Goal: Task Accomplishment & Management: Manage account settings

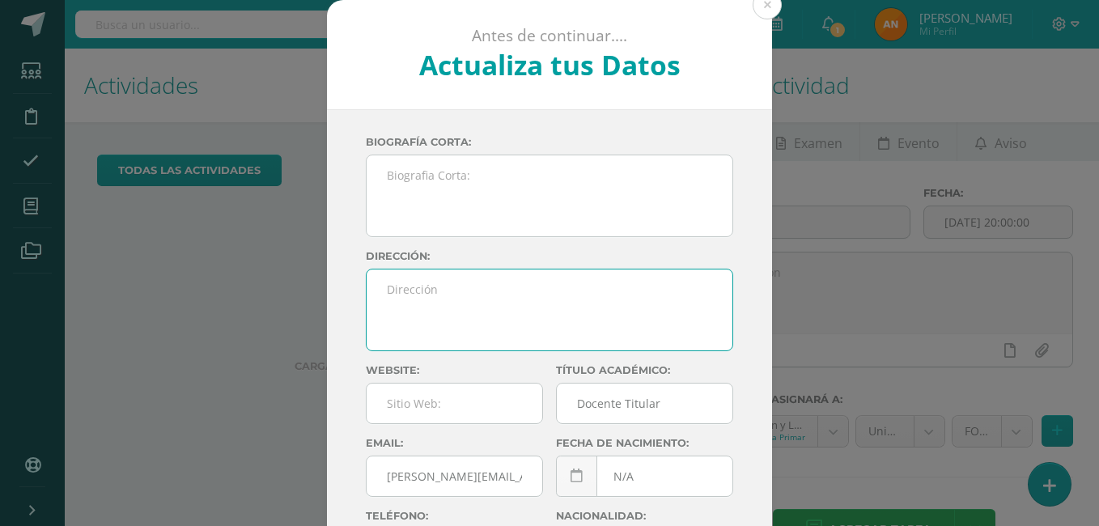
click at [405, 281] on textarea at bounding box center [550, 310] width 366 height 81
type textarea "F"
type textarea "g"
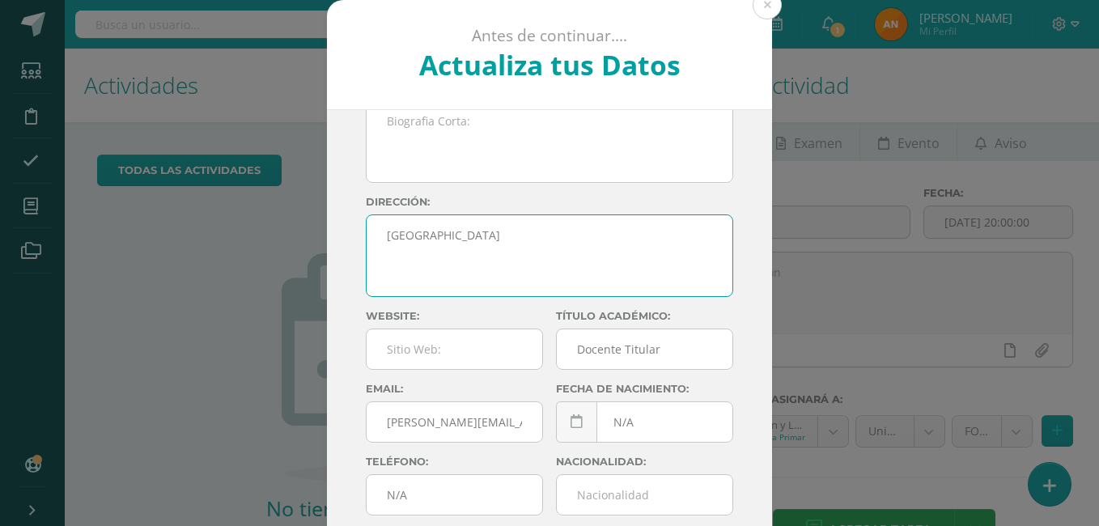
scroll to position [83, 0]
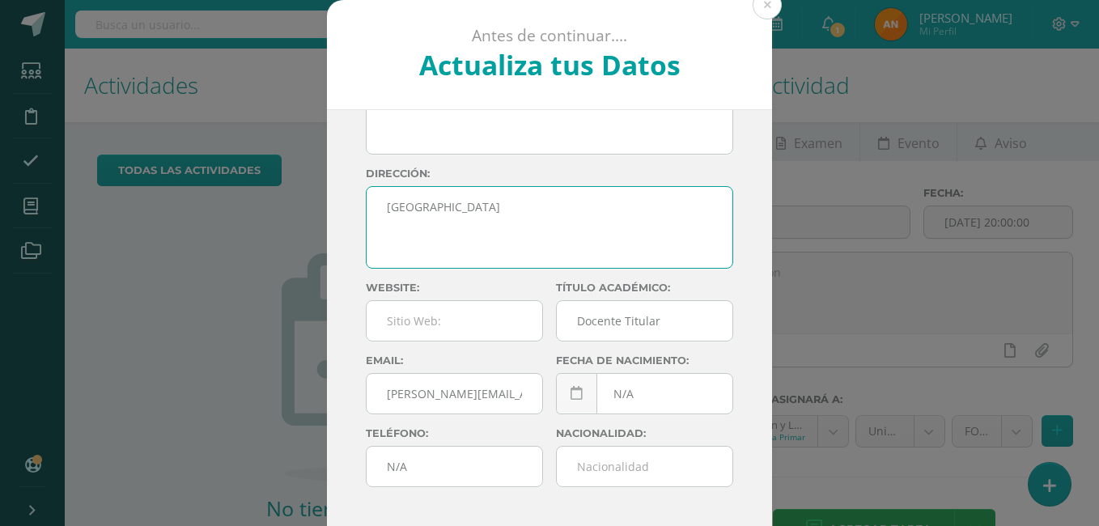
type textarea "[GEOGRAPHIC_DATA]"
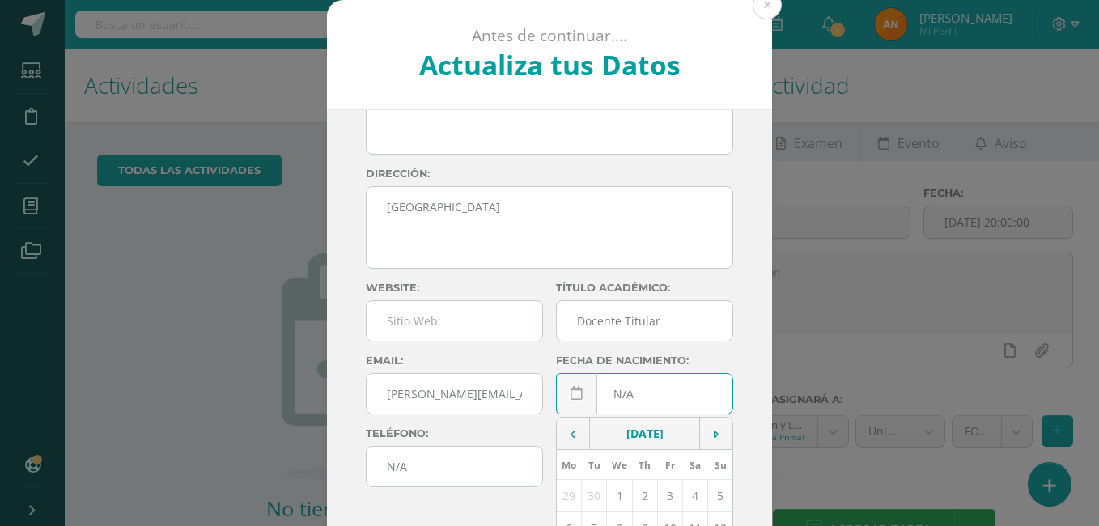
click at [628, 399] on div "N/A October, 2025 Mo Tu We Th Fr Sa Su 29 30 1 2 3 4 5 6 7 8 9 10 11 12 13 14 1…" at bounding box center [644, 400] width 177 height 54
click at [618, 434] on td "October, 2025" at bounding box center [645, 434] width 110 height 32
click at [618, 434] on td "2025" at bounding box center [645, 434] width 110 height 32
click at [618, 434] on td "2018 - 2029" at bounding box center [645, 434] width 110 height 32
click at [618, 434] on td "October, 2025" at bounding box center [645, 434] width 110 height 32
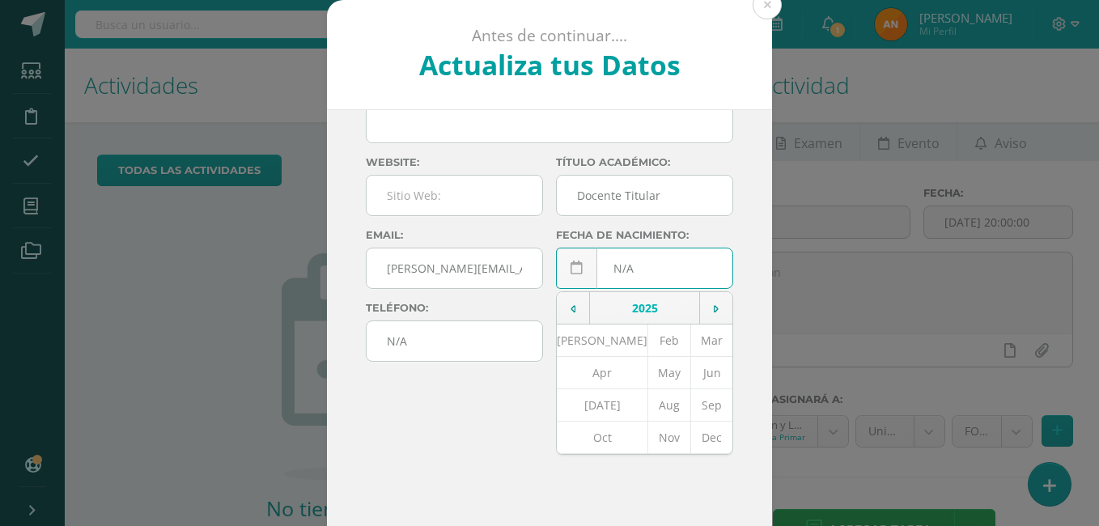
scroll to position [232, 0]
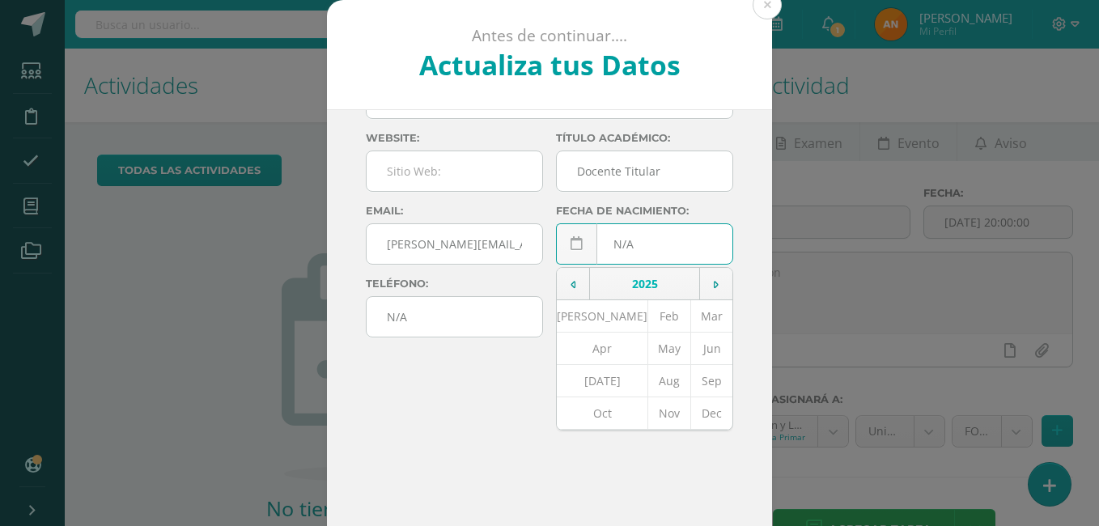
click at [638, 283] on td "2025" at bounding box center [645, 284] width 110 height 32
click at [557, 287] on td at bounding box center [573, 284] width 33 height 32
click at [714, 283] on icon at bounding box center [716, 284] width 5 height 11
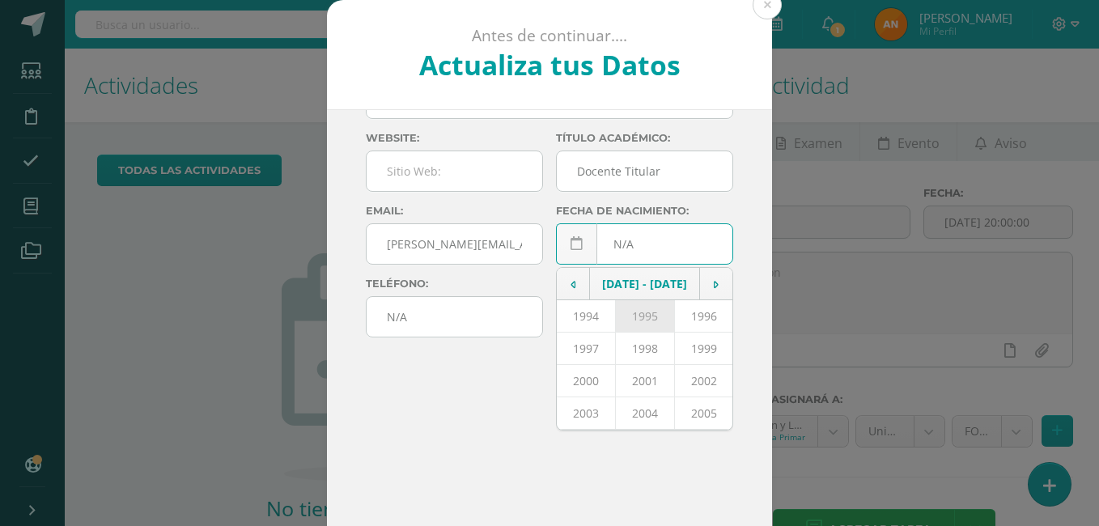
click at [618, 318] on td "1995" at bounding box center [645, 316] width 59 height 32
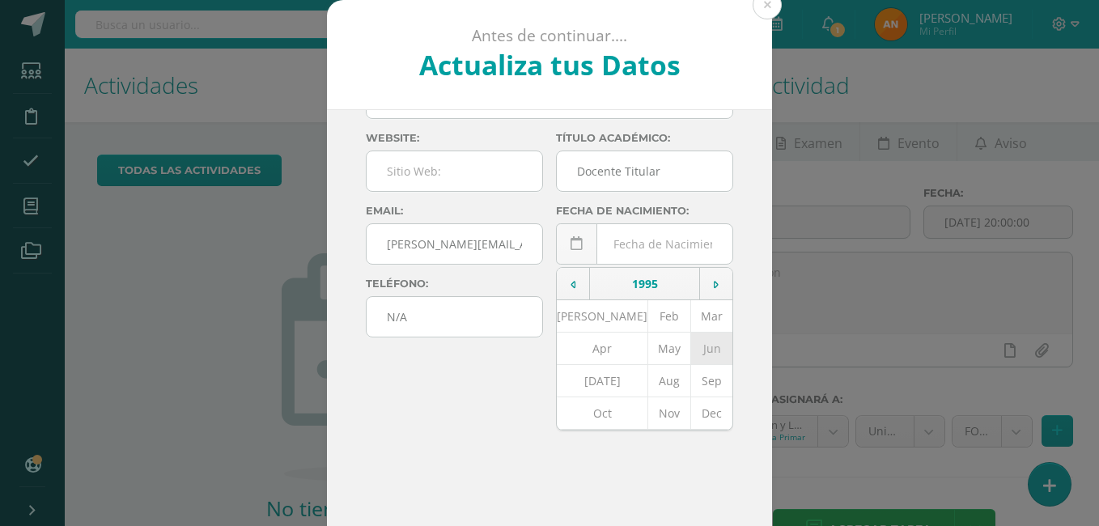
click at [698, 348] on td "Jun" at bounding box center [712, 348] width 43 height 32
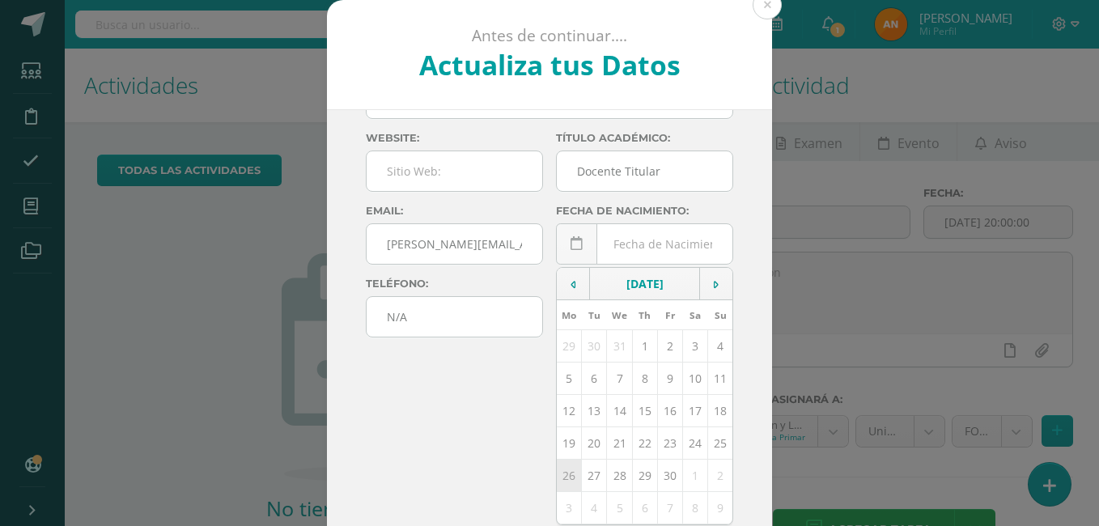
click at [562, 476] on td "26" at bounding box center [569, 475] width 25 height 32
type input "1995-06-26"
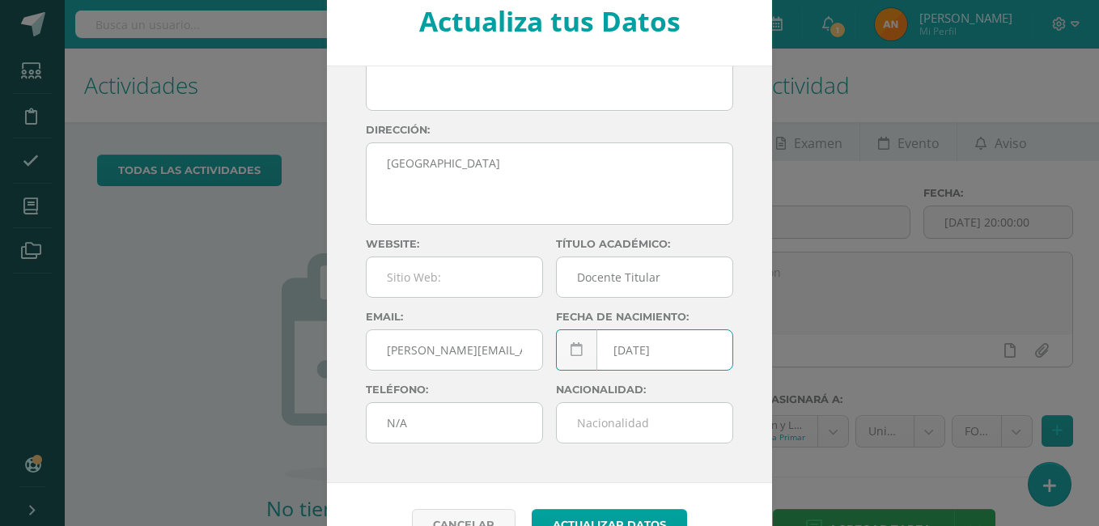
scroll to position [84, 0]
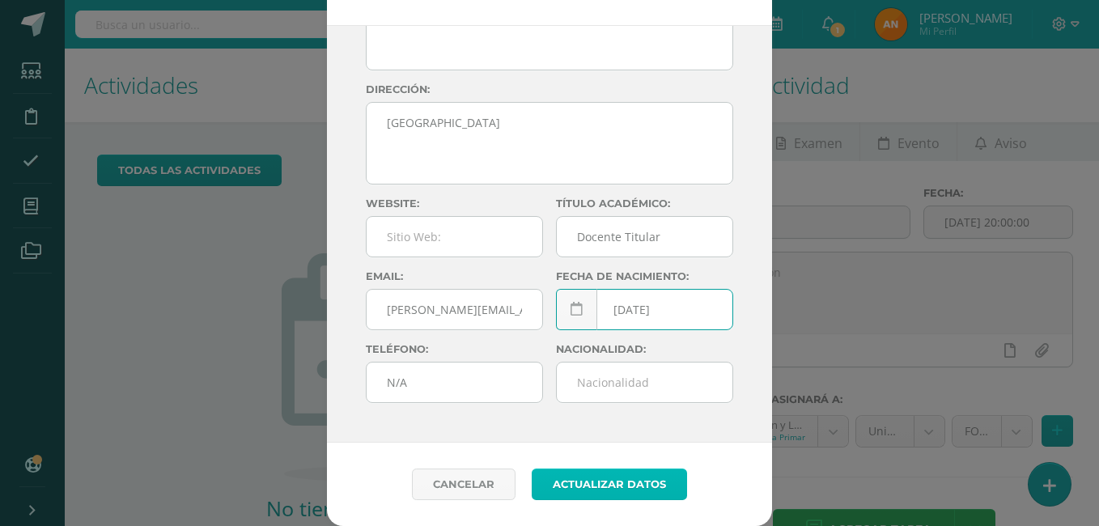
click at [591, 483] on button "Actualizar datos" at bounding box center [609, 485] width 155 height 32
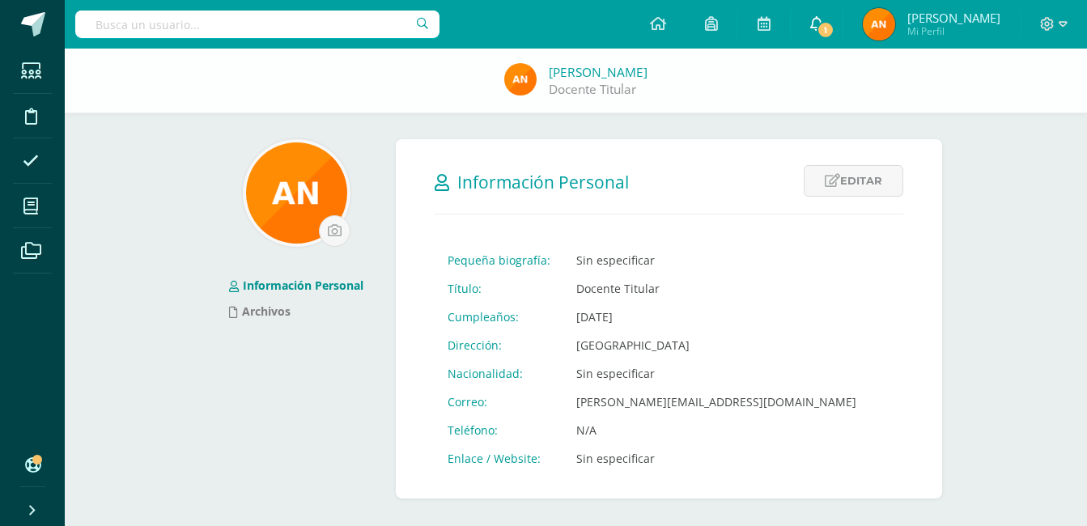
click at [823, 16] on icon at bounding box center [816, 23] width 13 height 15
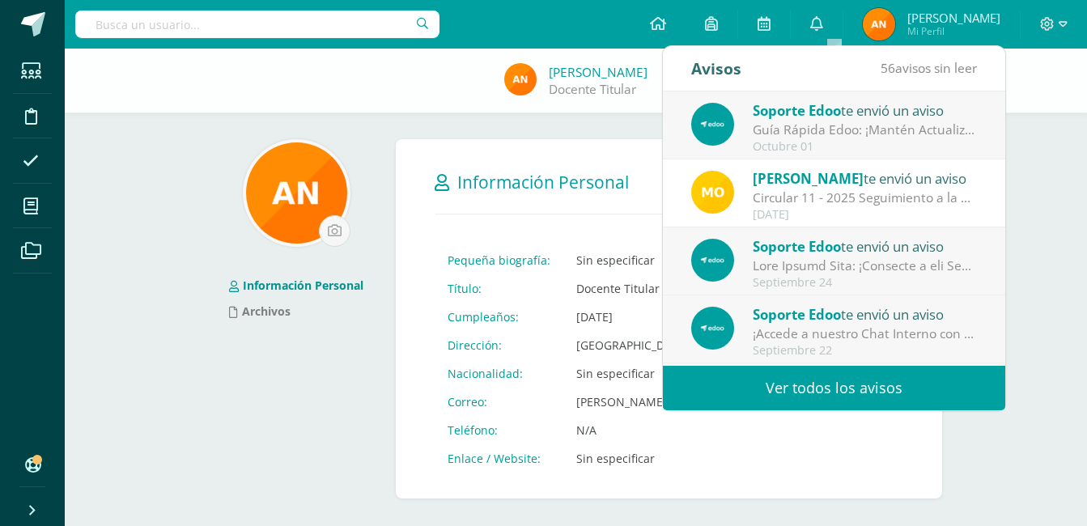
click at [372, 157] on div at bounding box center [296, 193] width 173 height 108
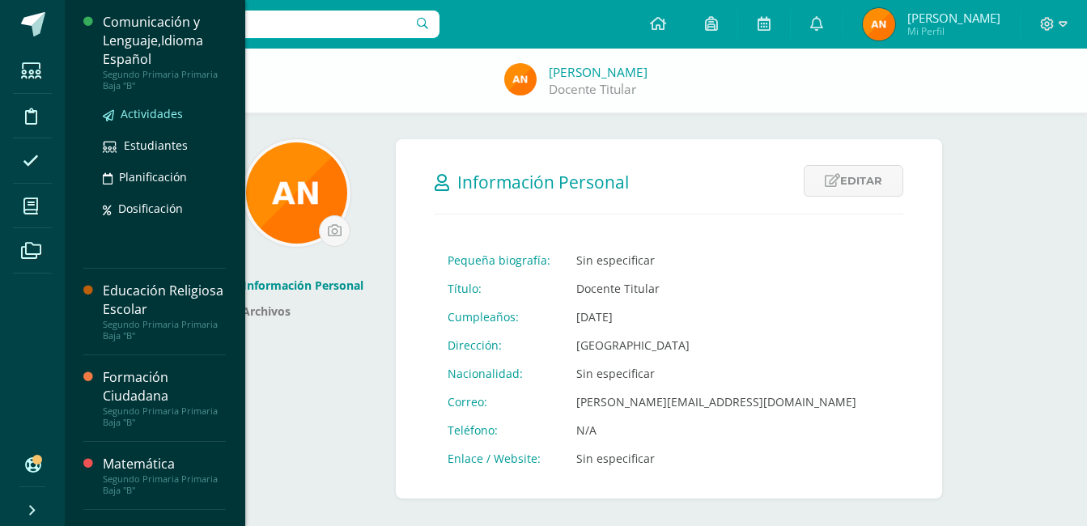
click at [169, 113] on span "Actividades" at bounding box center [152, 113] width 62 height 15
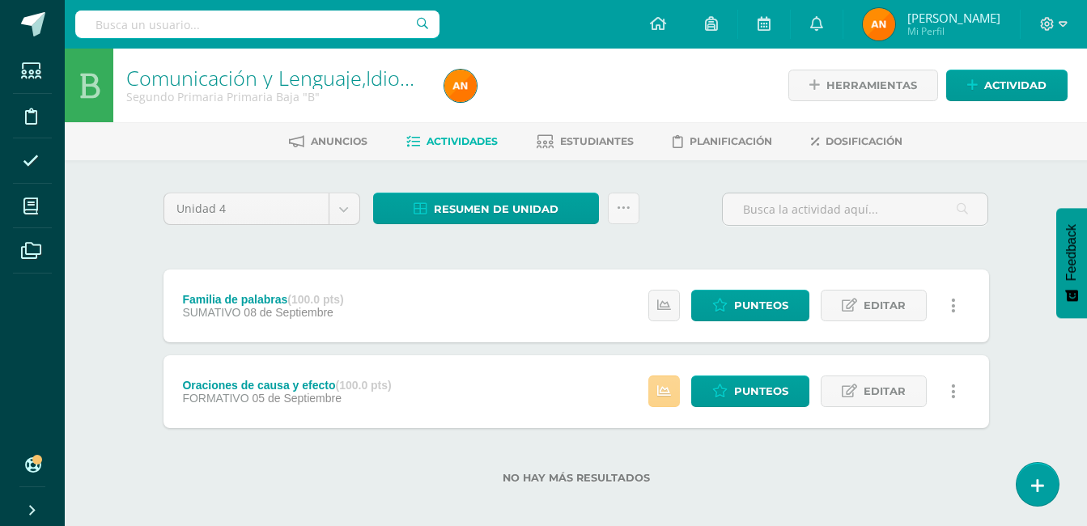
click at [676, 394] on link at bounding box center [664, 392] width 32 height 32
click at [768, 392] on span "Punteos" at bounding box center [761, 391] width 54 height 30
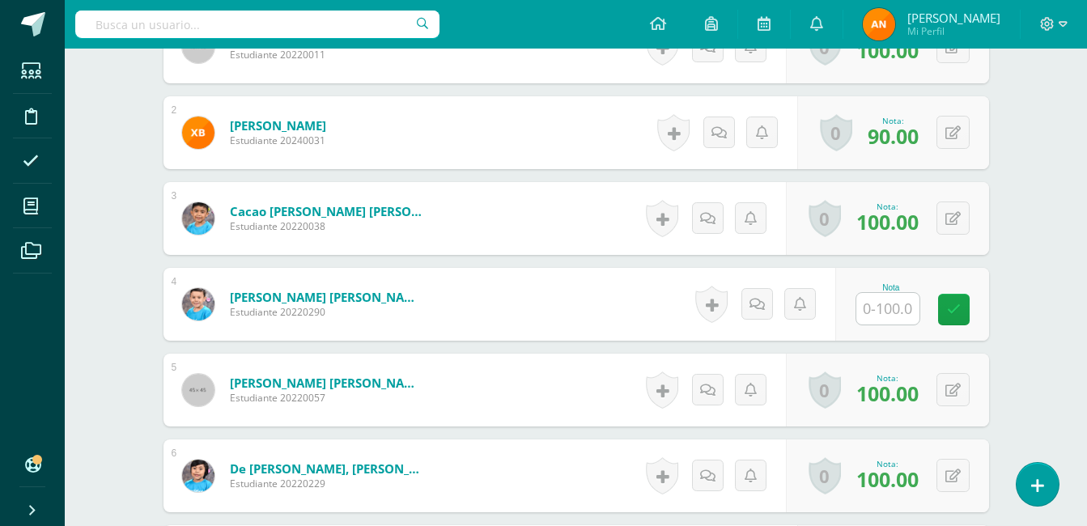
scroll to position [568, 0]
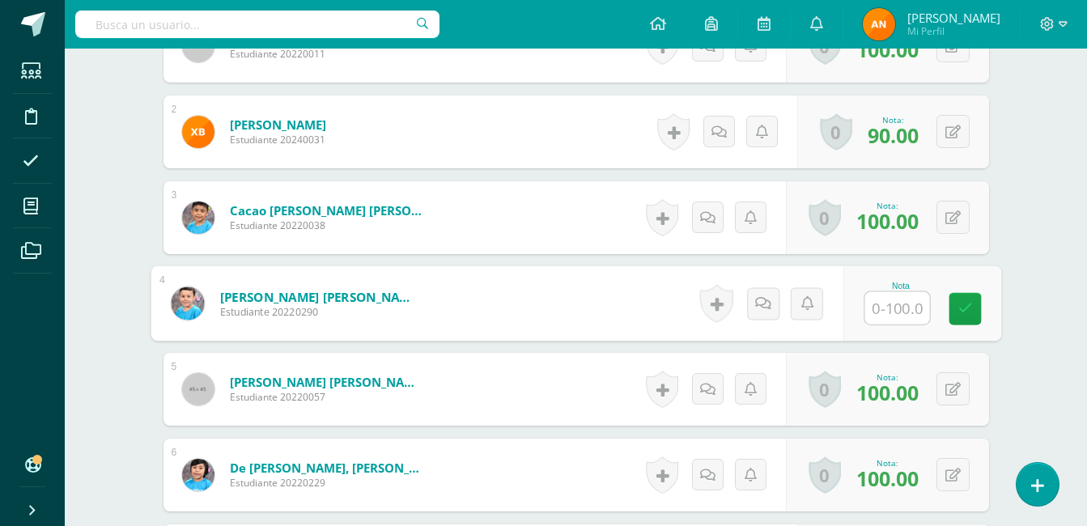
click at [904, 304] on input "text" at bounding box center [896, 308] width 65 height 32
type input "100"
click at [973, 301] on link at bounding box center [965, 308] width 32 height 32
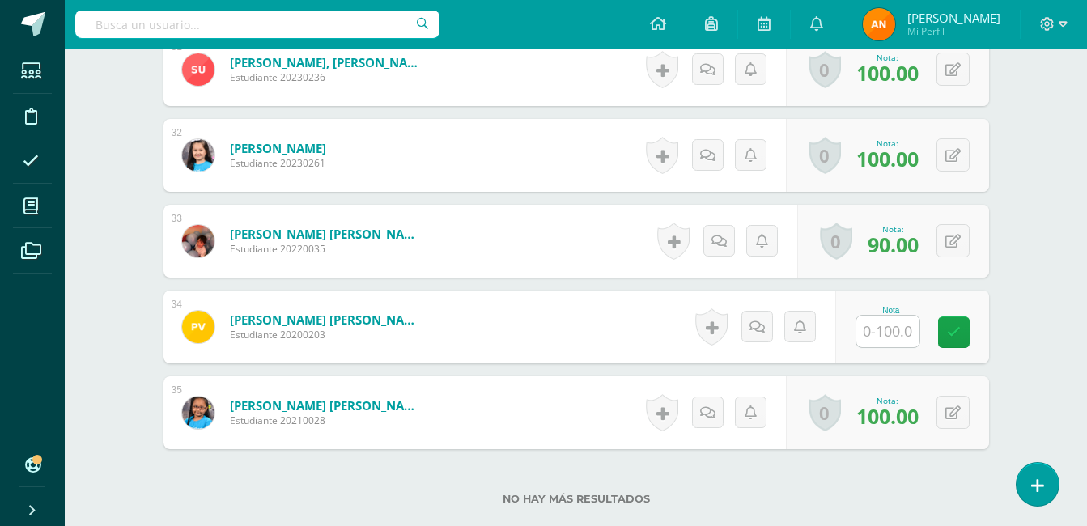
scroll to position [3160, 0]
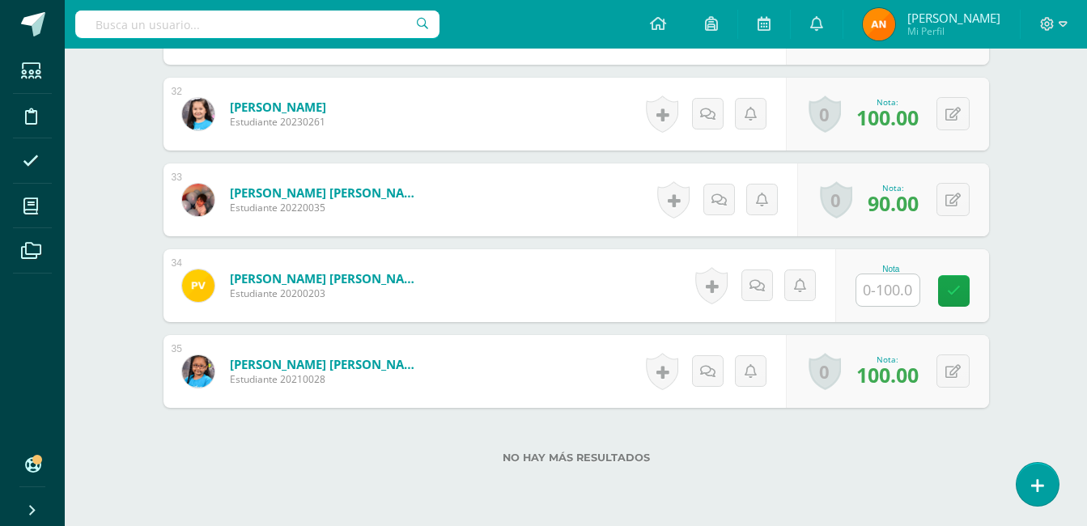
click at [892, 291] on input "text" at bounding box center [887, 290] width 63 height 32
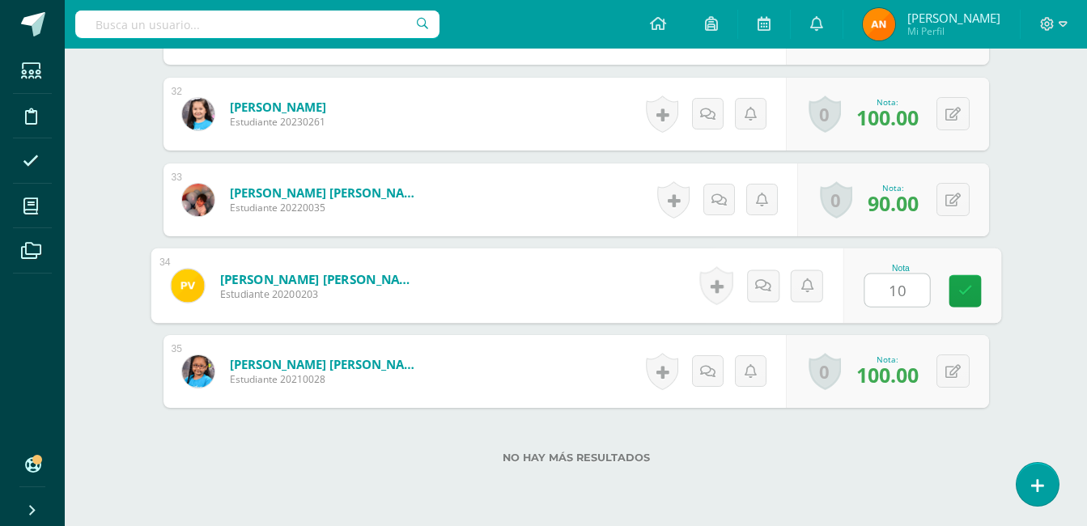
type input "1"
type input "70"
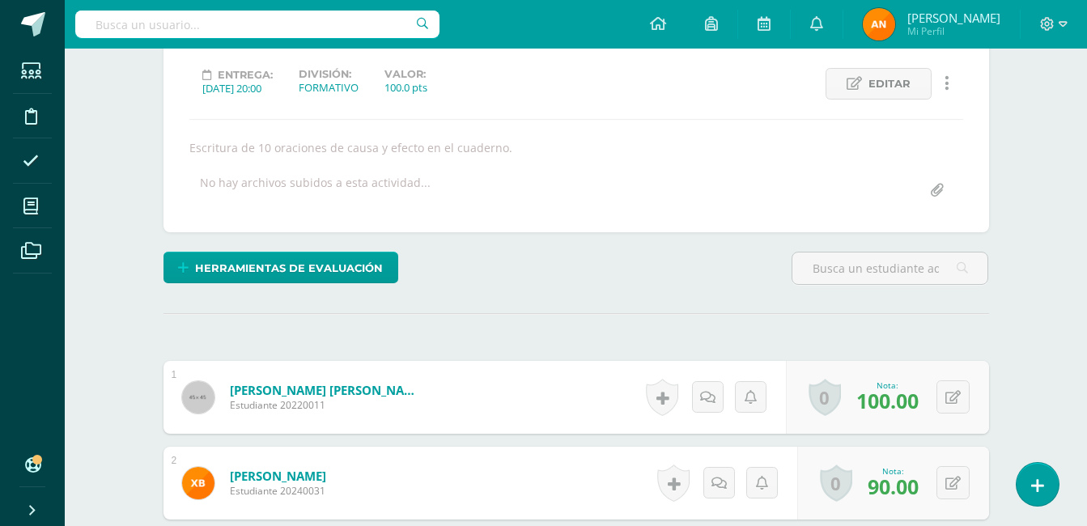
scroll to position [0, 0]
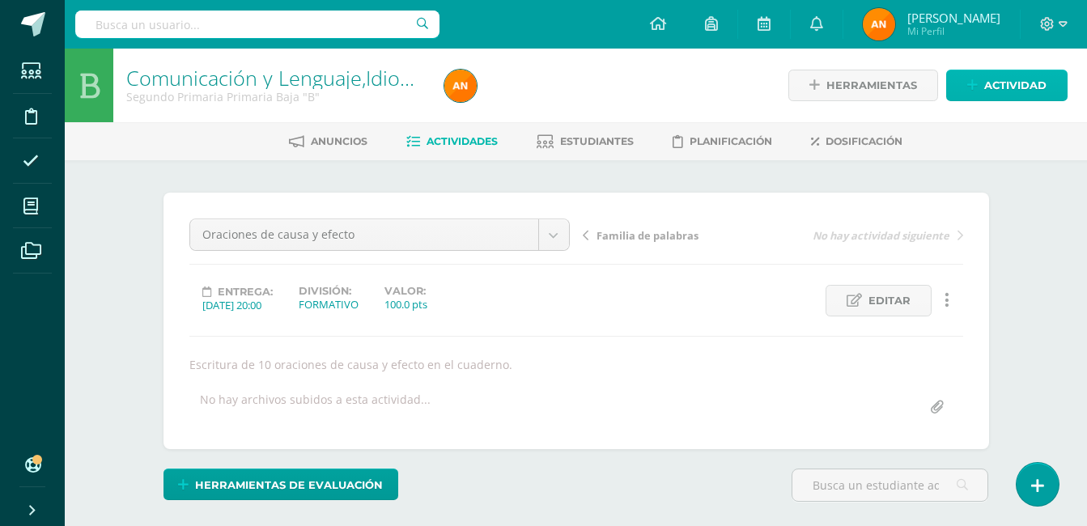
click at [996, 81] on span "Actividad" at bounding box center [1015, 85] width 62 height 30
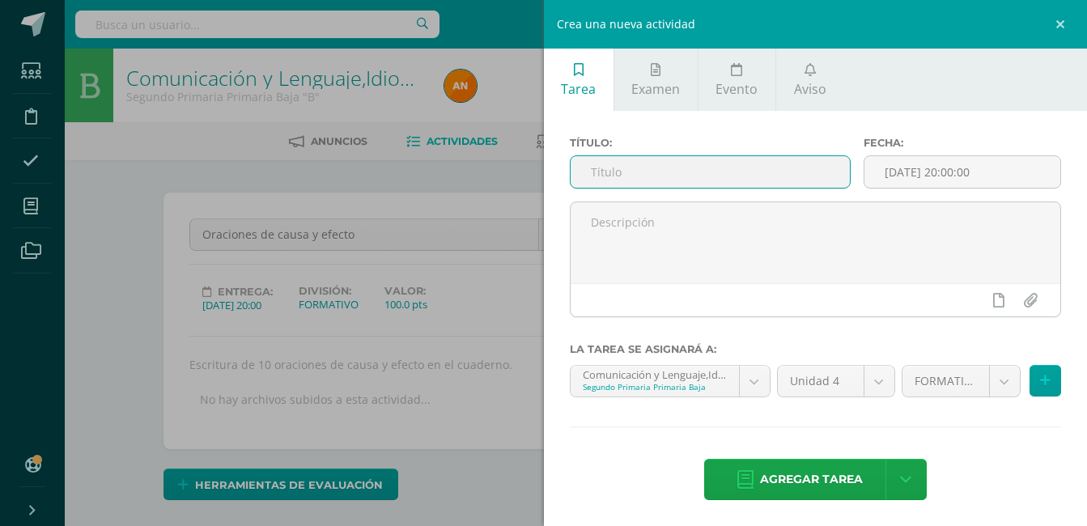
click at [653, 182] on input "text" at bounding box center [711, 172] width 280 height 32
click at [808, 489] on div "Título: Fecha: 2025-10-10 20:00:00 La tarea se asignará a: Comunicación y Lengu…" at bounding box center [816, 320] width 544 height 418
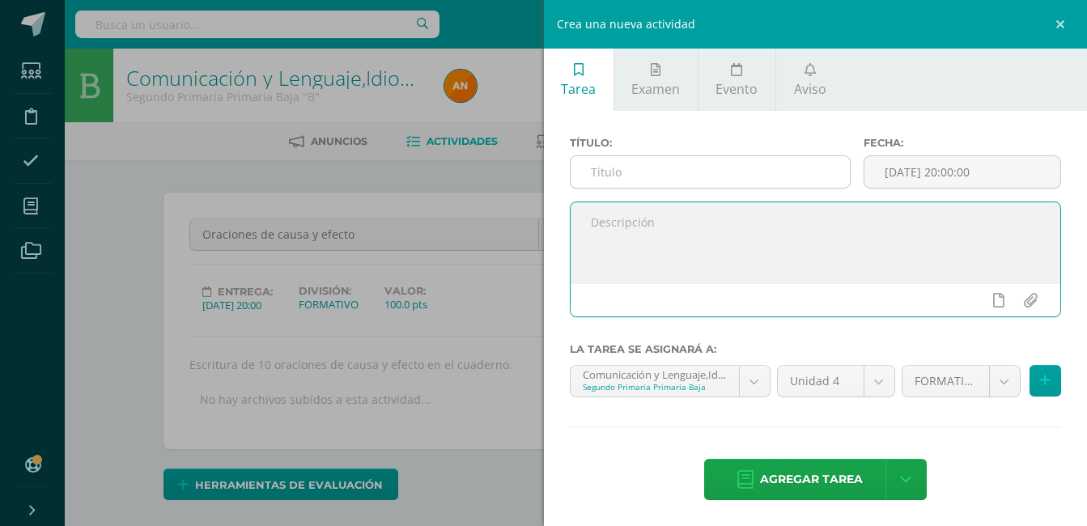
click at [770, 161] on input "text" at bounding box center [711, 172] width 280 height 32
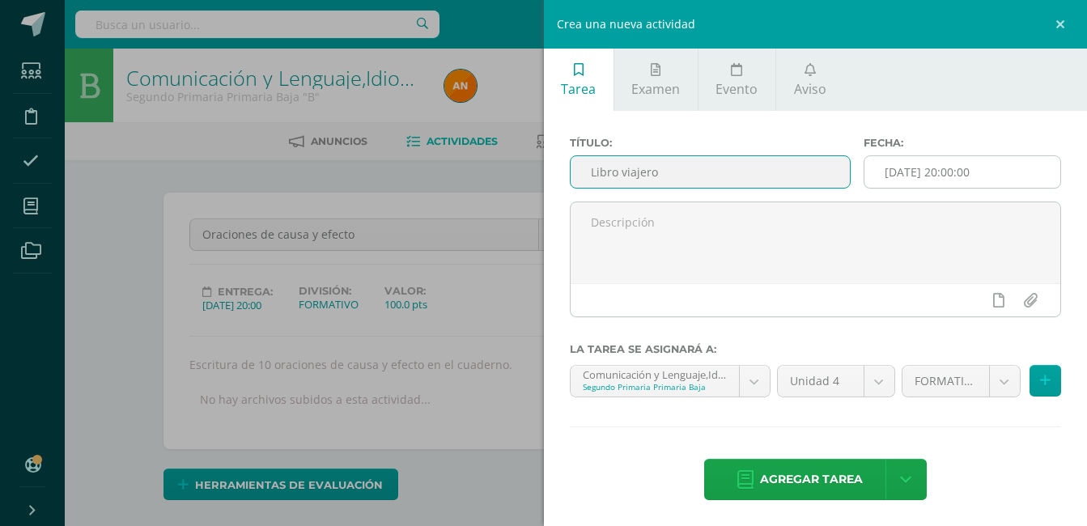
type input "Libro viajero"
click at [930, 176] on input "[DATE] 20:00:00" at bounding box center [962, 172] width 196 height 32
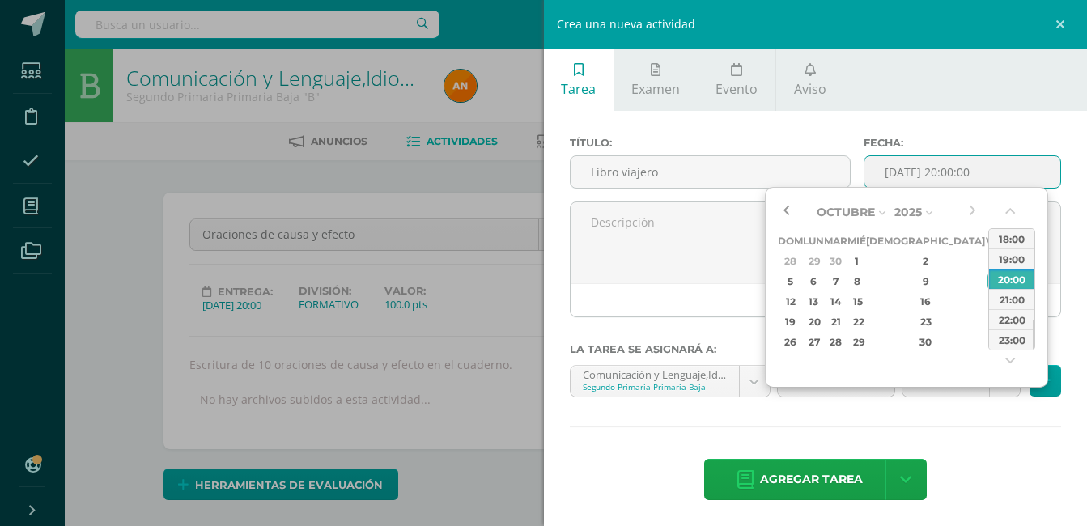
click at [784, 210] on button "button" at bounding box center [786, 212] width 16 height 24
click at [988, 283] on div "12" at bounding box center [995, 281] width 15 height 19
type input "2025-09-12 20:00"
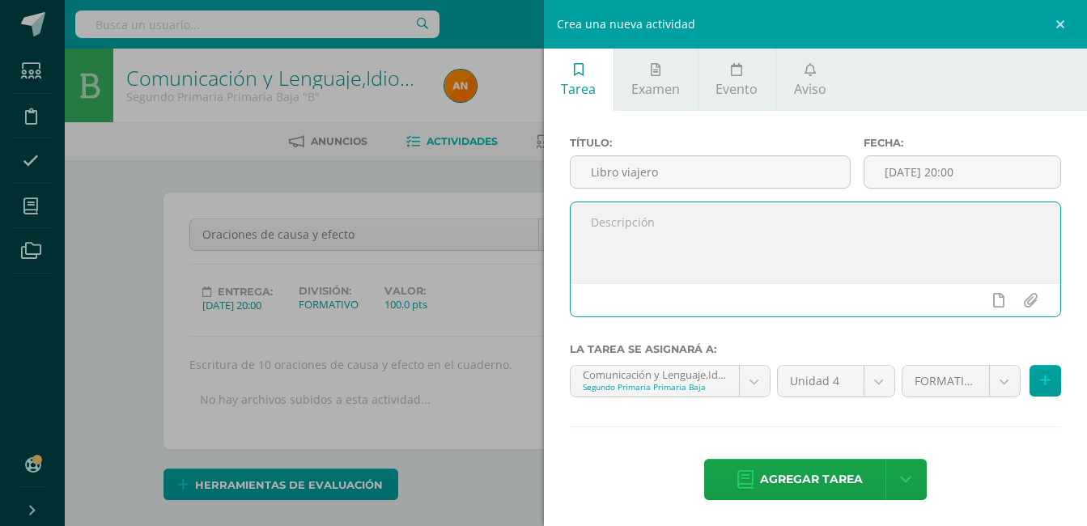
click at [746, 249] on textarea at bounding box center [816, 242] width 491 height 81
click at [763, 246] on textarea at bounding box center [816, 242] width 491 height 81
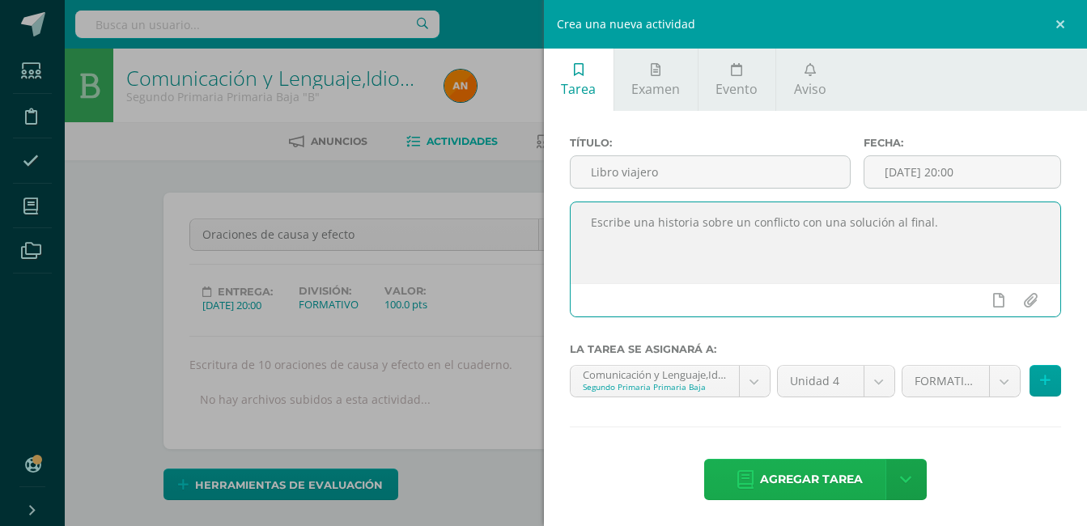
type textarea "Escribe una historia sobre un conflicto con una solución al final."
click at [751, 478] on link "Agregar tarea" at bounding box center [799, 479] width 191 height 41
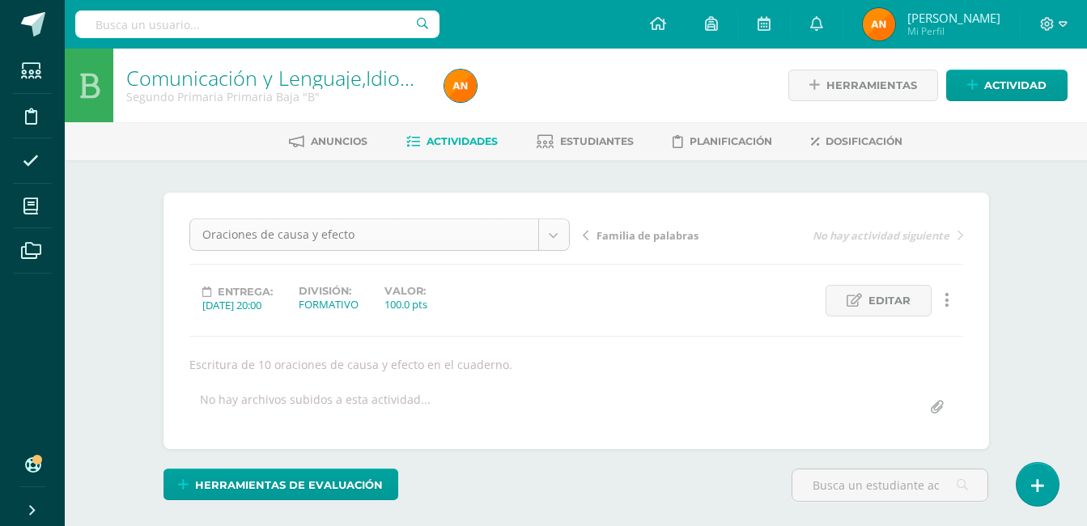
scroll to position [1, 0]
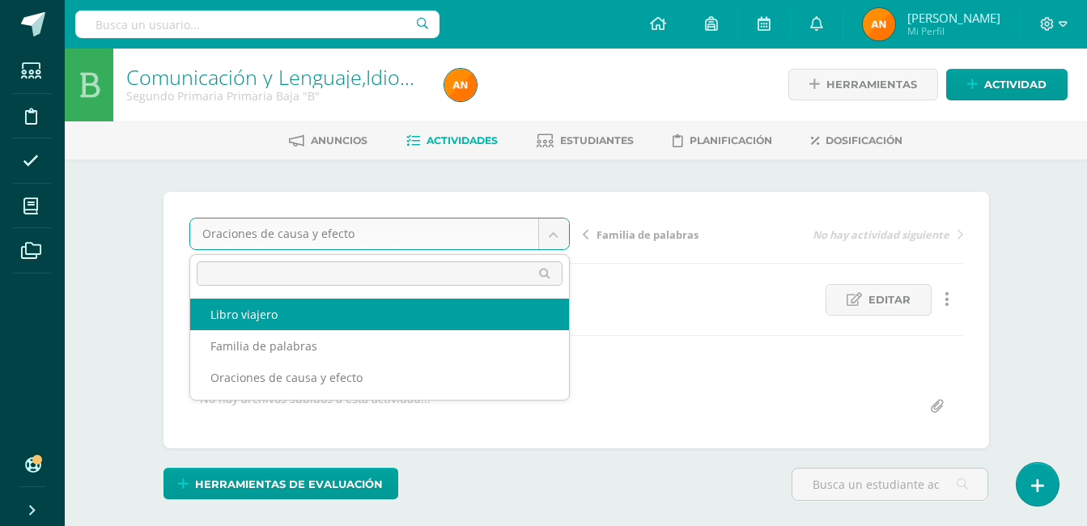
select select "/dashboard/teacher/grade-activity/227736/"
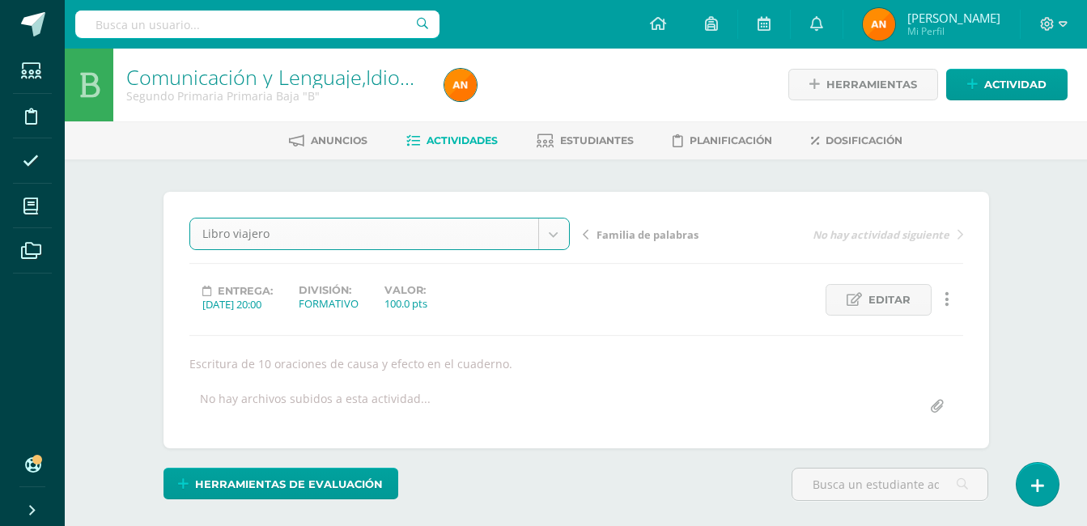
scroll to position [2, 0]
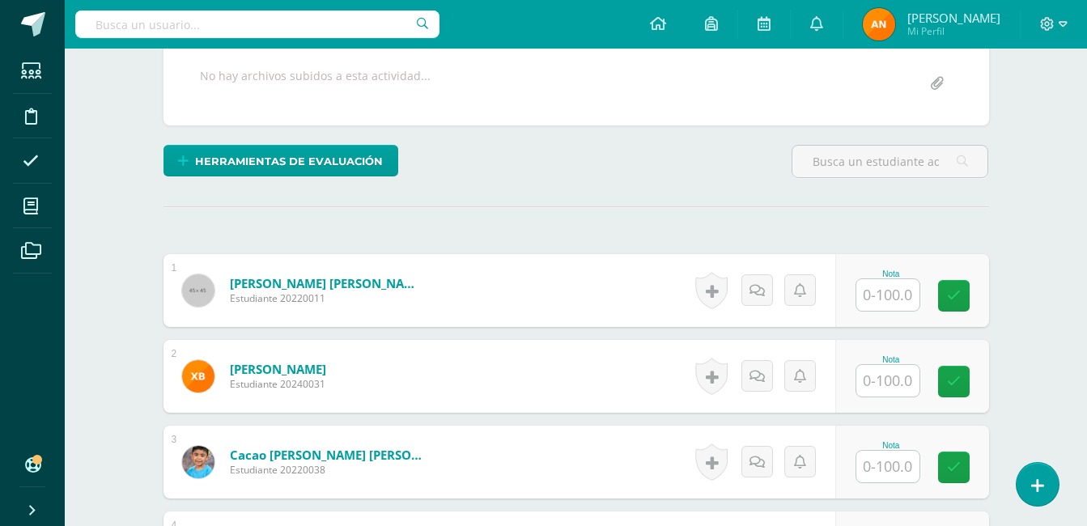
scroll to position [325, 0]
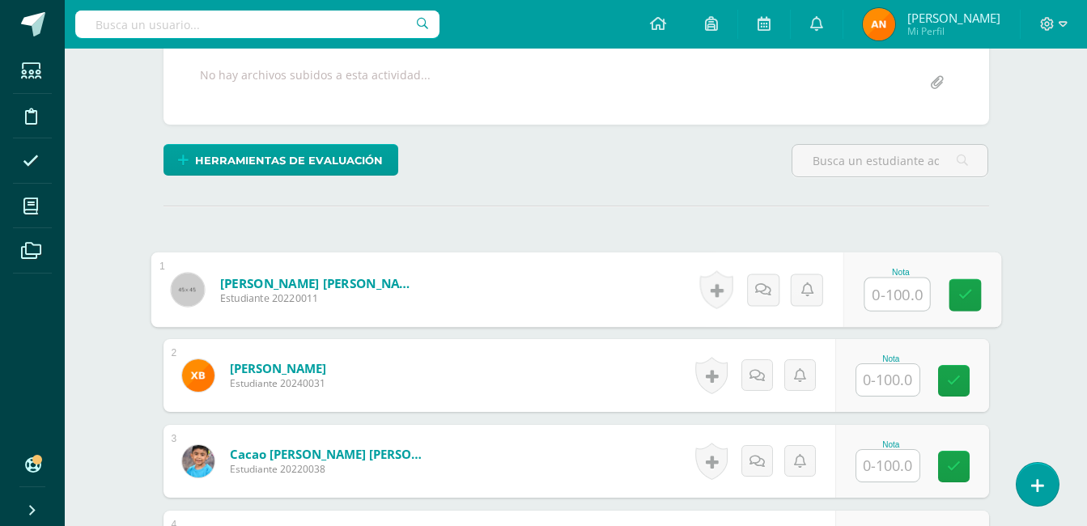
click at [907, 296] on input "text" at bounding box center [896, 294] width 65 height 32
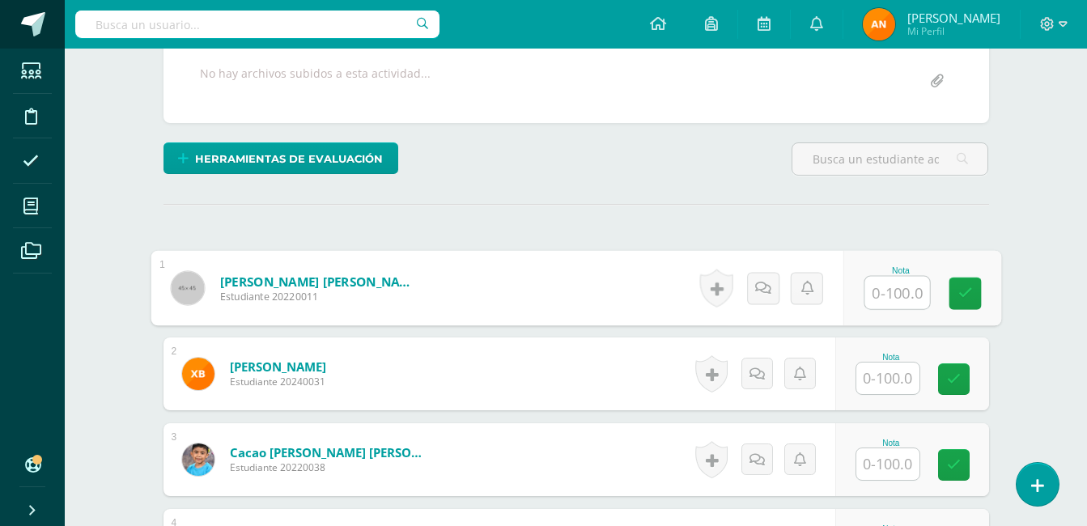
scroll to position [327, 0]
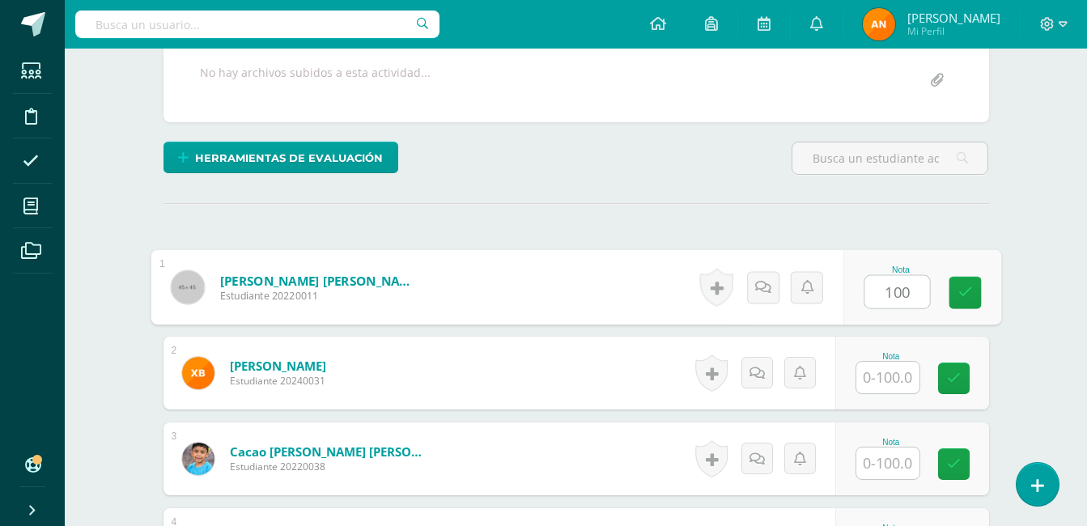
type input "100"
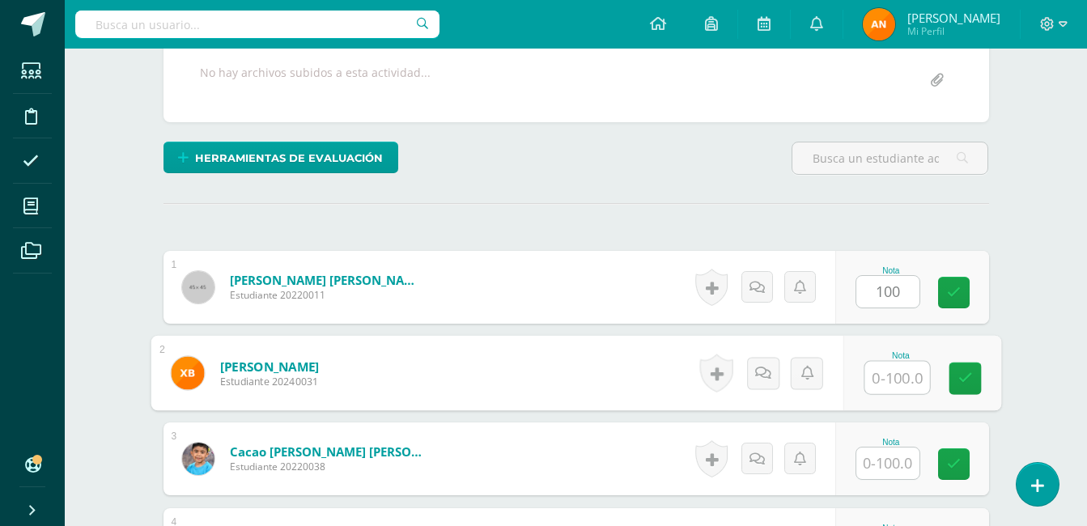
type input "1"
type input "90"
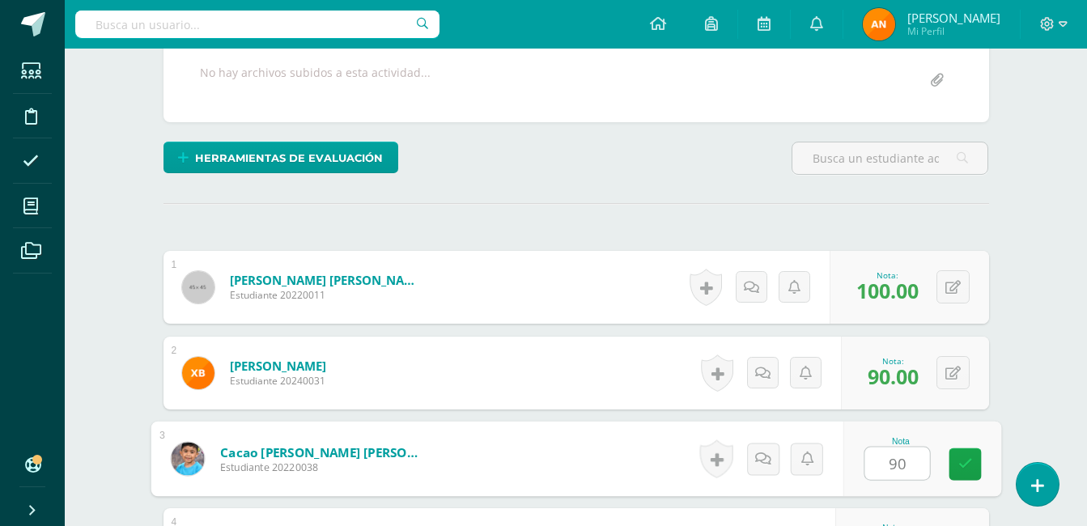
type input "90"
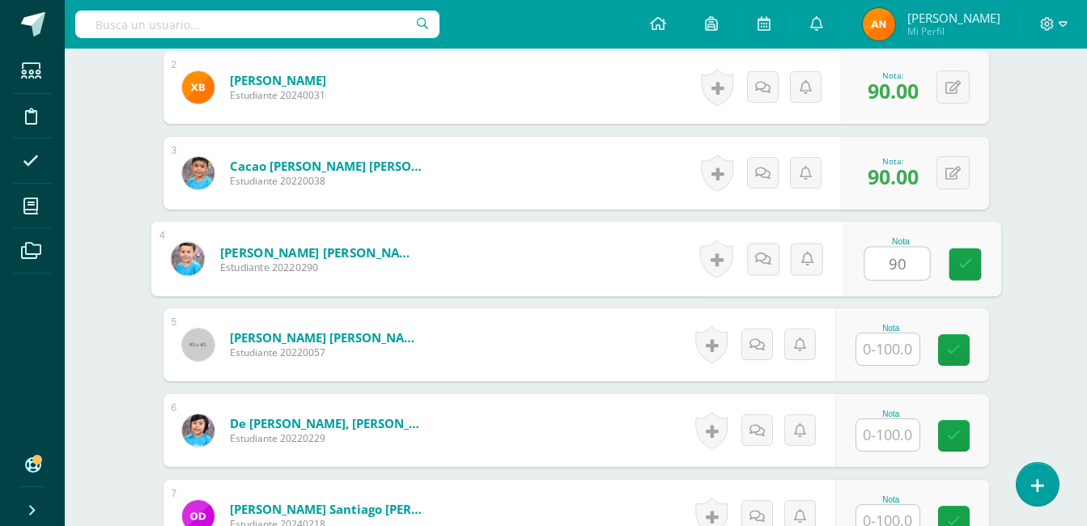
type input "90"
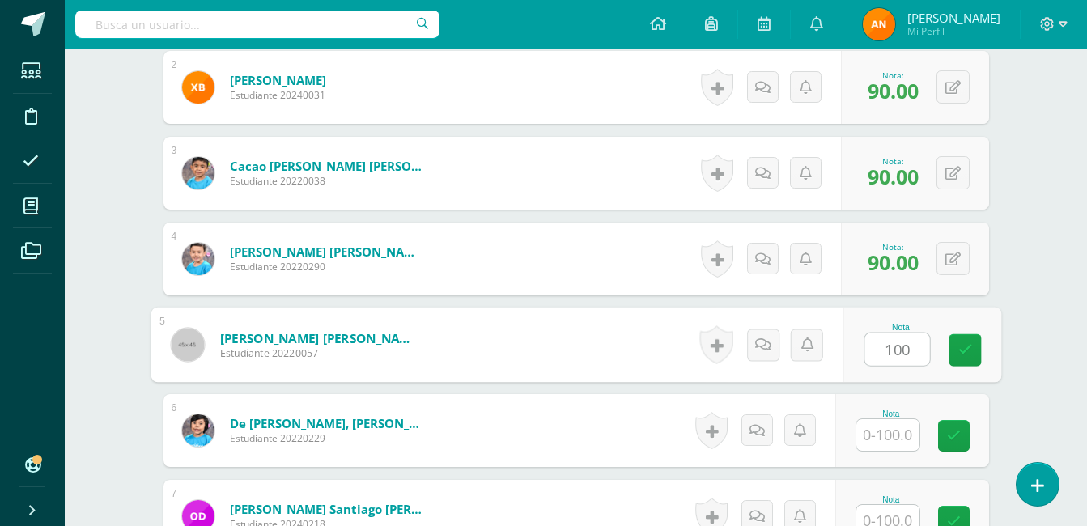
type input "100"
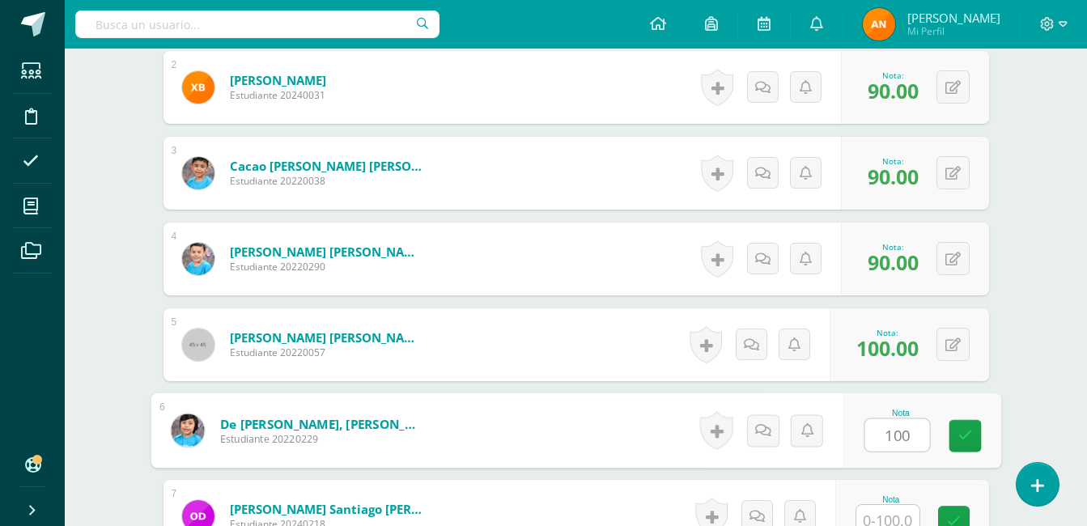
type input "100"
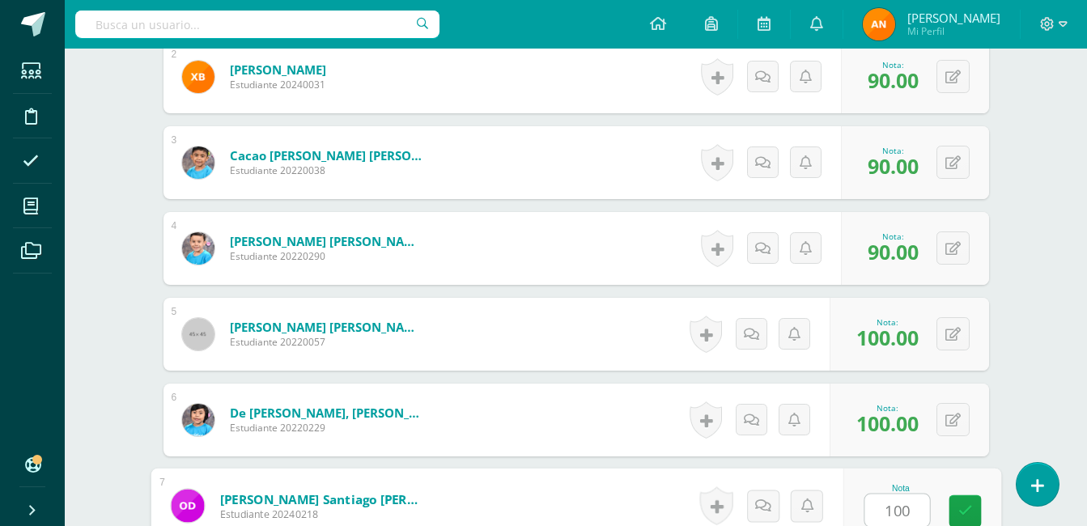
type input "100"
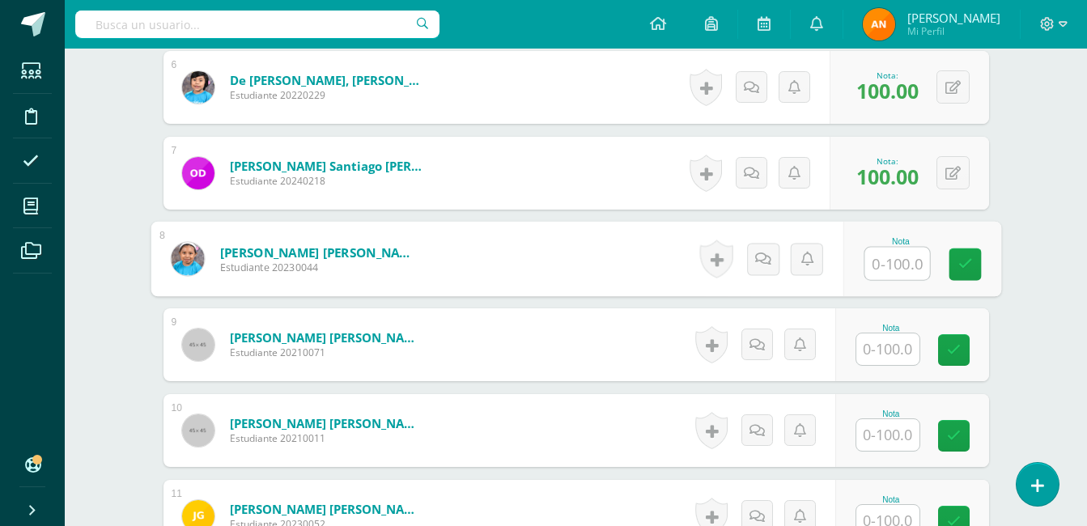
type input "9"
type input "100"
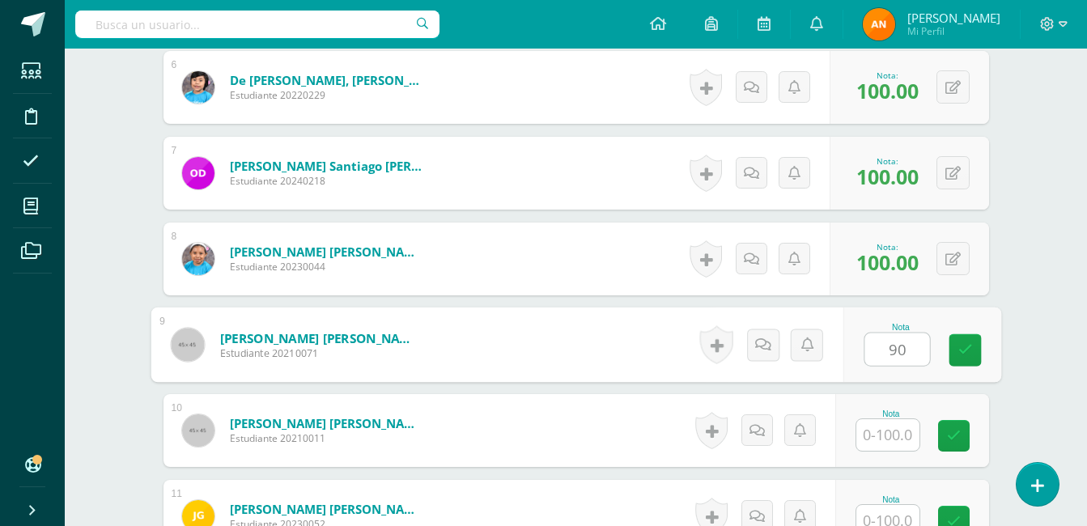
type input "90"
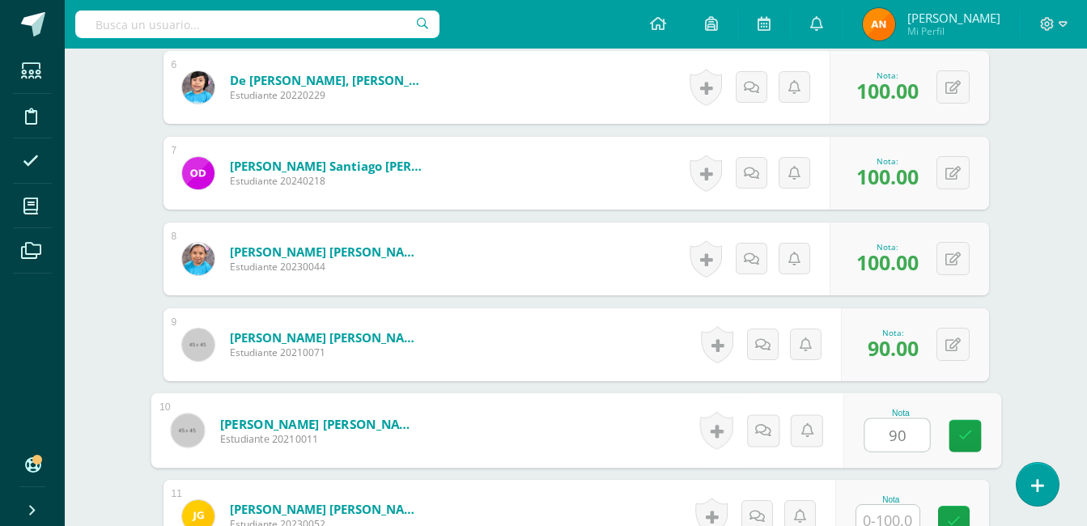
type input "90"
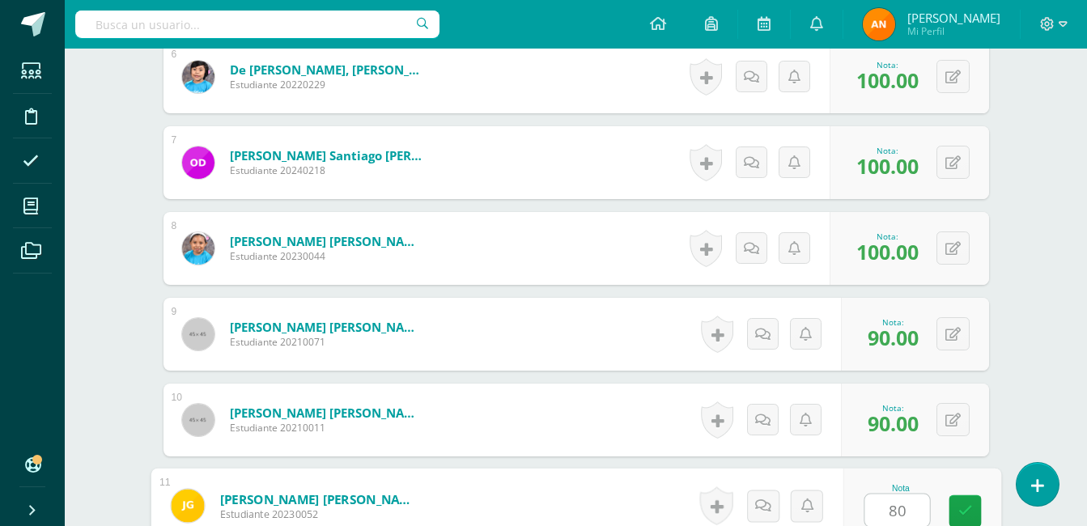
type input "80"
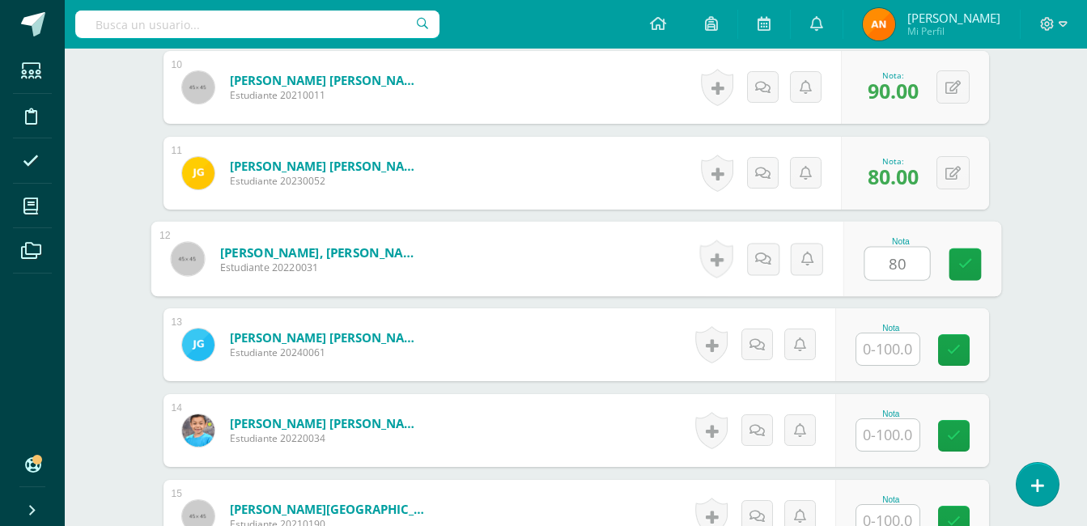
type input "80"
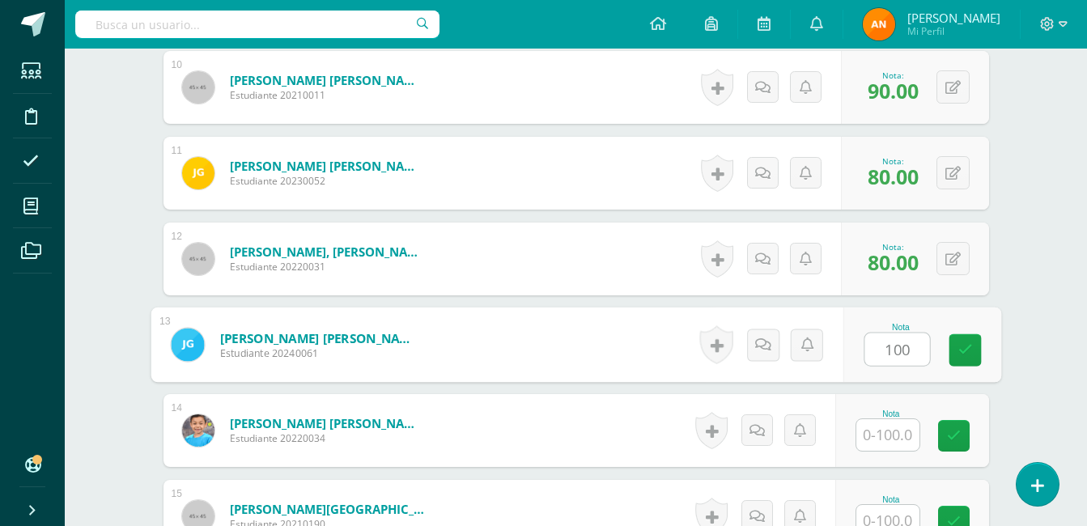
type input "100"
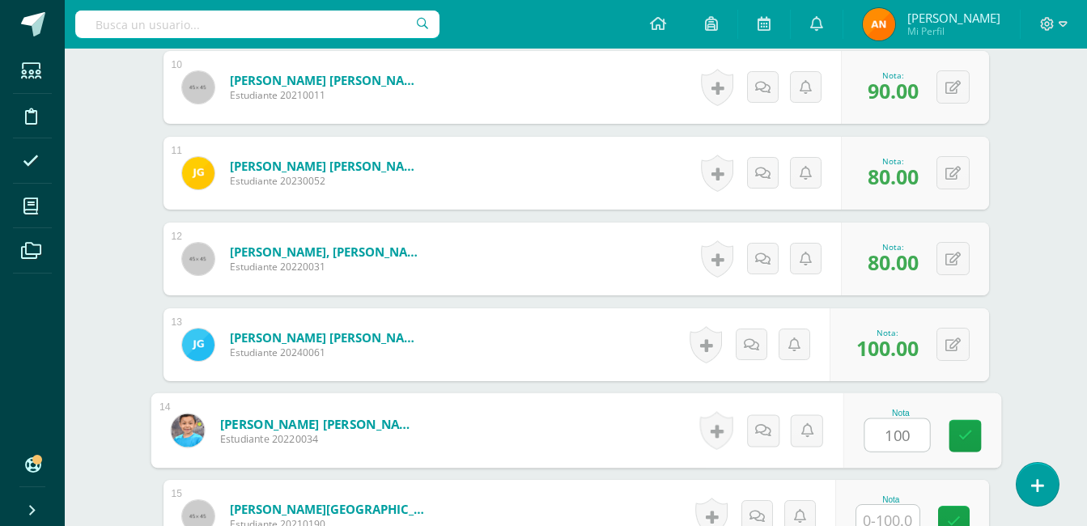
type input "100"
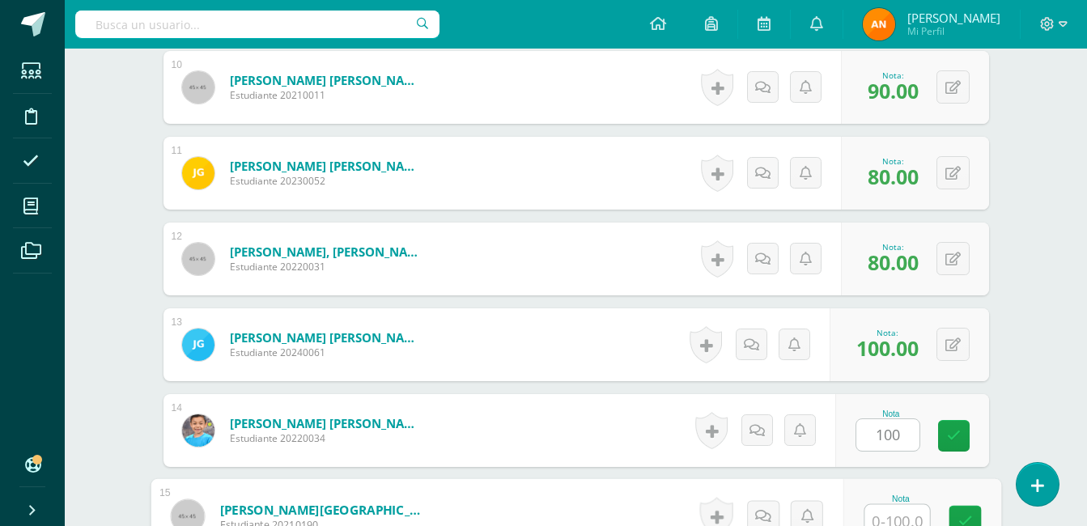
scroll to position [1310, 0]
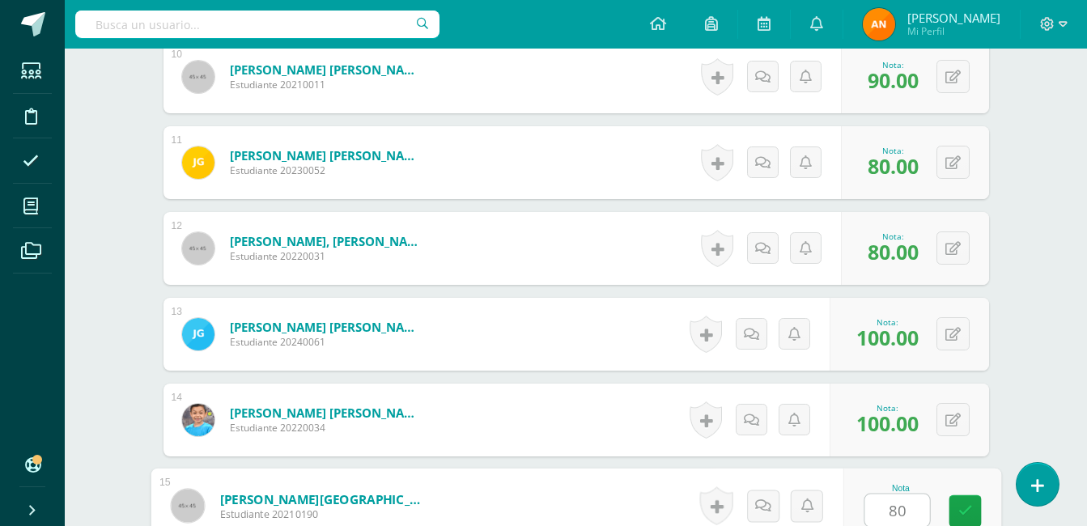
type input "80"
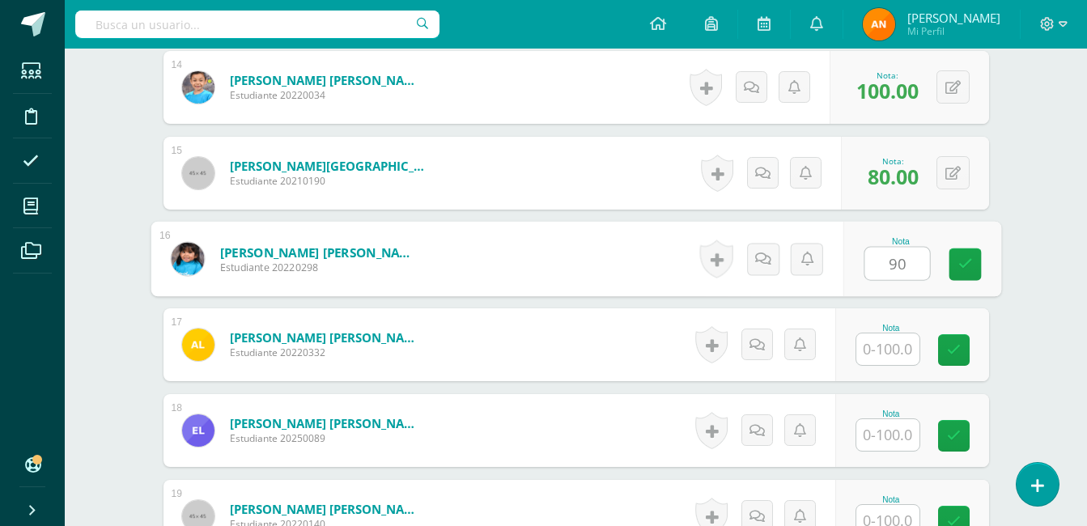
type input "90"
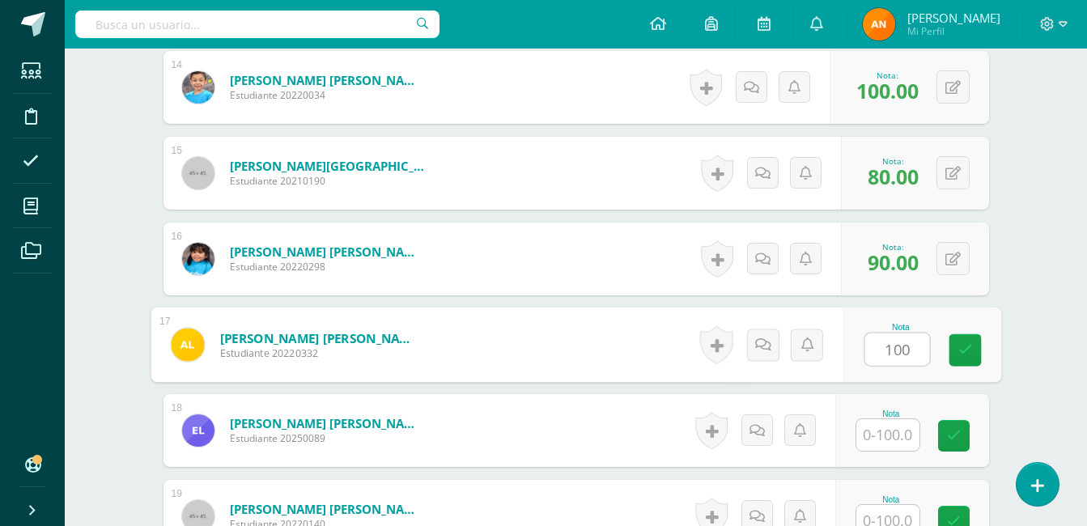
type input "100"
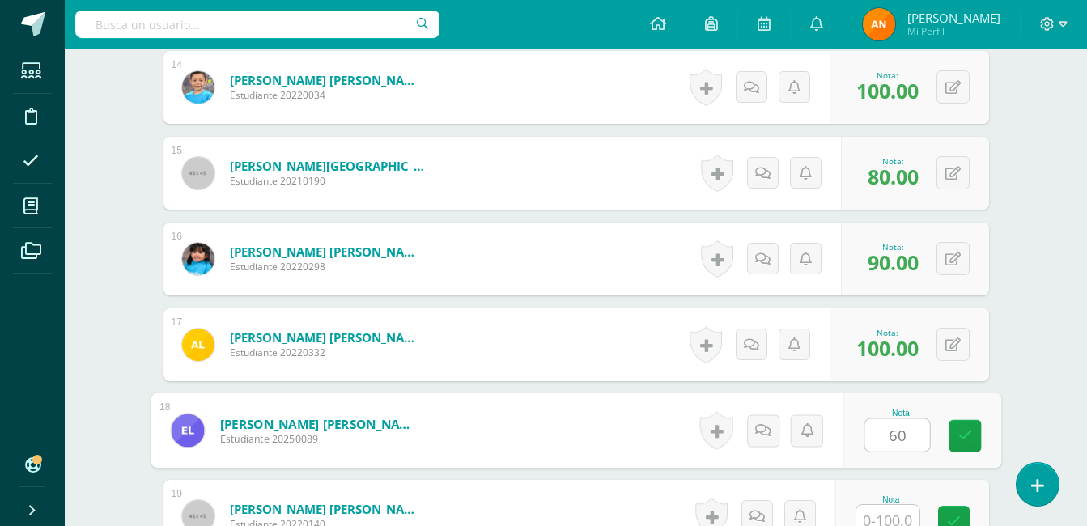
type input "60"
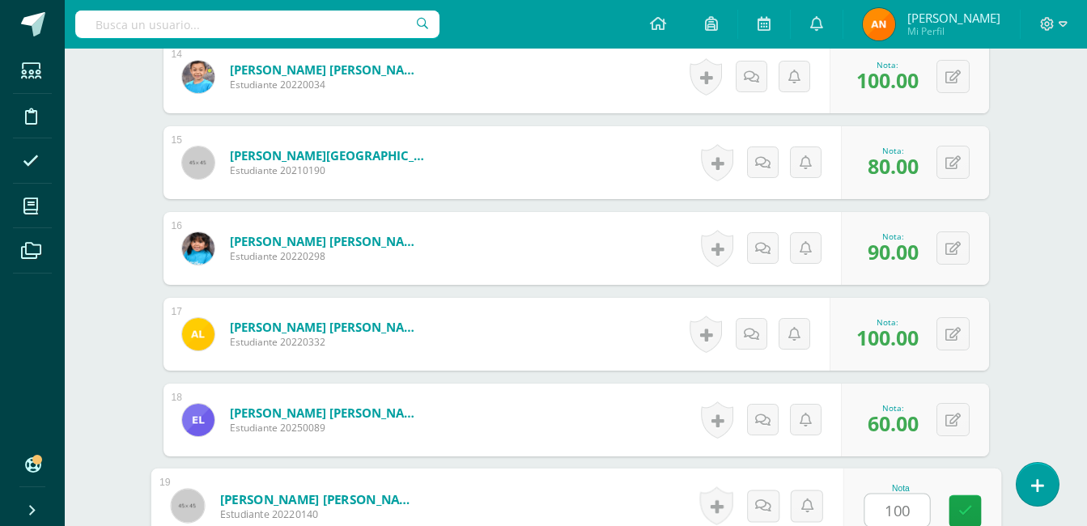
type input "100"
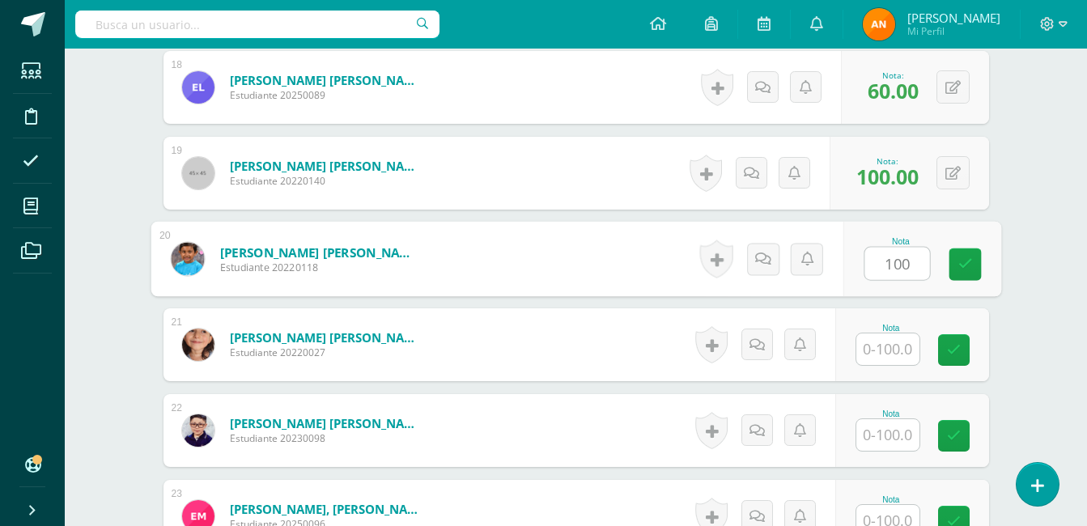
type input "100"
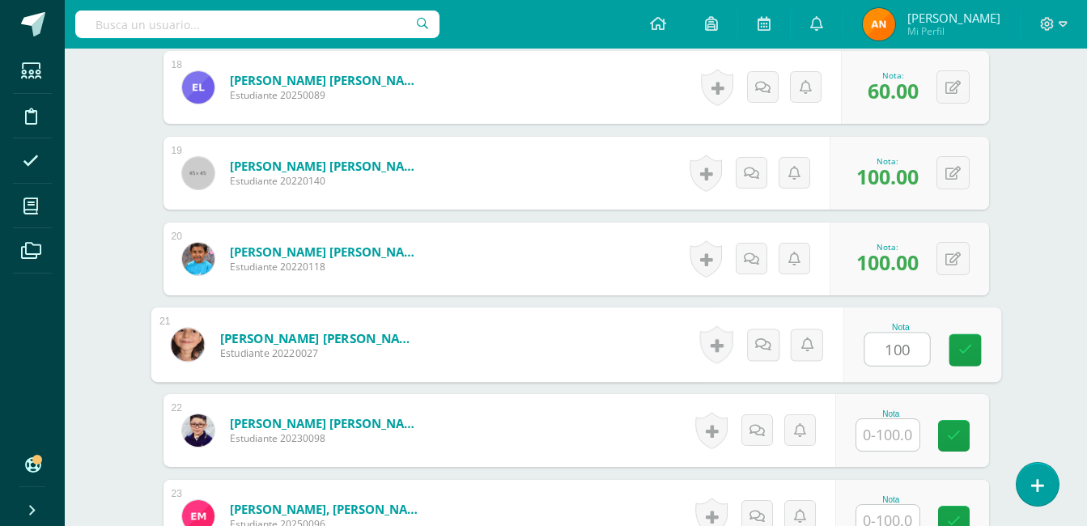
type input "100"
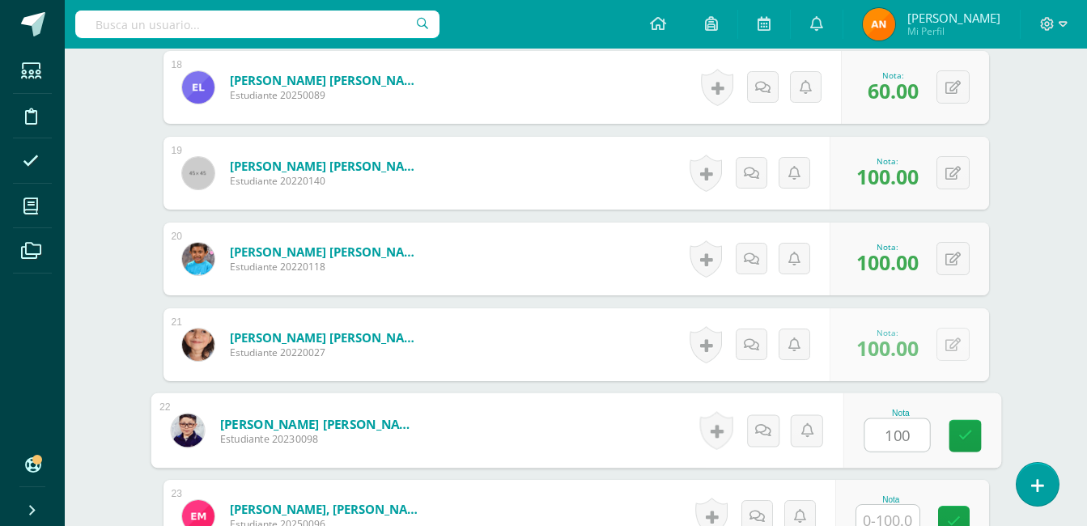
type input "100"
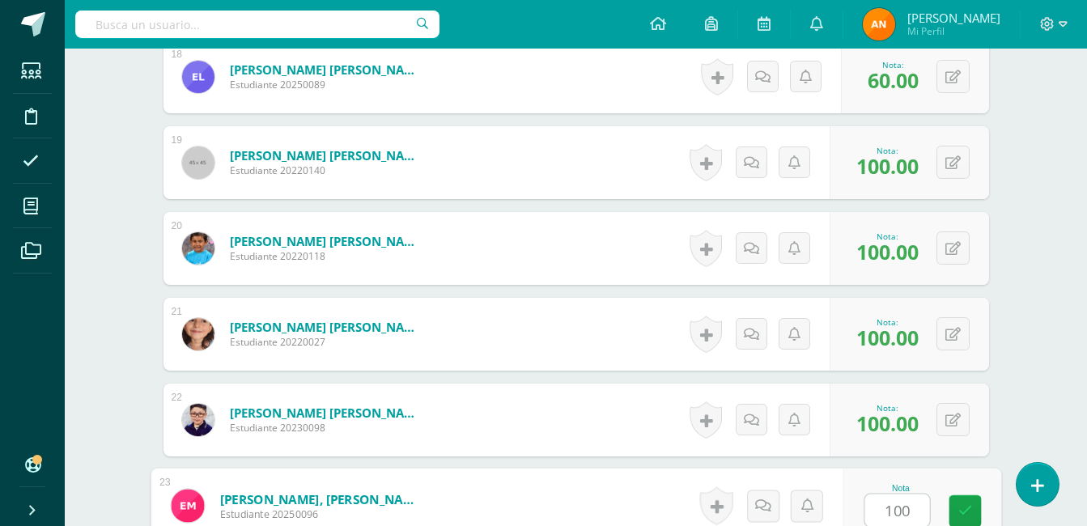
type input "100"
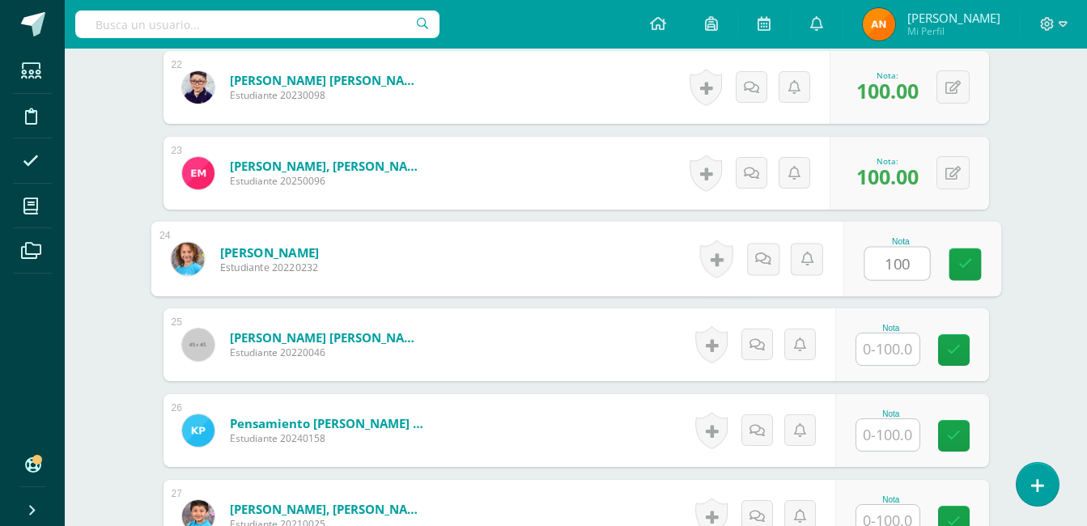
type input "100"
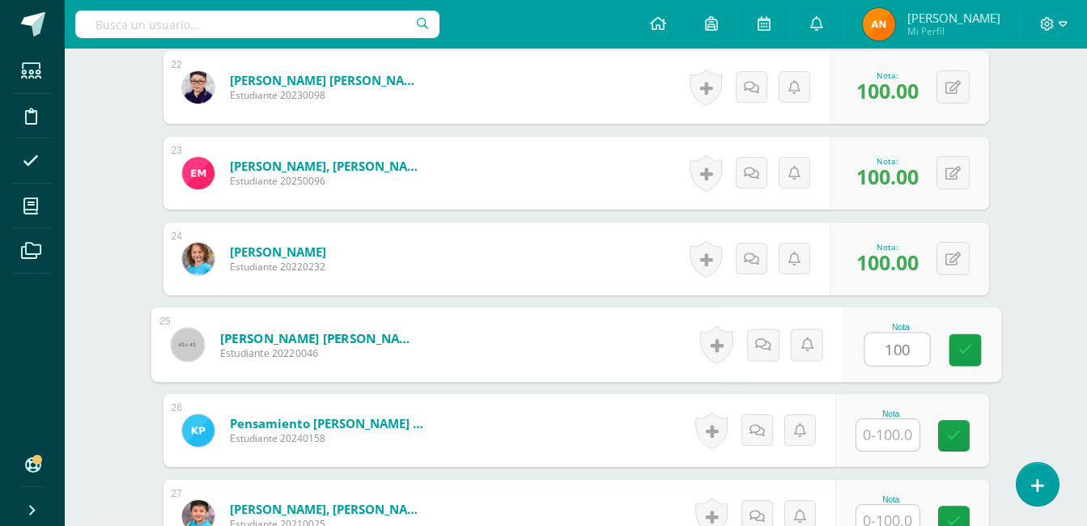
type input "100"
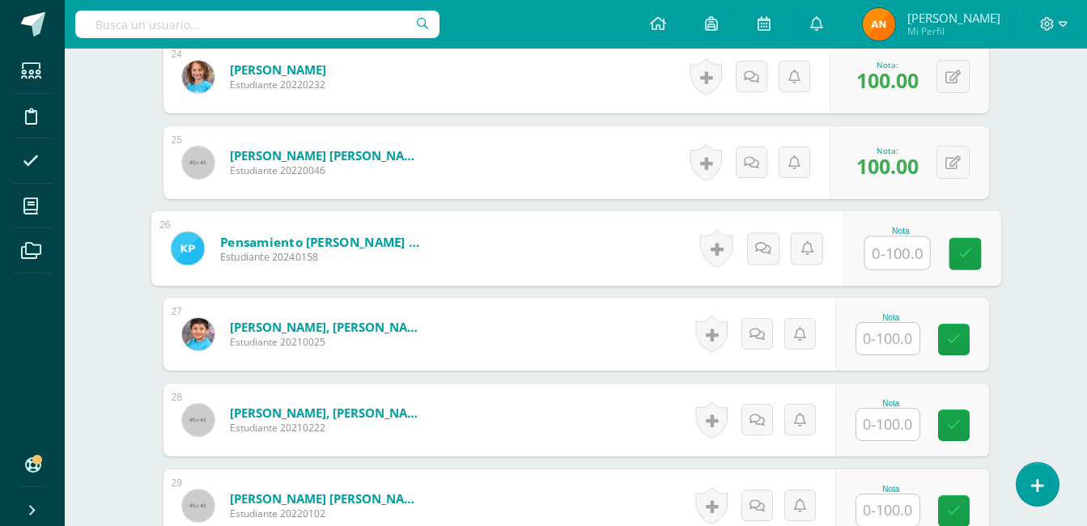
scroll to position [2572, 0]
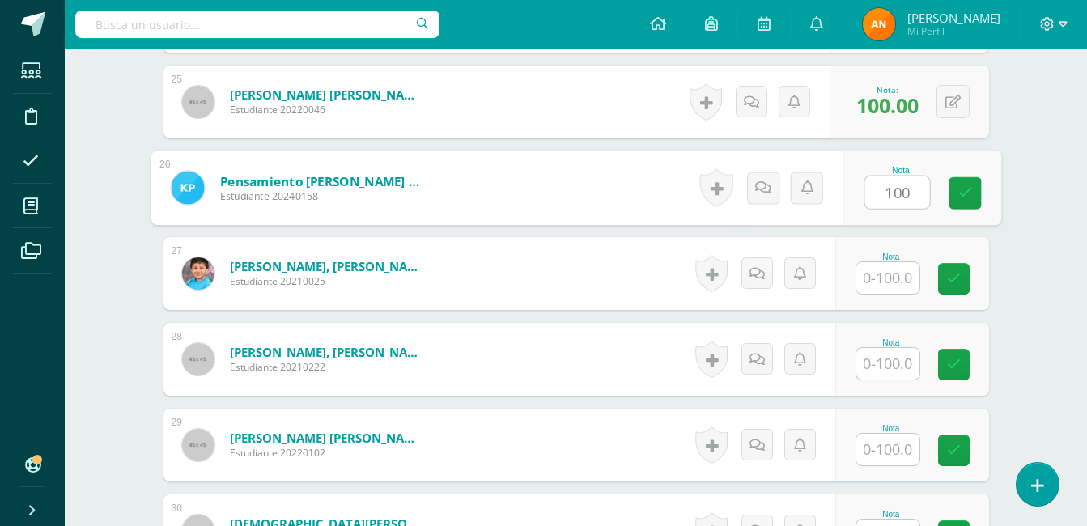
type input "100"
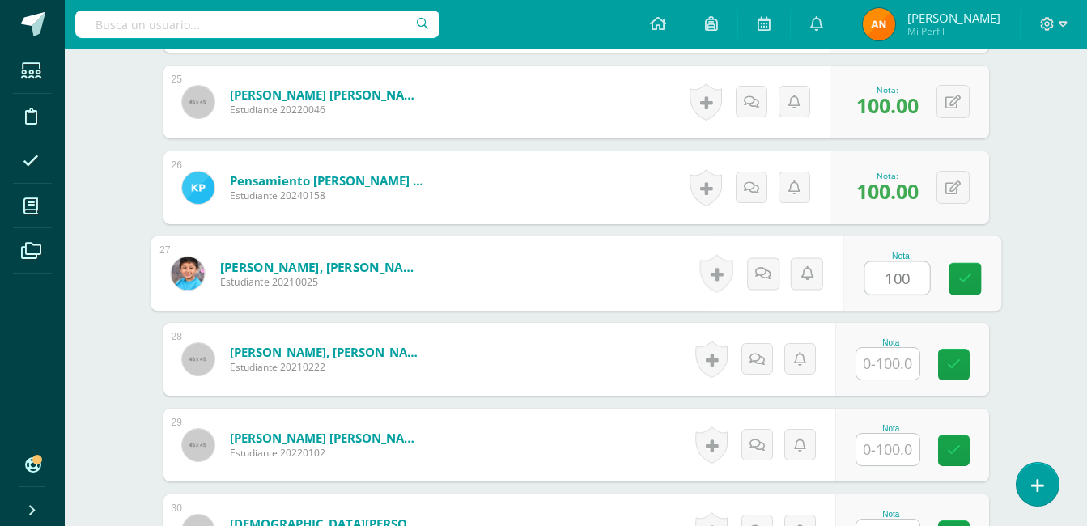
type input "100"
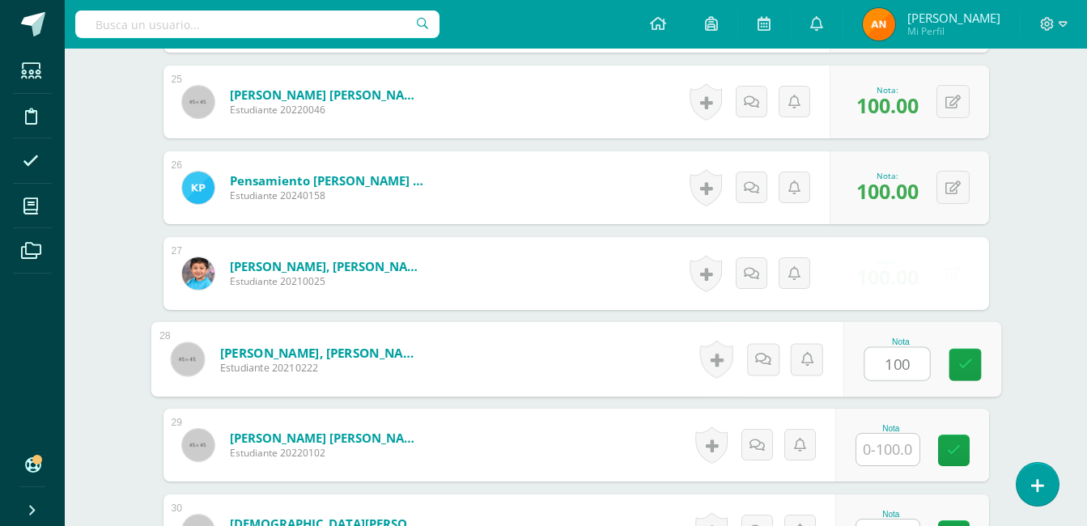
type input "100"
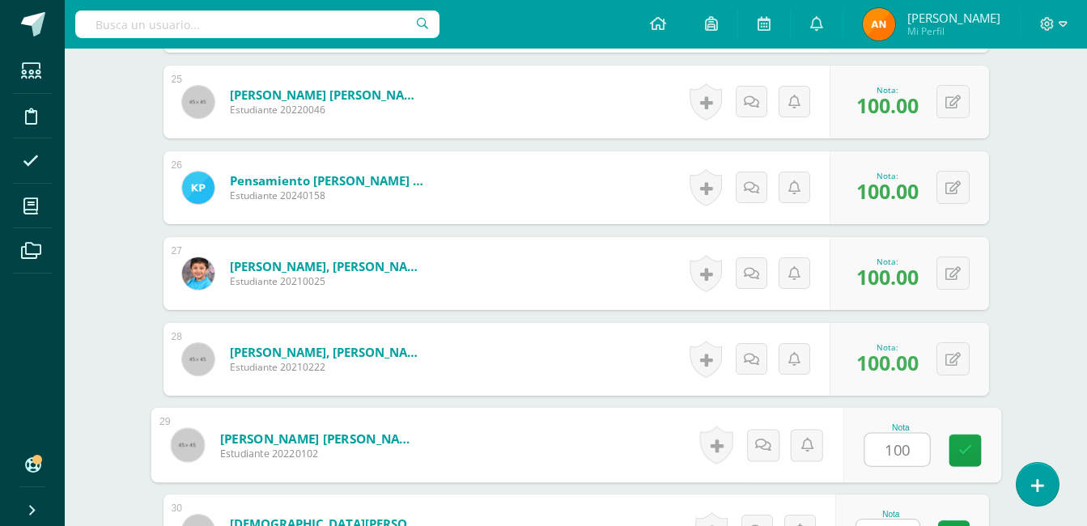
type input "100"
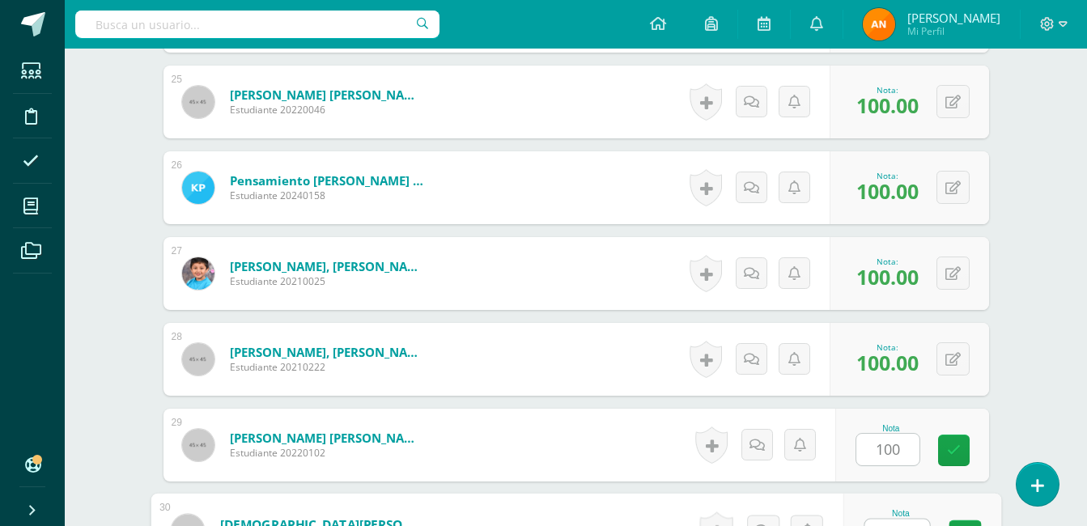
scroll to position [2597, 0]
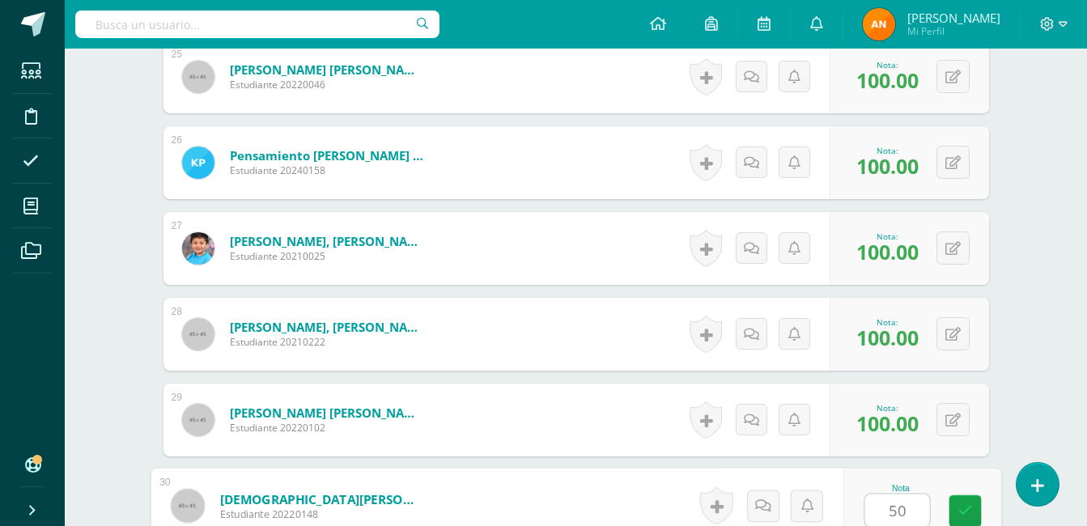
type input "50"
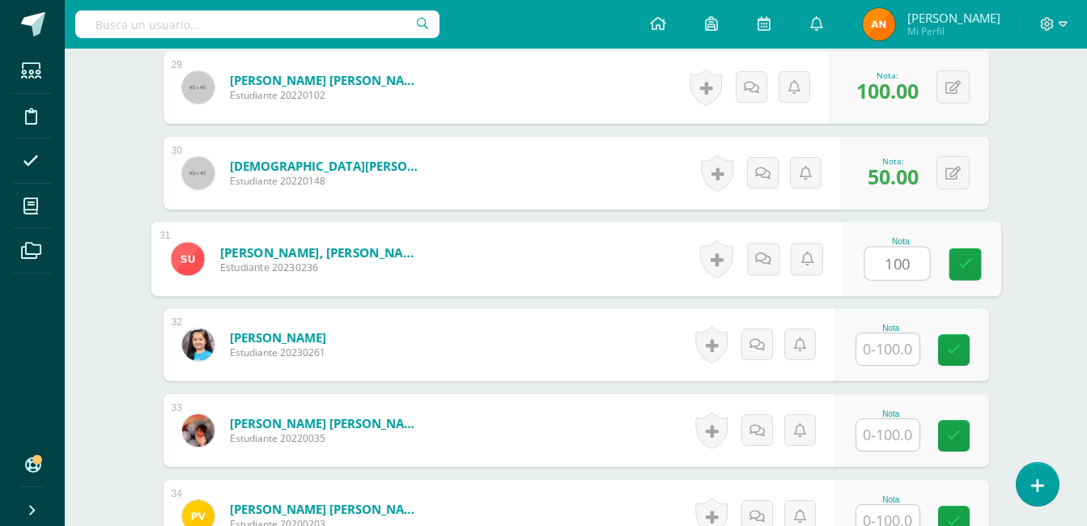
type input "100"
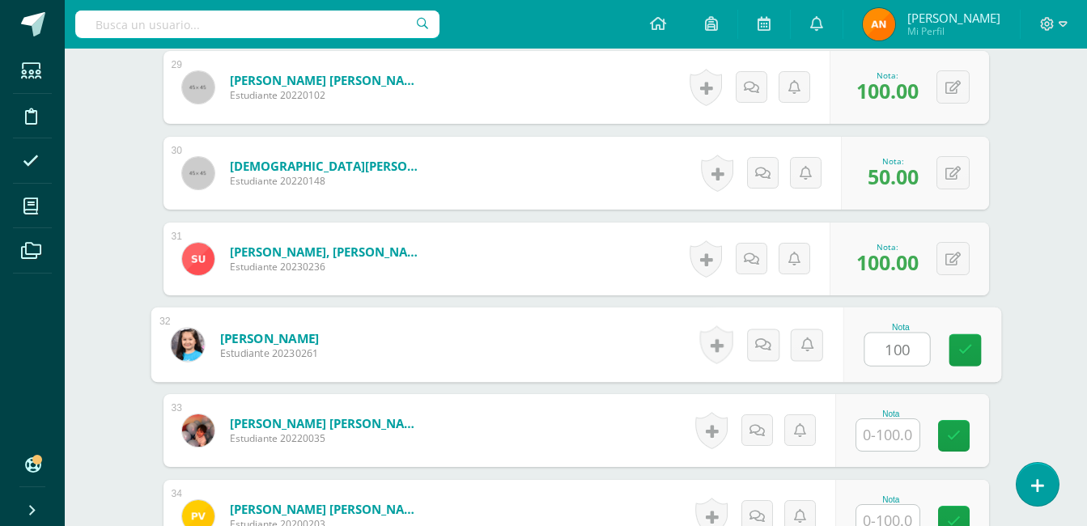
type input "100"
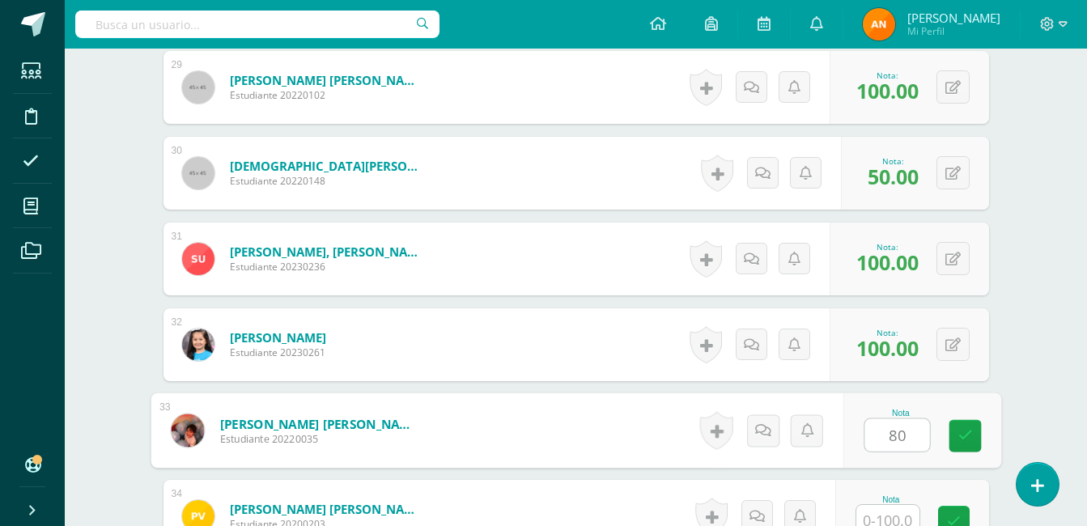
type input "80"
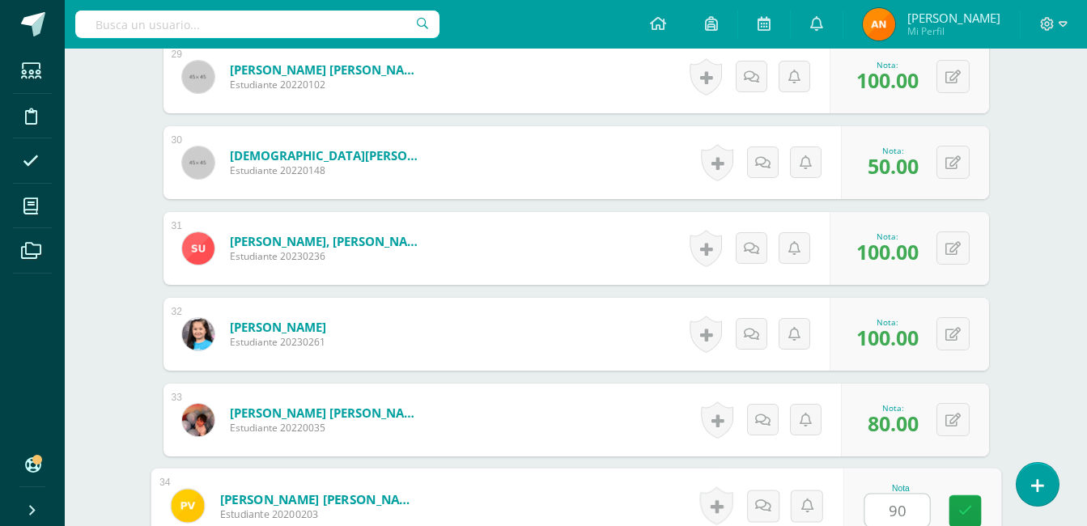
type input "90"
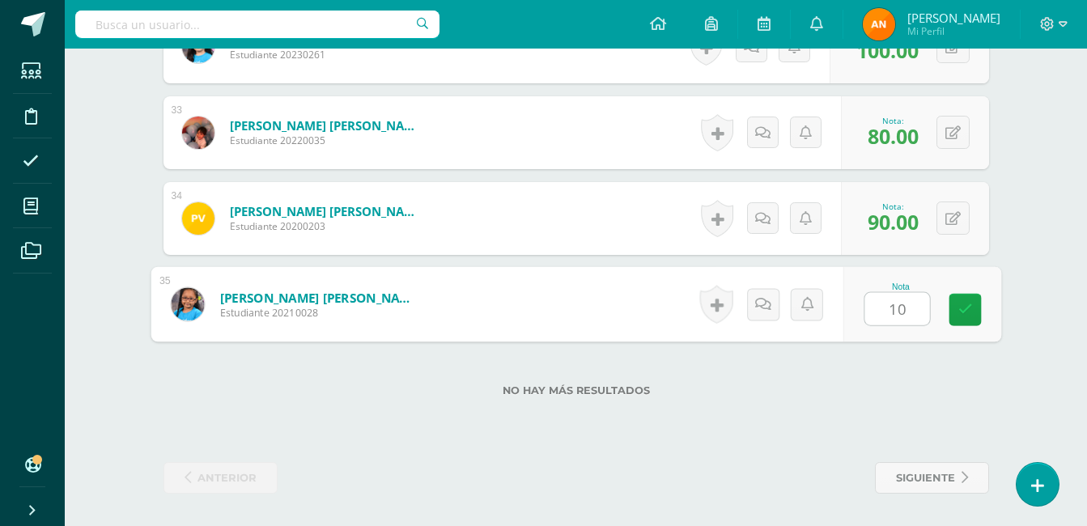
type input "100"
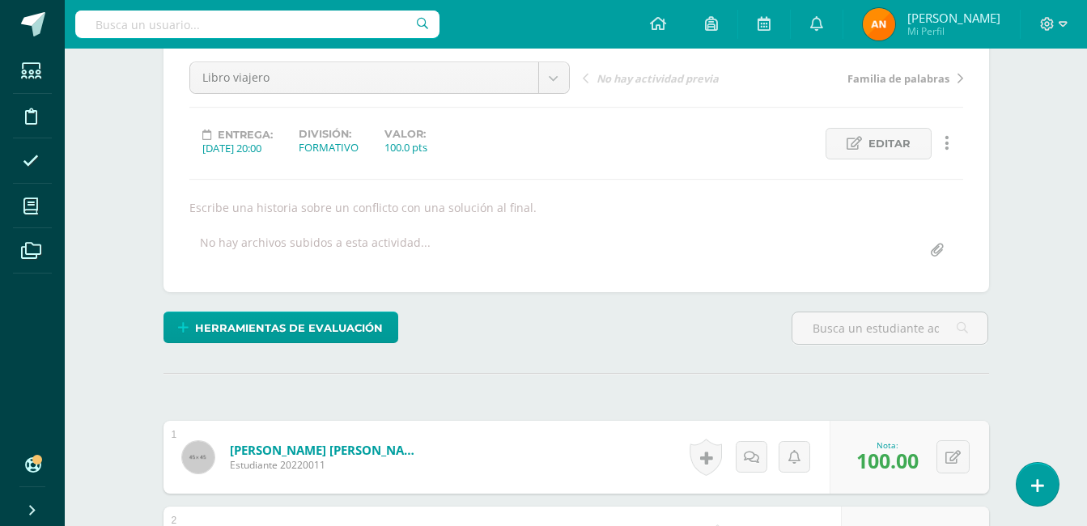
scroll to position [0, 0]
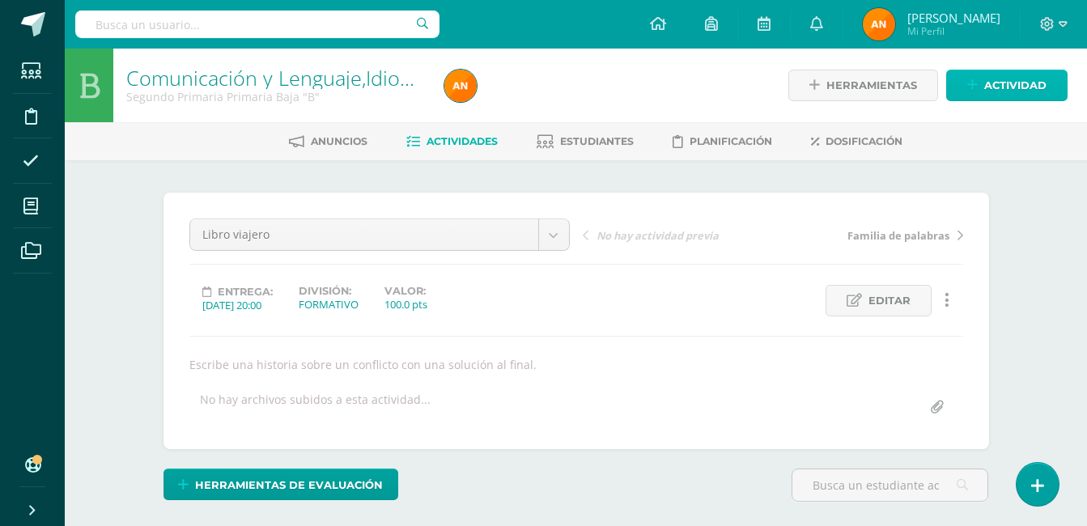
click at [962, 84] on link "Actividad" at bounding box center [1006, 86] width 121 height 32
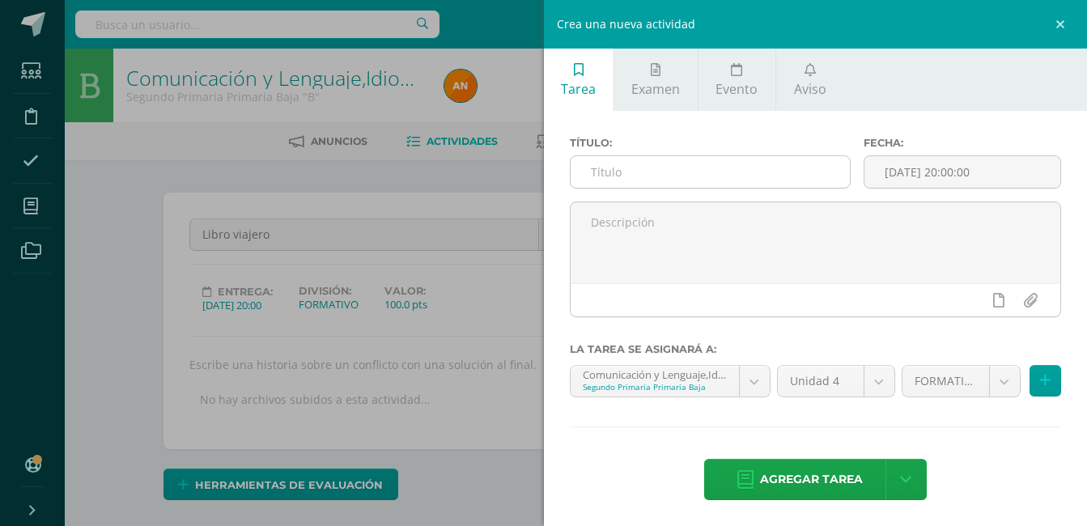
click at [726, 181] on input "text" at bounding box center [711, 172] width 280 height 32
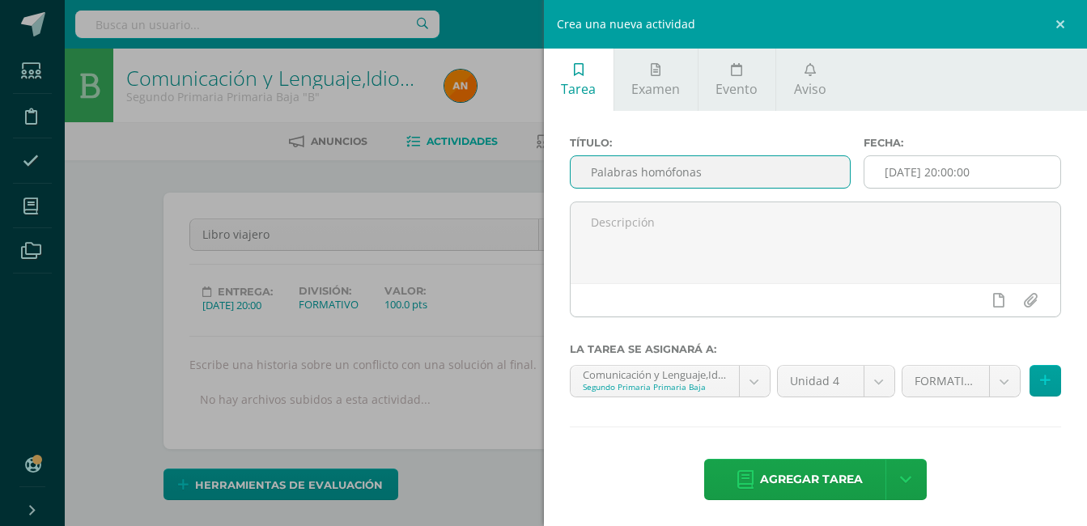
type input "Palabras homófonas"
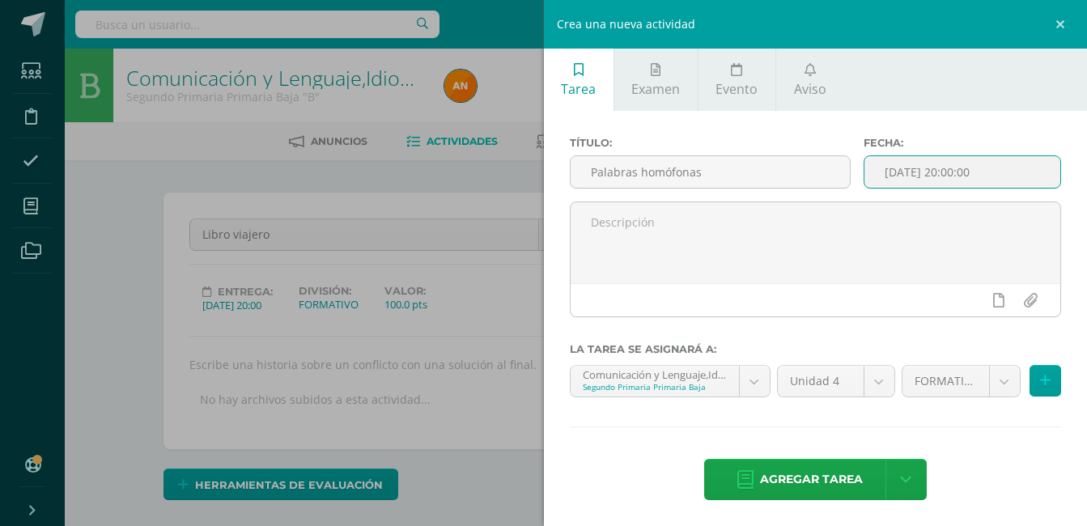
click at [958, 176] on input "[DATE] 20:00:00" at bounding box center [962, 172] width 196 height 32
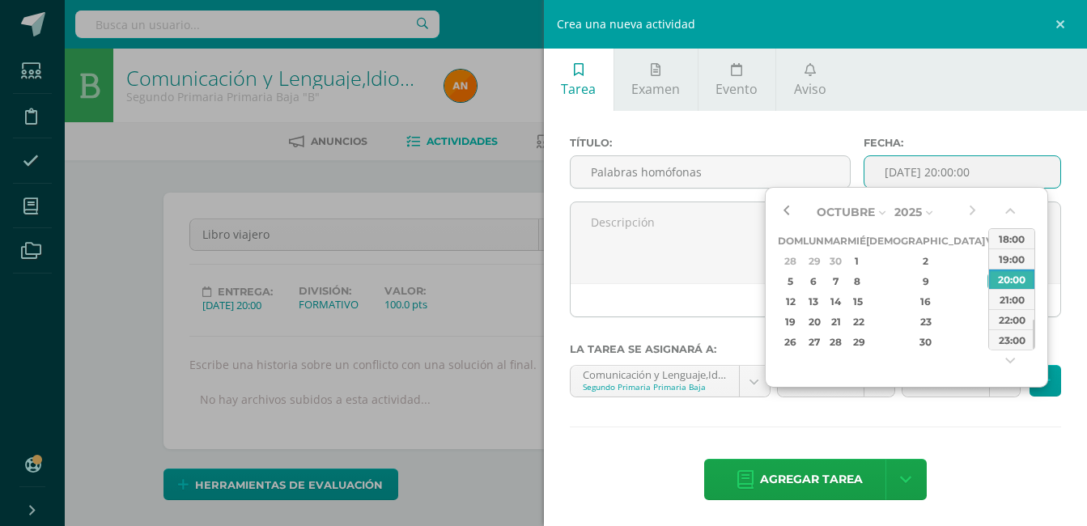
click at [789, 210] on button "button" at bounding box center [786, 212] width 16 height 24
click at [905, 324] on div "25" at bounding box center [926, 321] width 96 height 19
type input "2025-09-25 20:00"
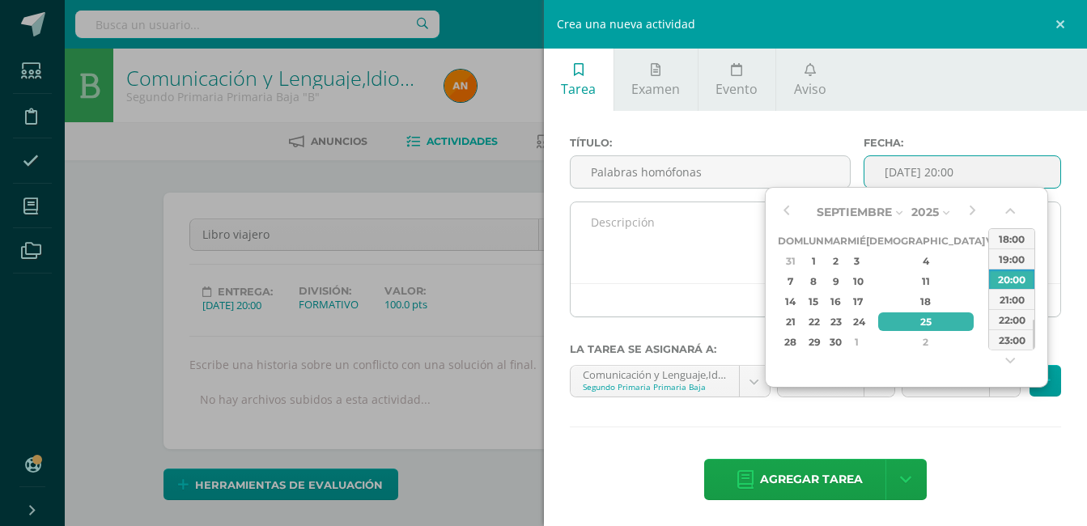
click at [745, 232] on textarea at bounding box center [816, 242] width 491 height 81
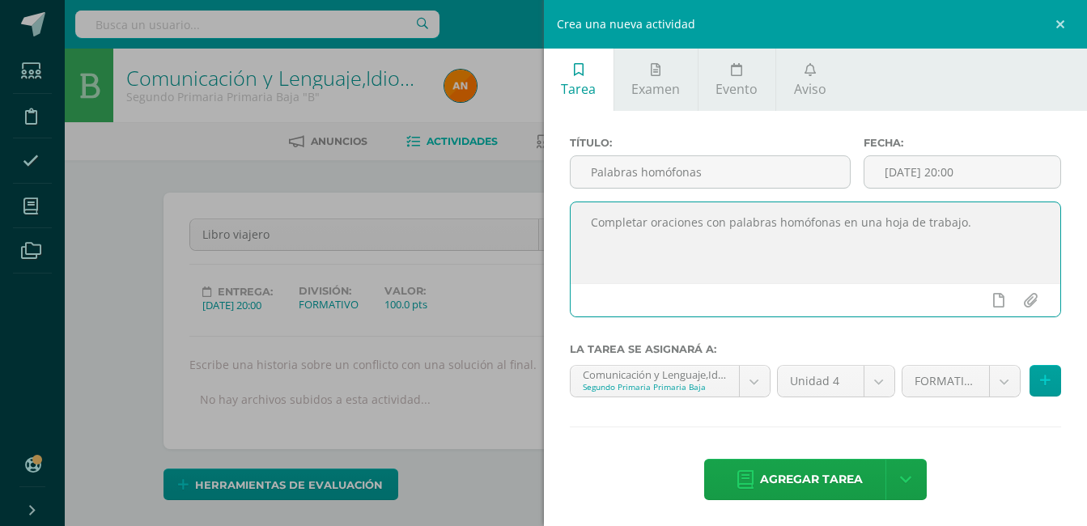
scroll to position [3, 0]
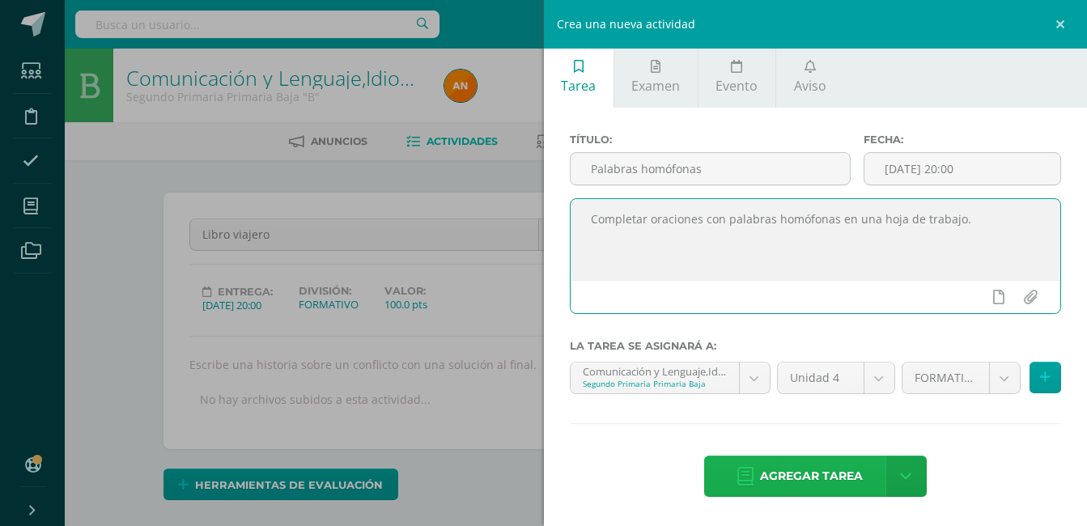
type textarea "Completar oraciones con palabras homófonas en una hoja de trabajo."
click at [775, 456] on link "Agregar tarea" at bounding box center [799, 476] width 191 height 41
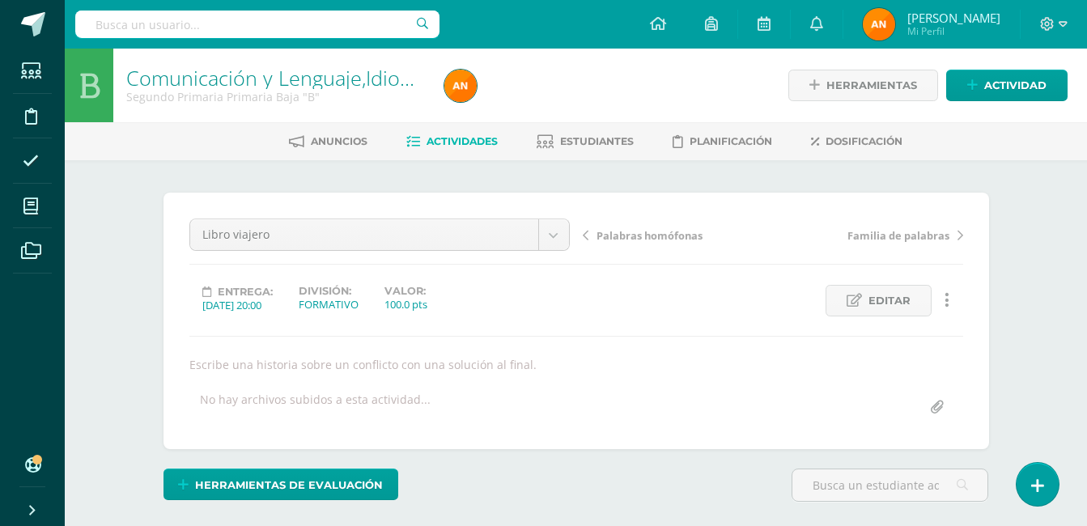
click at [660, 236] on span "Palabras homófonas" at bounding box center [650, 235] width 106 height 15
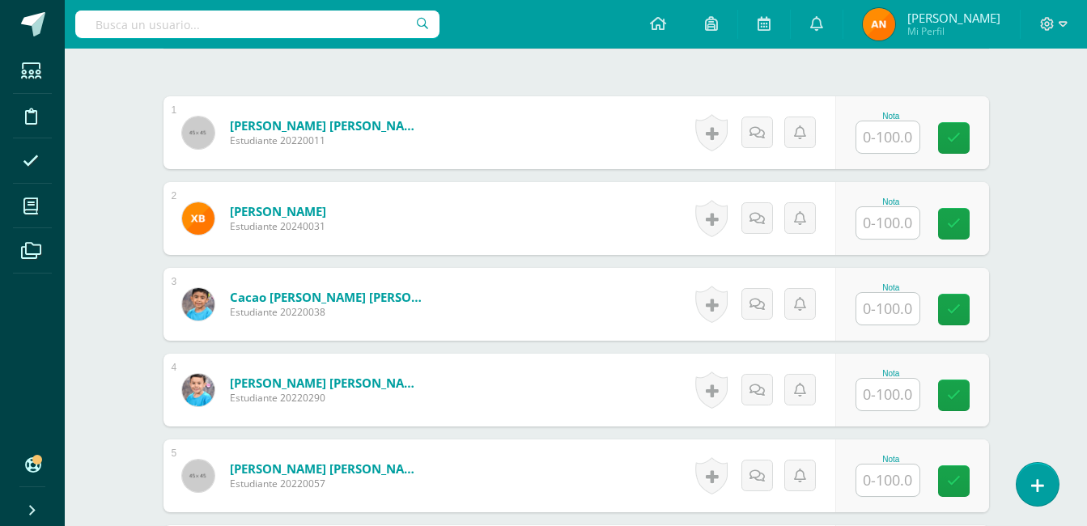
scroll to position [486, 0]
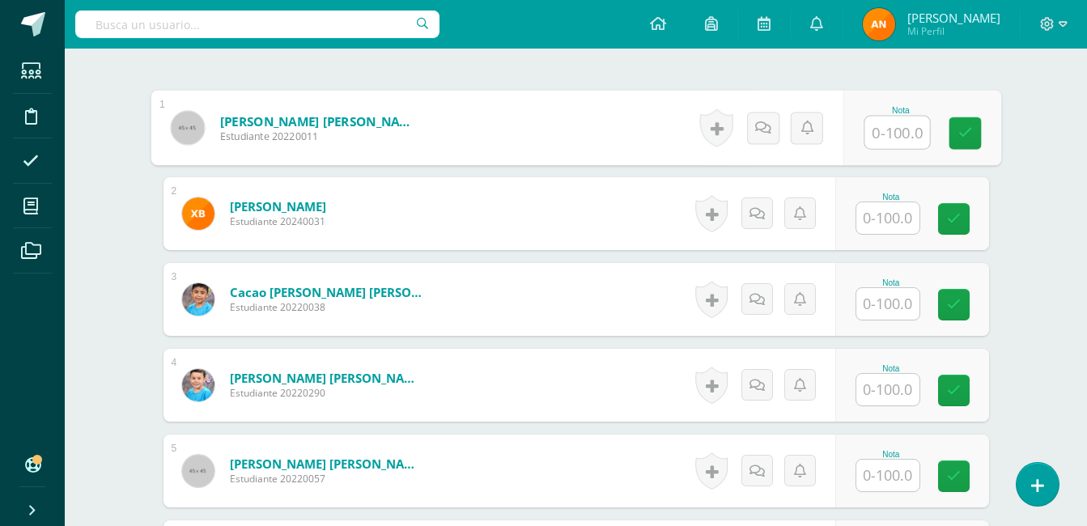
click at [907, 143] on input "text" at bounding box center [896, 133] width 65 height 32
type input "80"
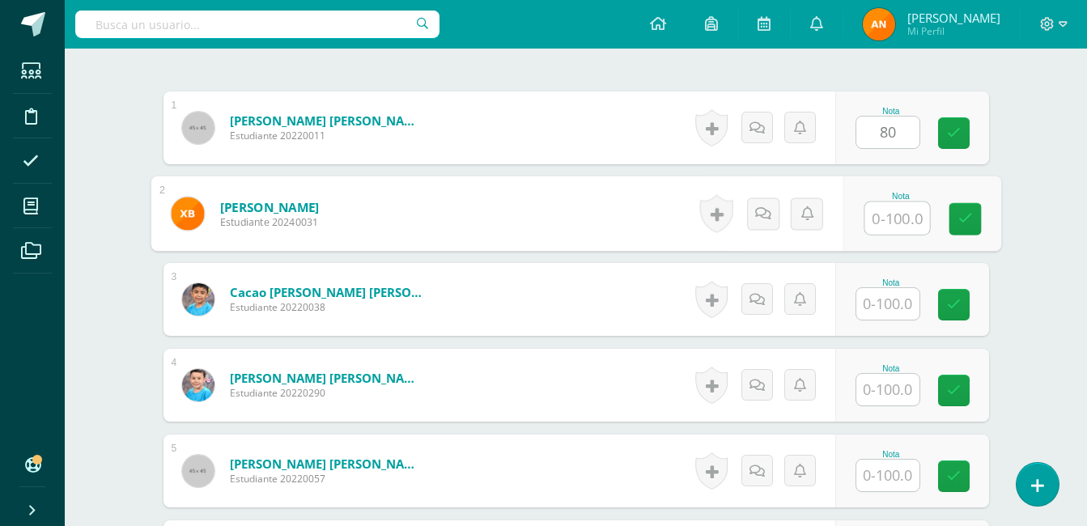
scroll to position [487, 0]
type input "80"
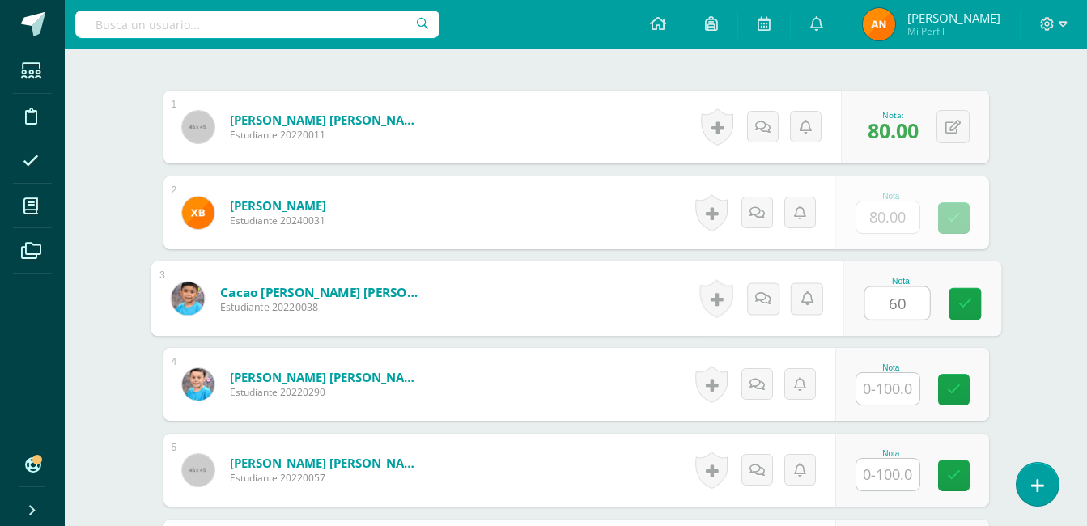
type input "60"
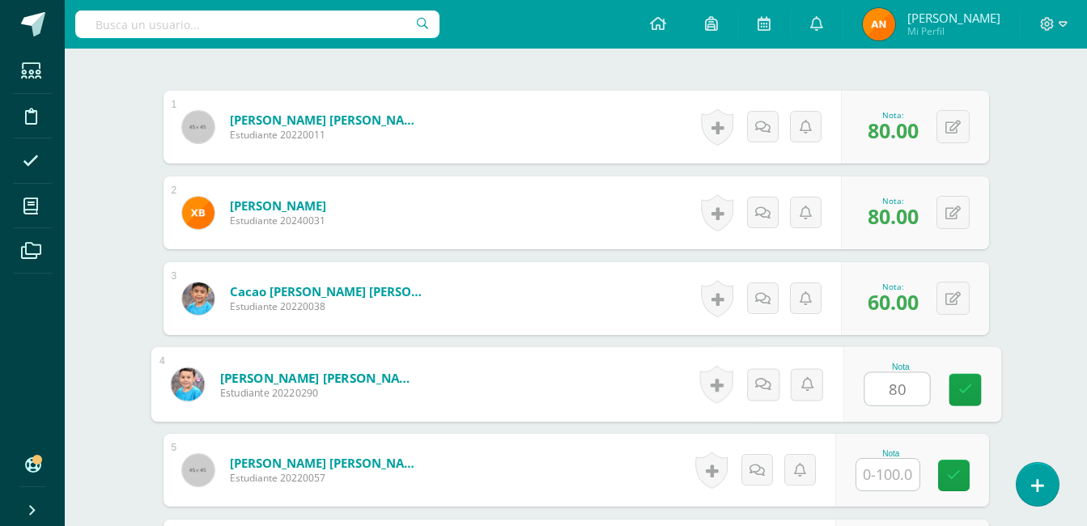
type input "80"
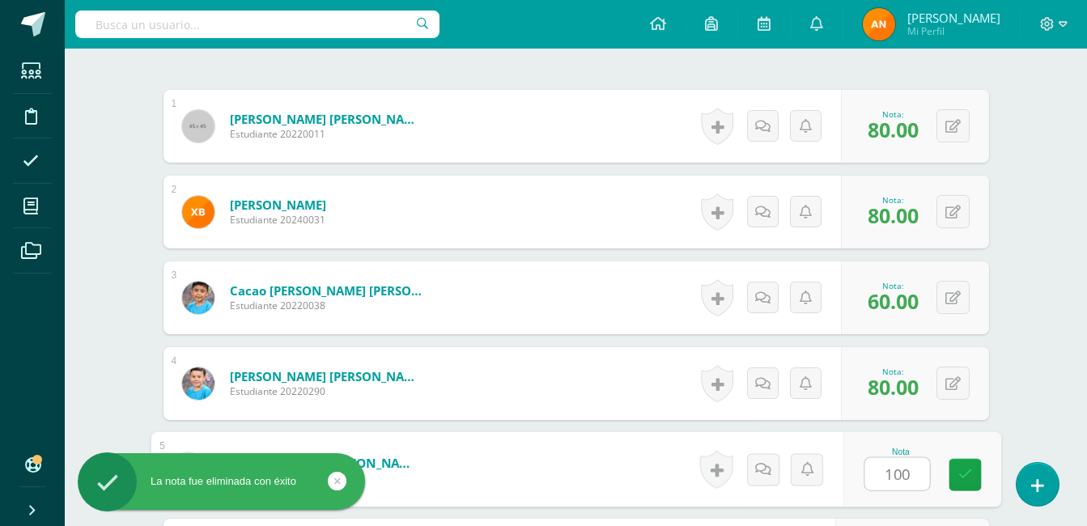
type input "100"
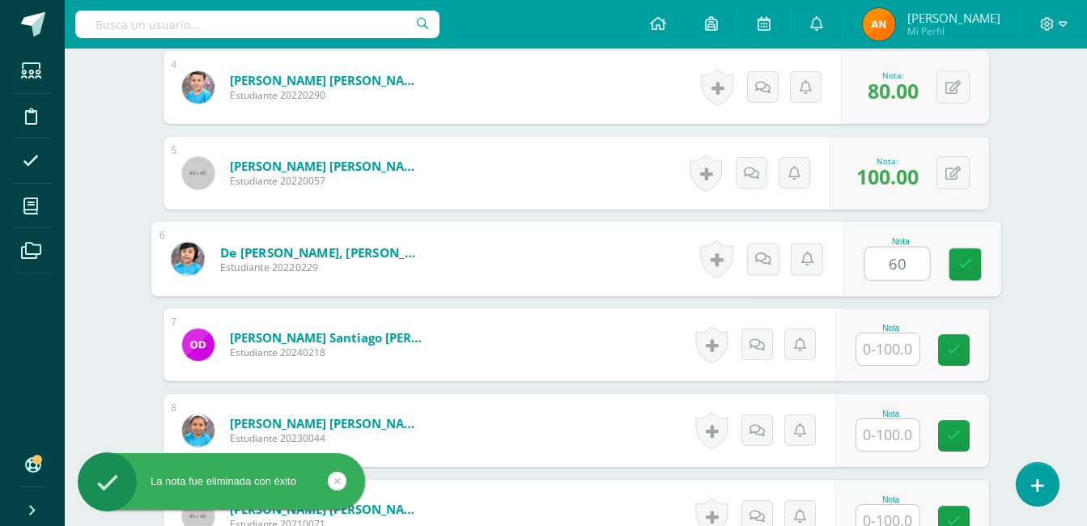
type input "60"
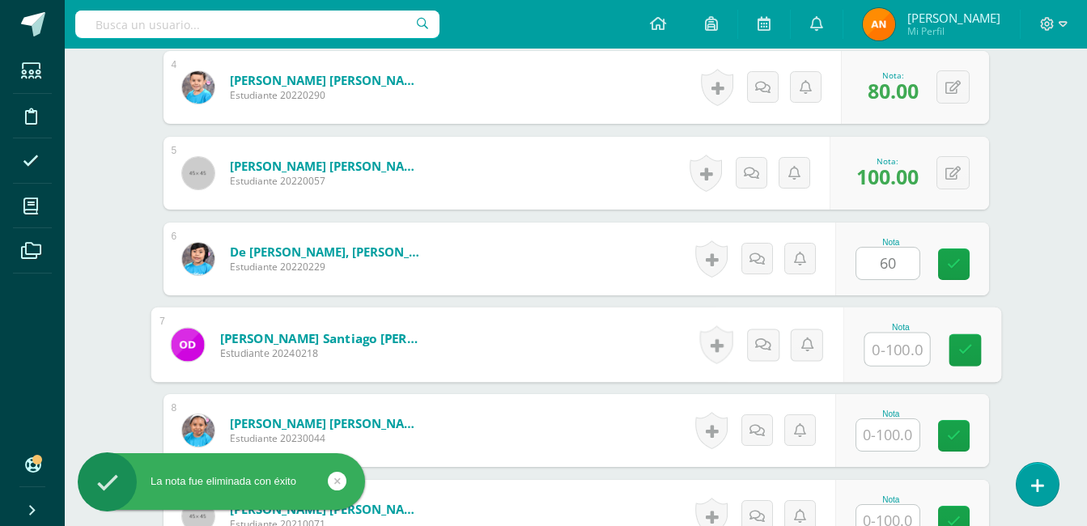
scroll to position [785, 0]
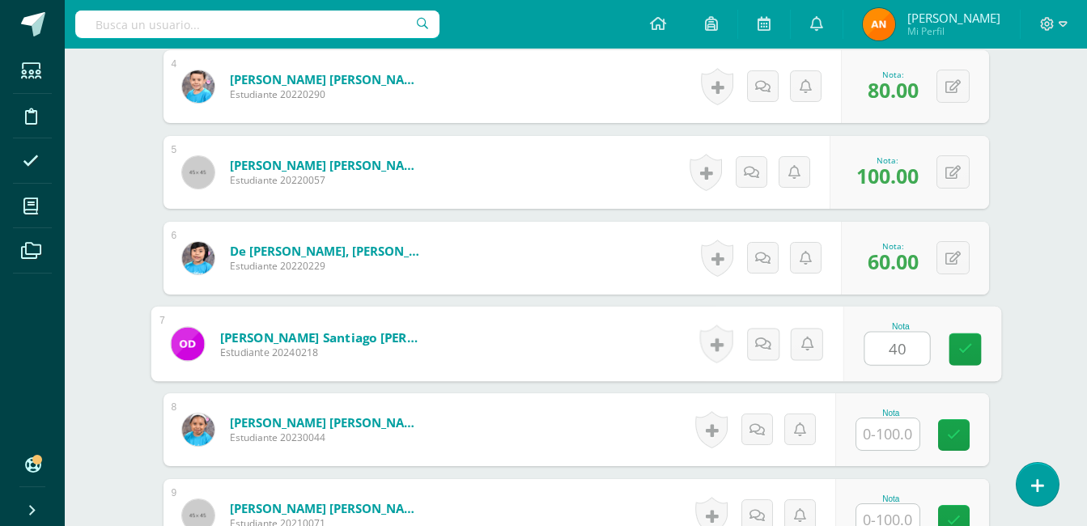
type input "40"
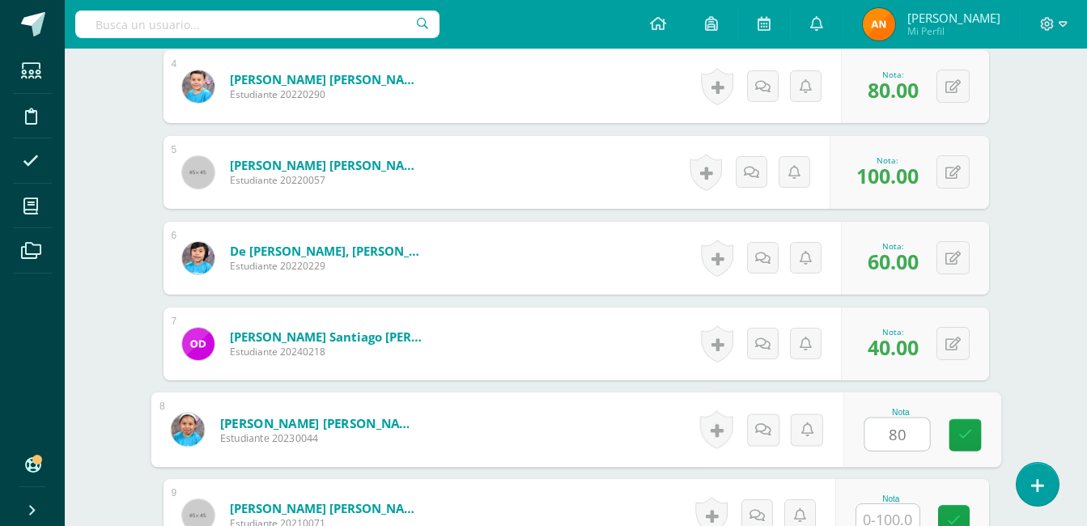
type input "80"
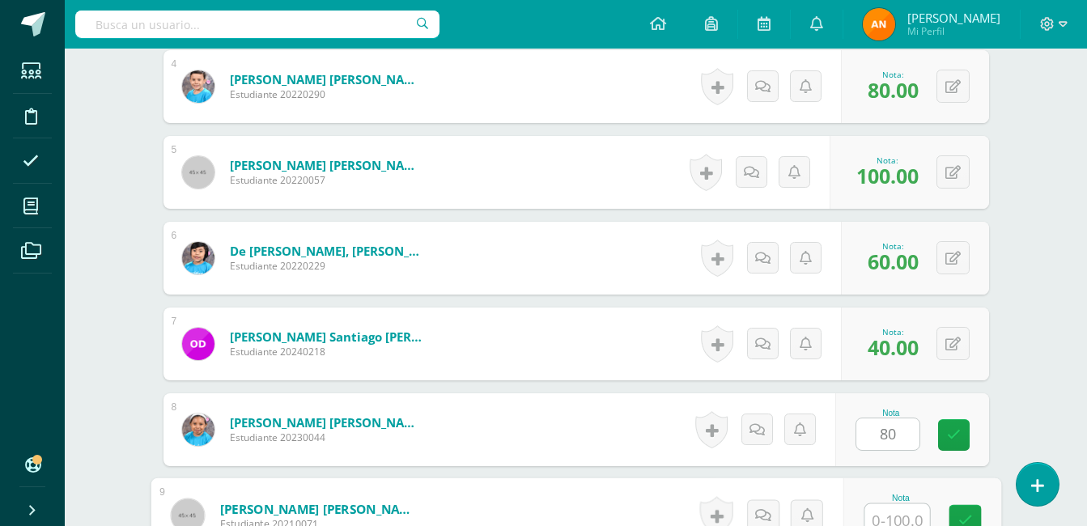
scroll to position [795, 0]
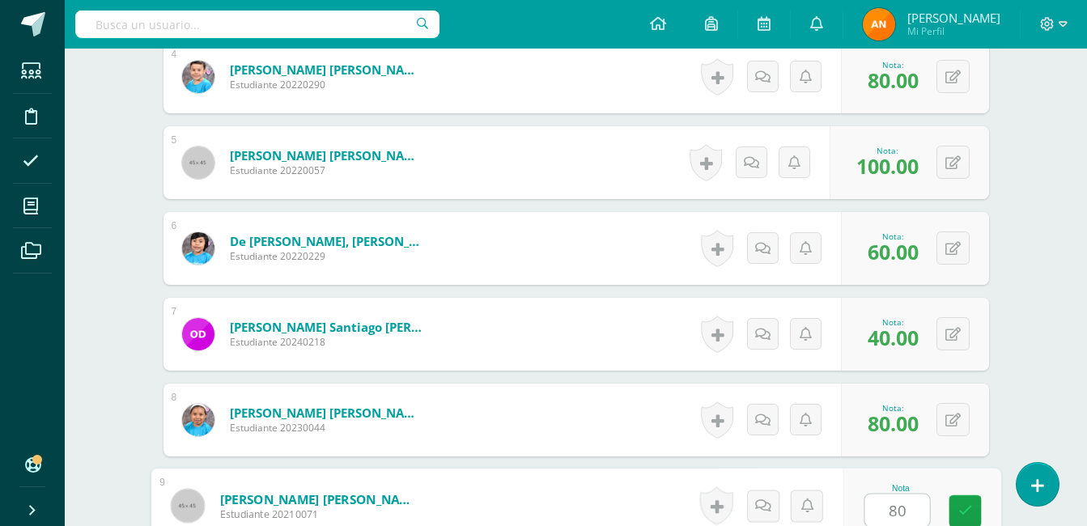
type input "80"
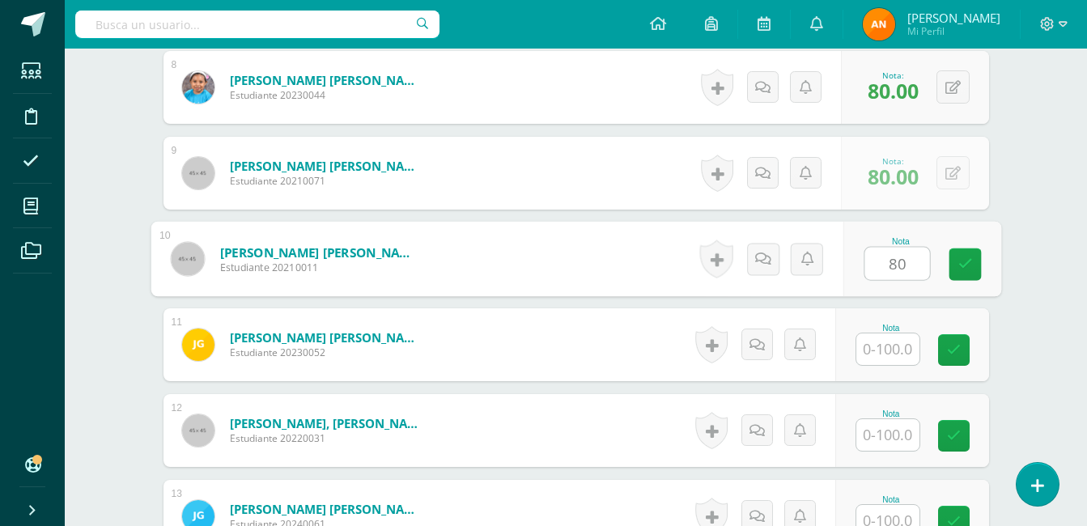
type input "80"
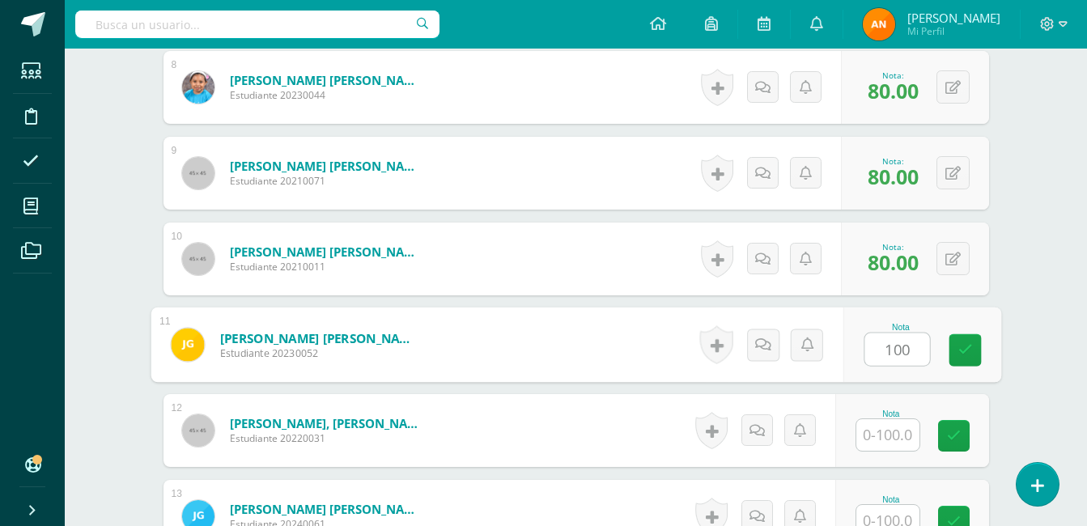
type input "100"
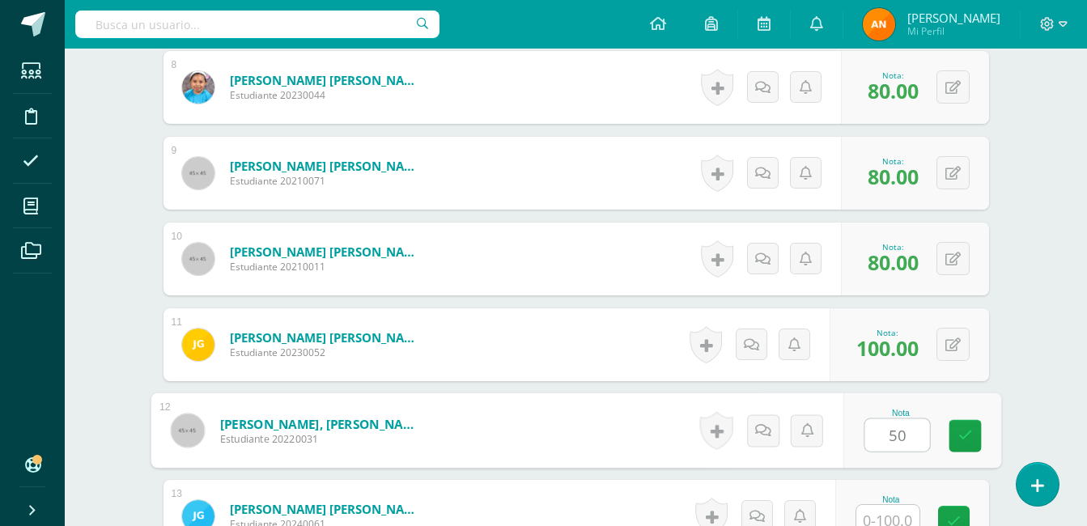
type input "50"
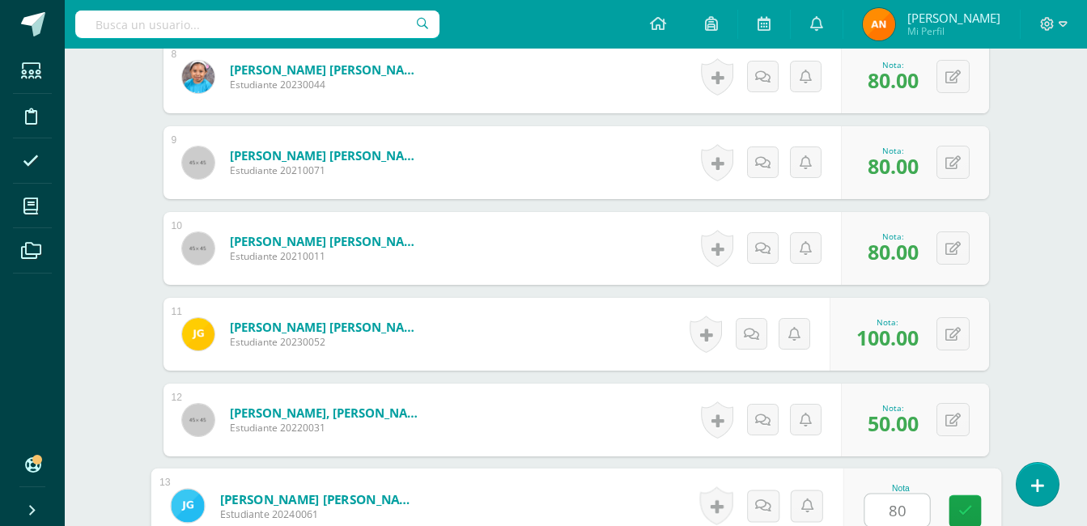
type input "80"
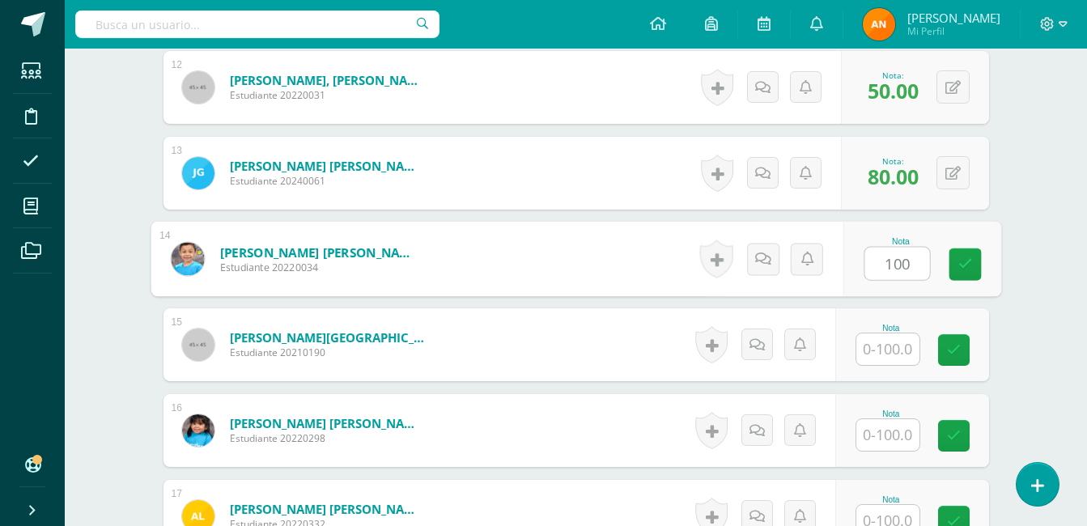
type input "100"
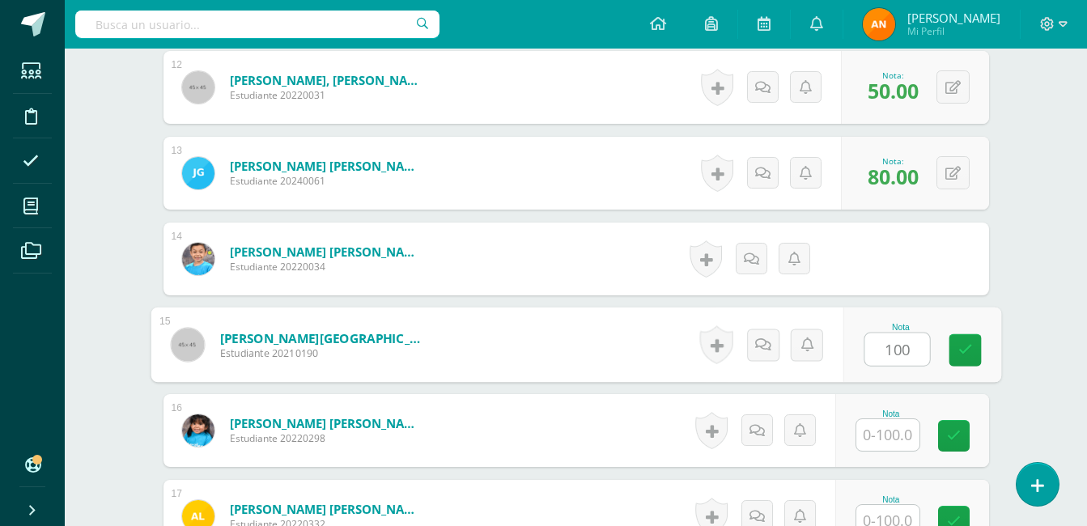
type input "100"
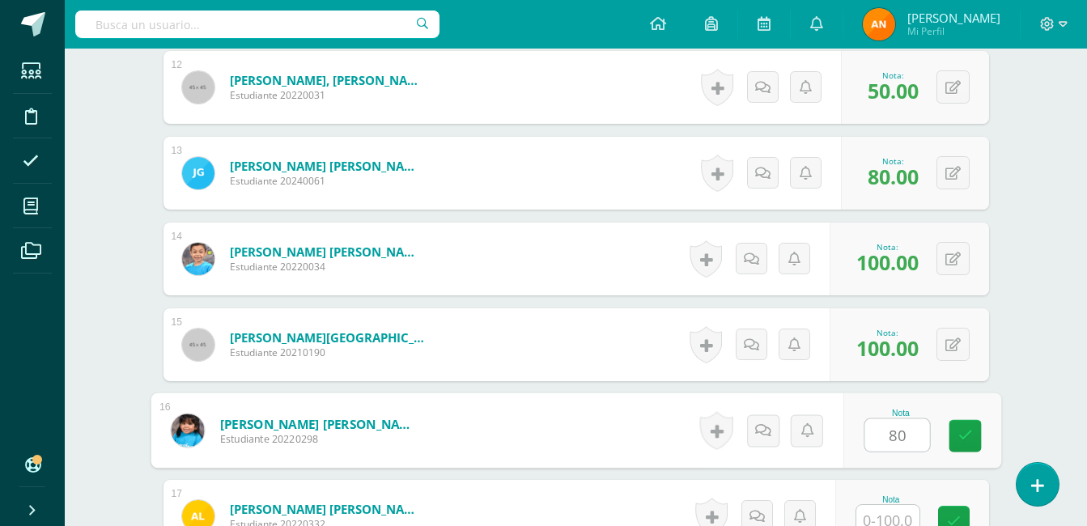
type input "80"
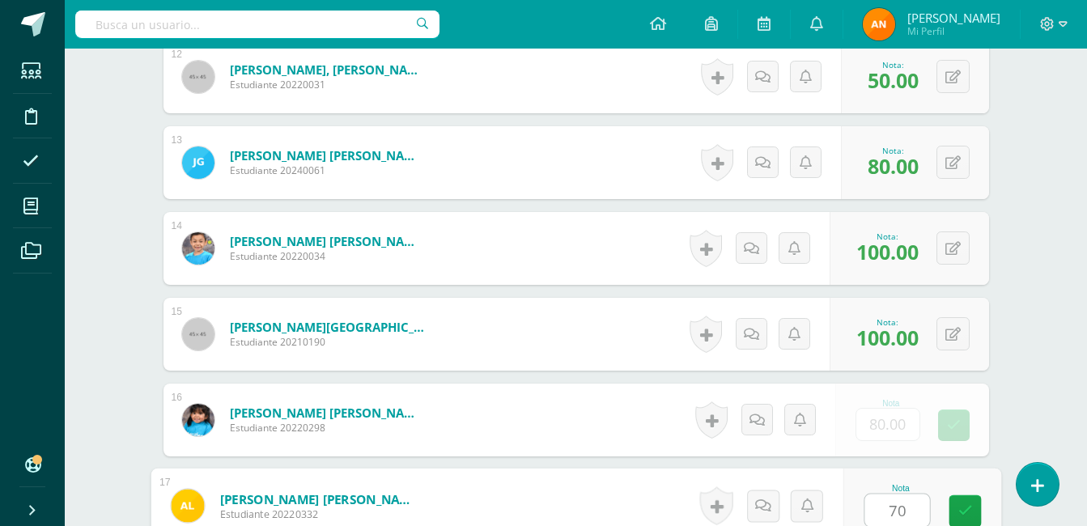
type input "70"
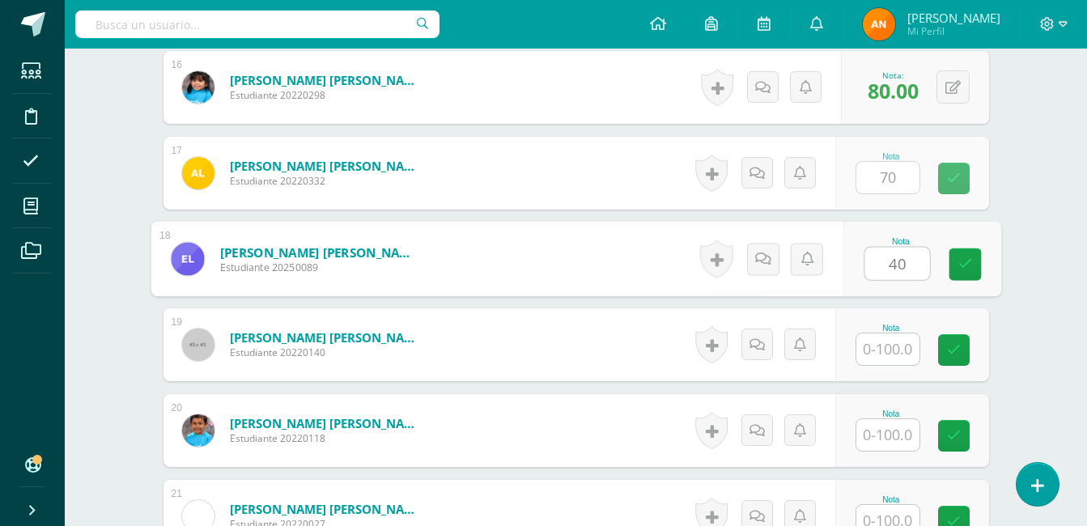
type input "40"
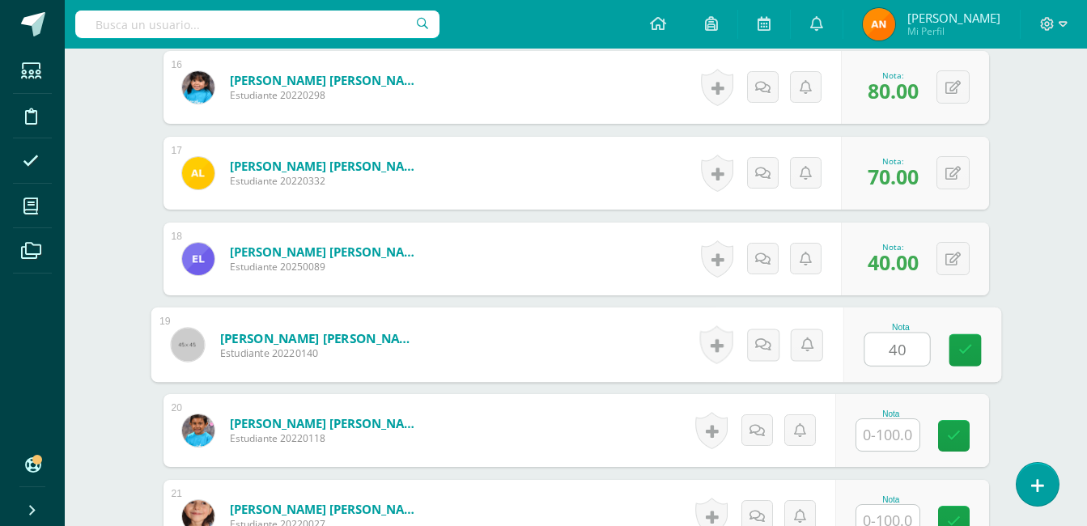
type input "40"
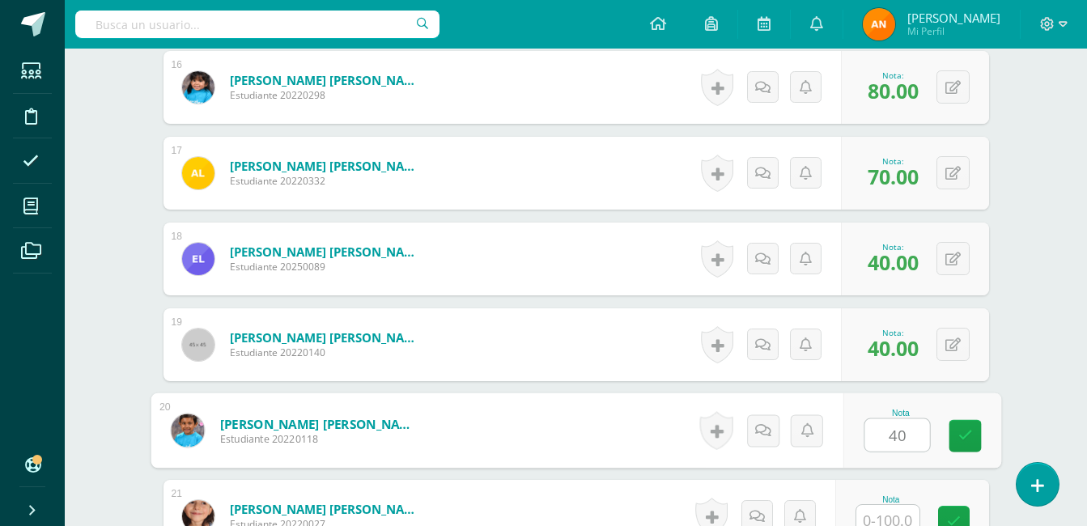
type input "40"
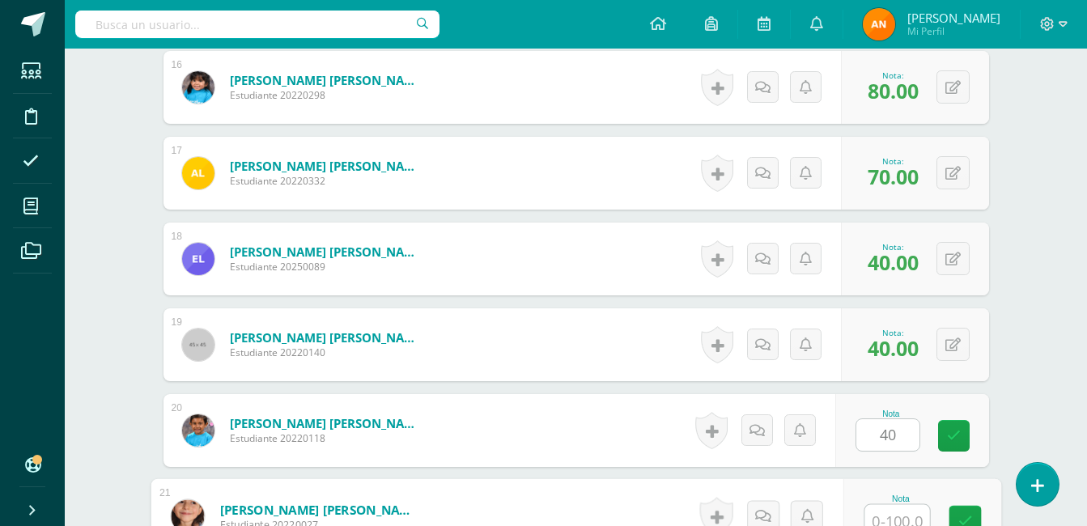
scroll to position [1825, 0]
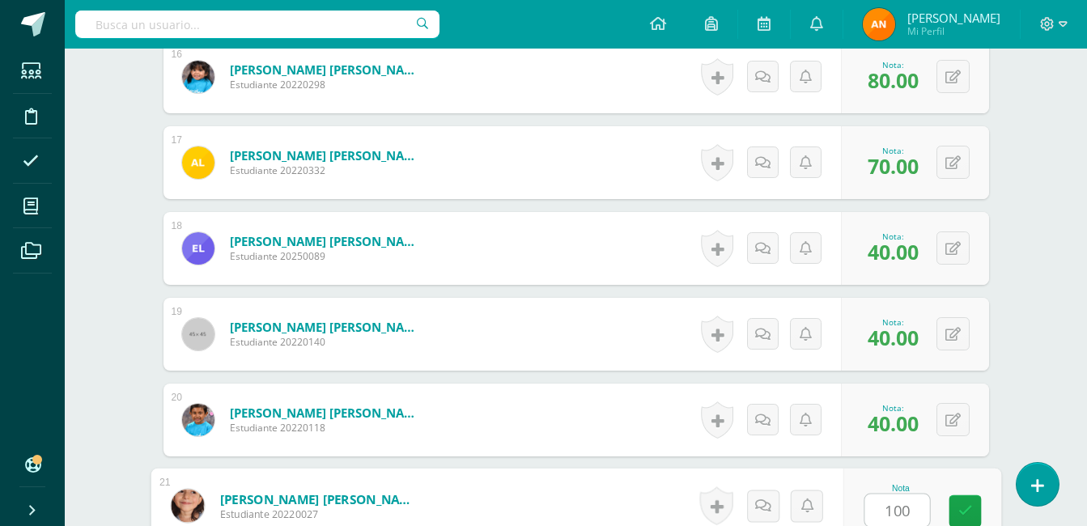
type input "100"
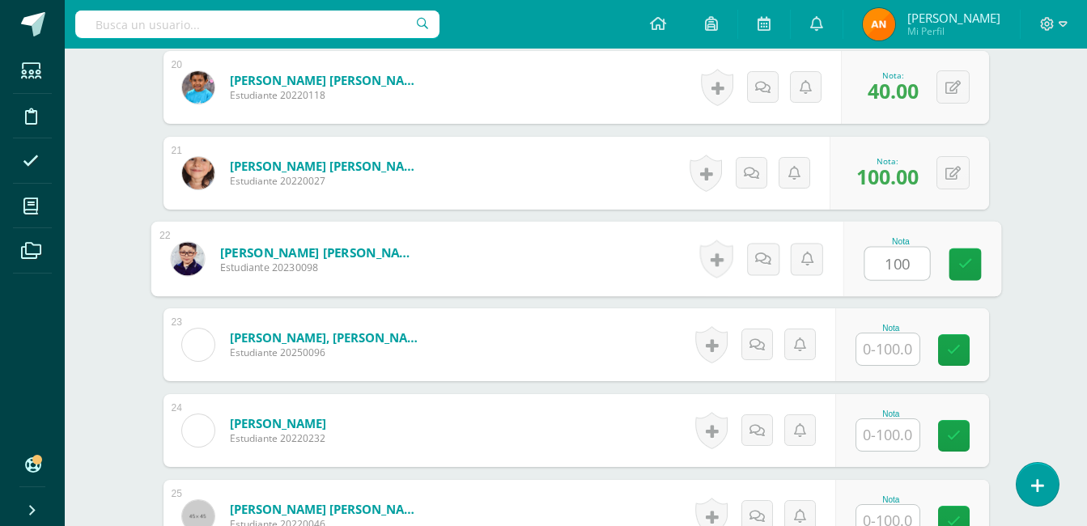
type input "100"
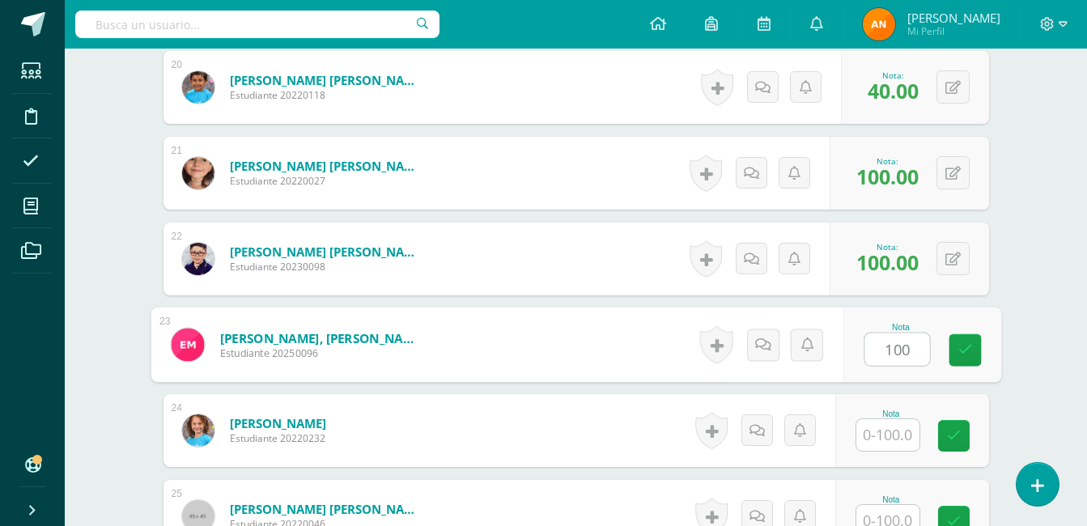
type input "100"
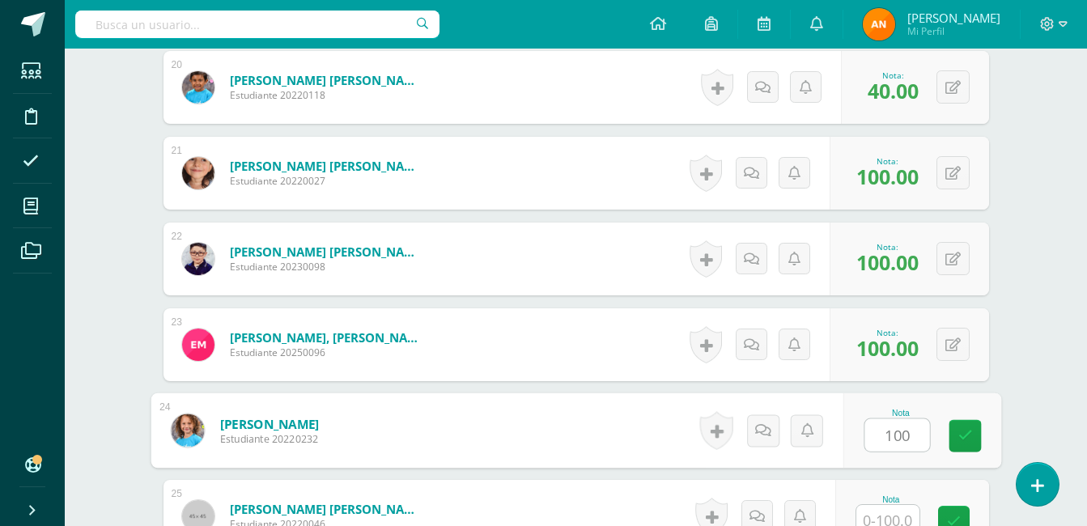
type input "100"
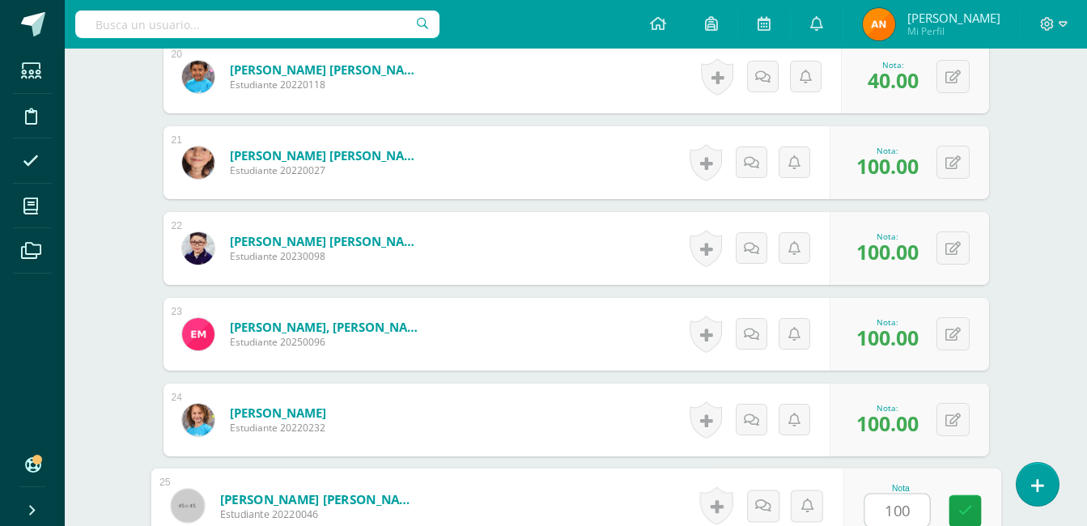
type input "100"
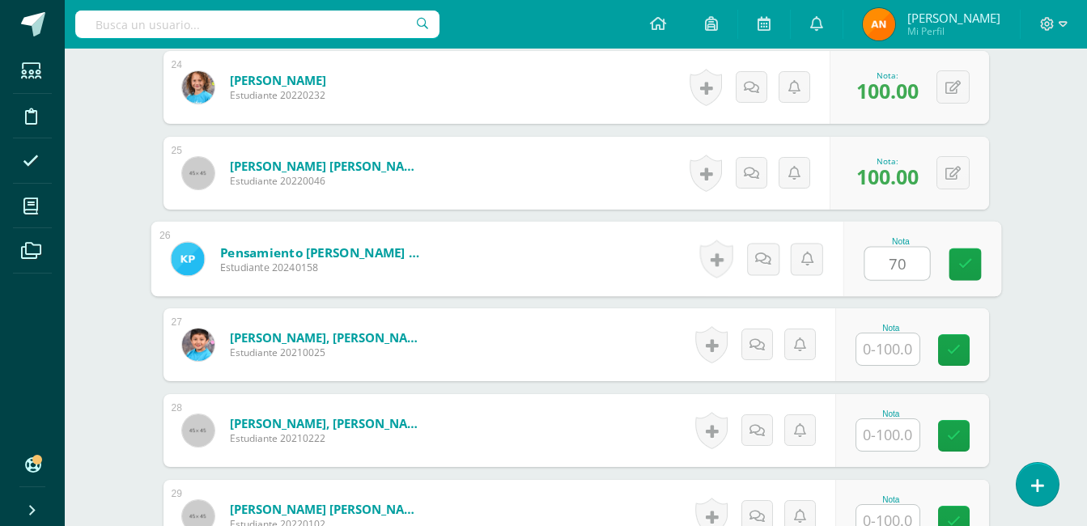
type input "70"
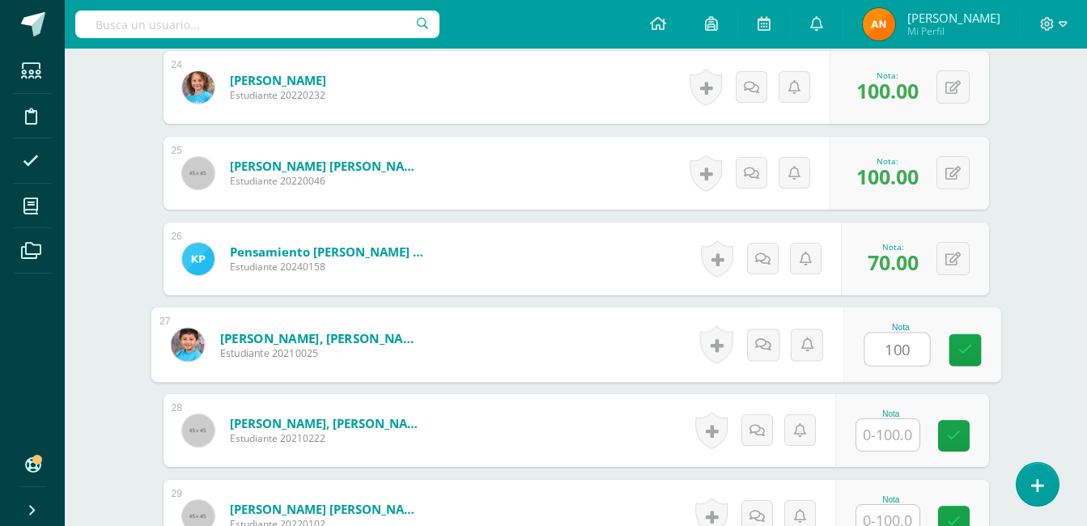
type input "100"
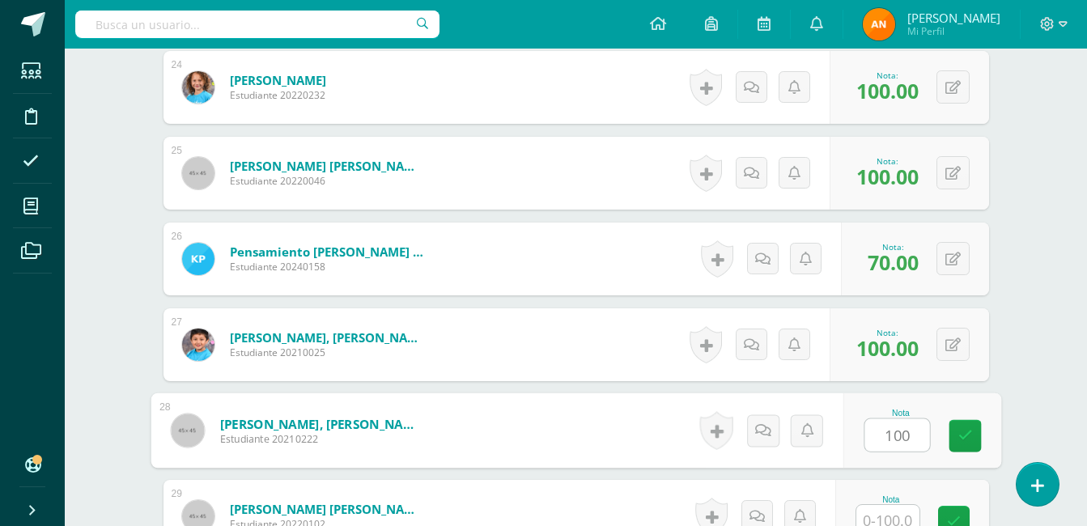
type input "100"
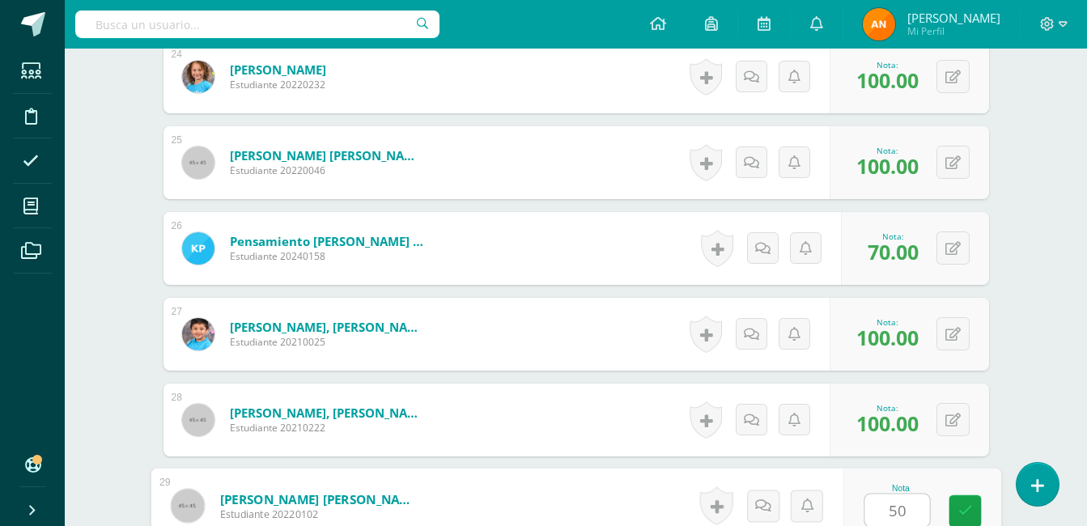
type input "50"
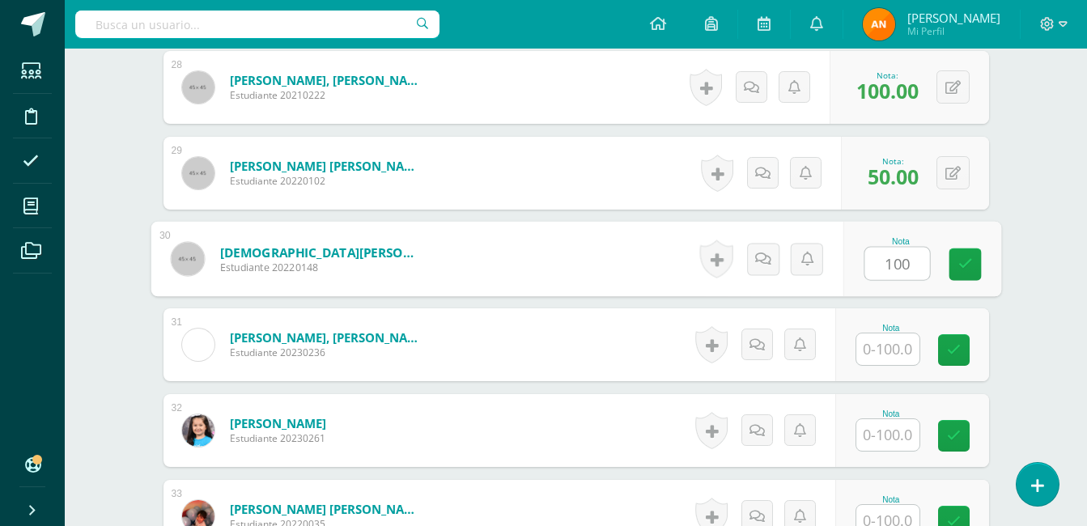
type input "100"
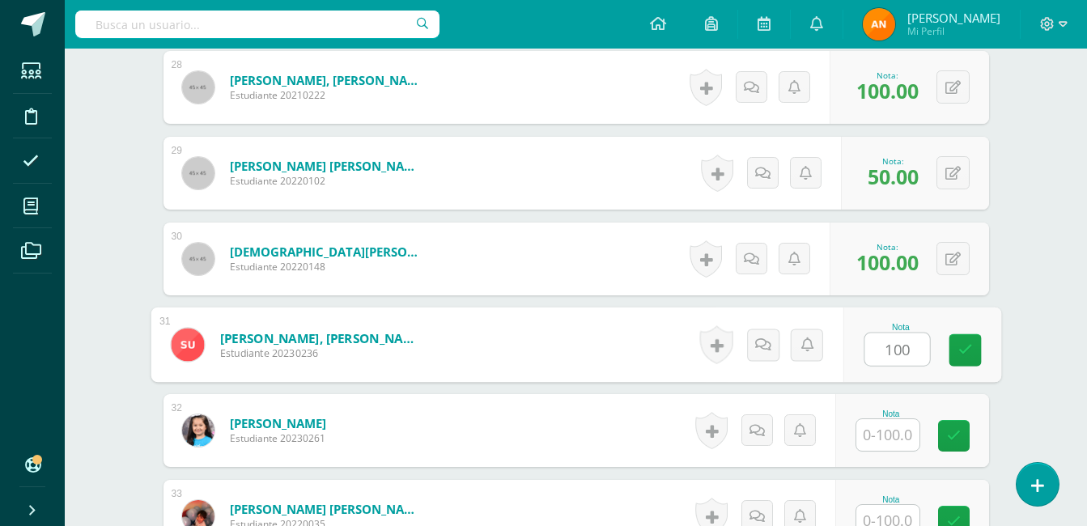
type input "100"
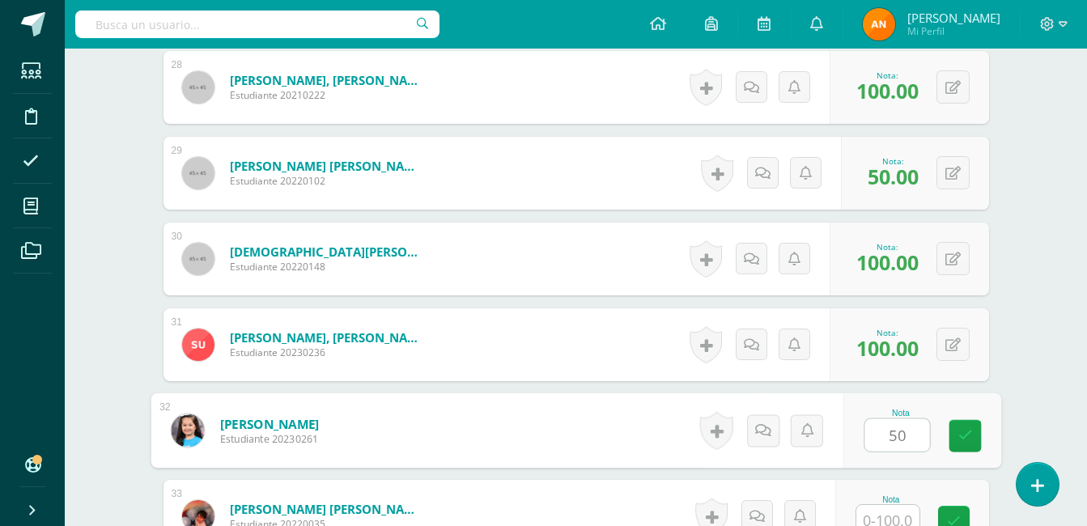
type input "50"
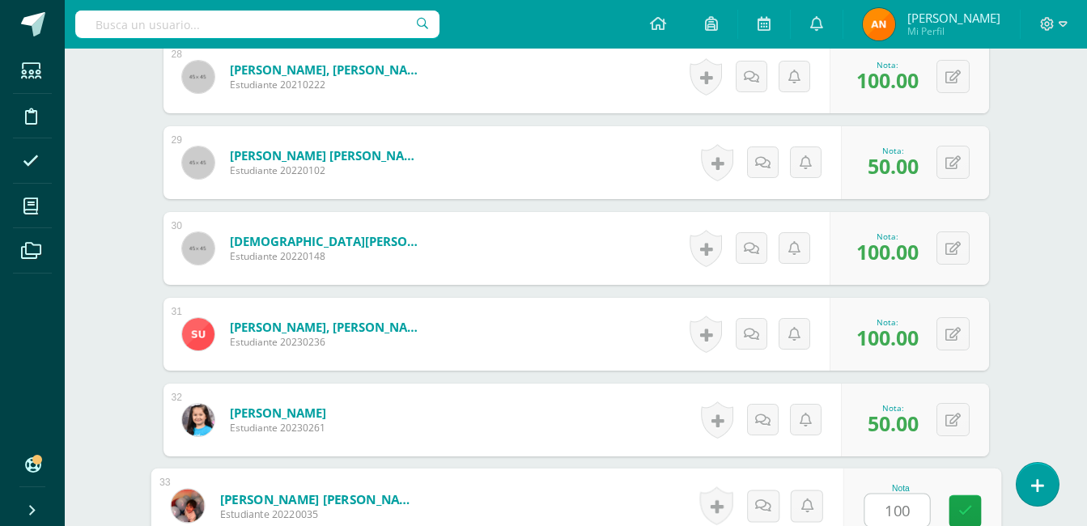
type input "100"
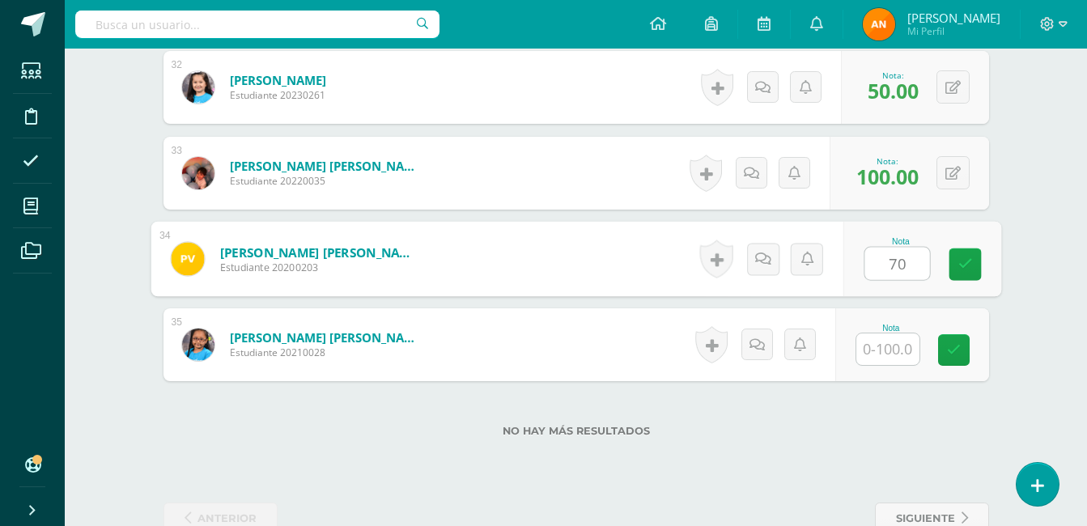
type input "70"
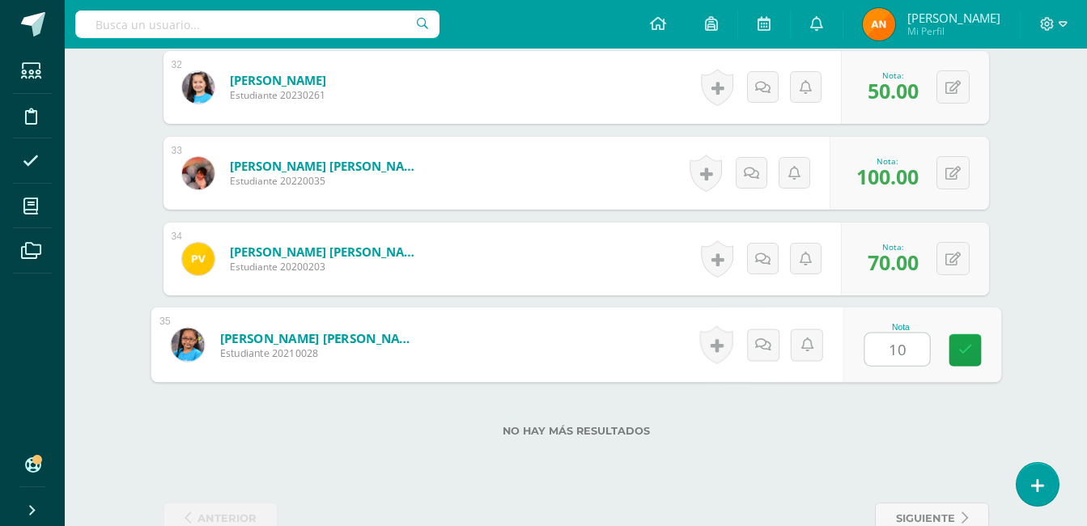
type input "100"
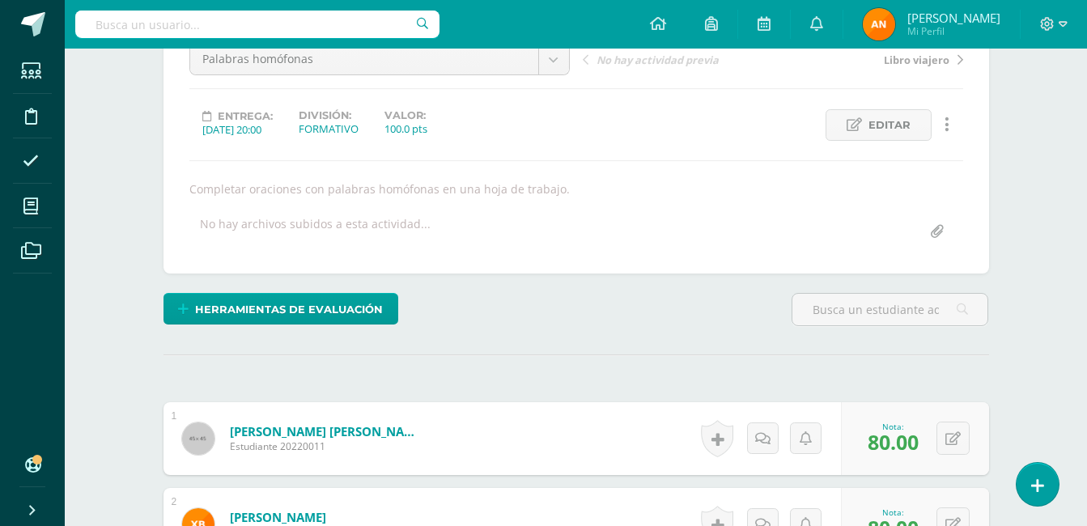
scroll to position [0, 0]
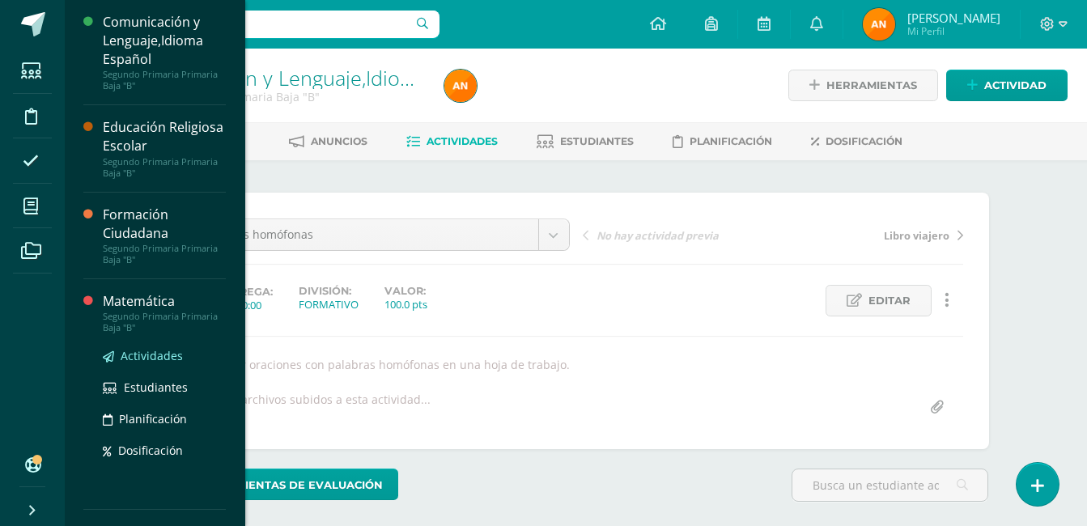
click at [168, 355] on span "Actividades" at bounding box center [152, 355] width 62 height 15
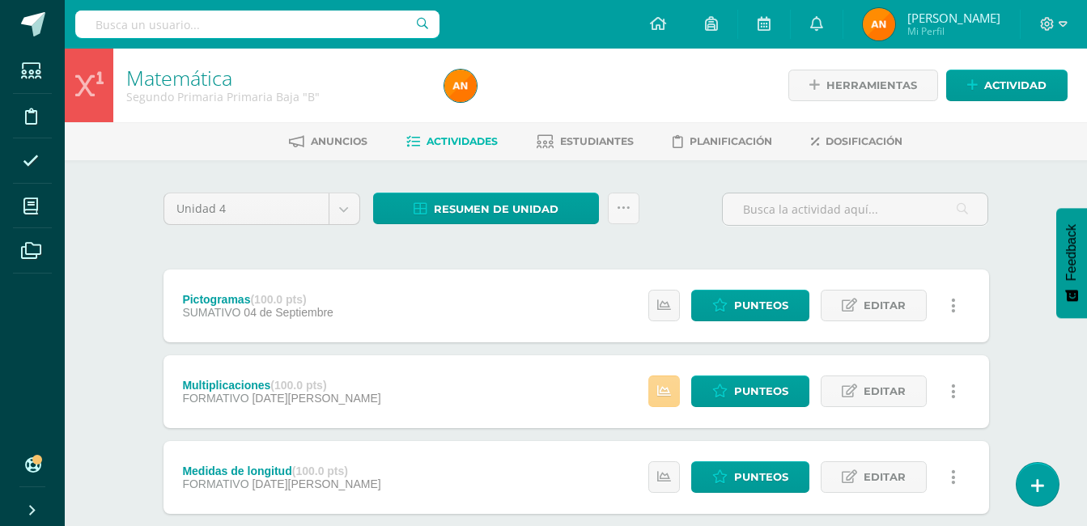
click at [661, 395] on icon at bounding box center [664, 391] width 14 height 14
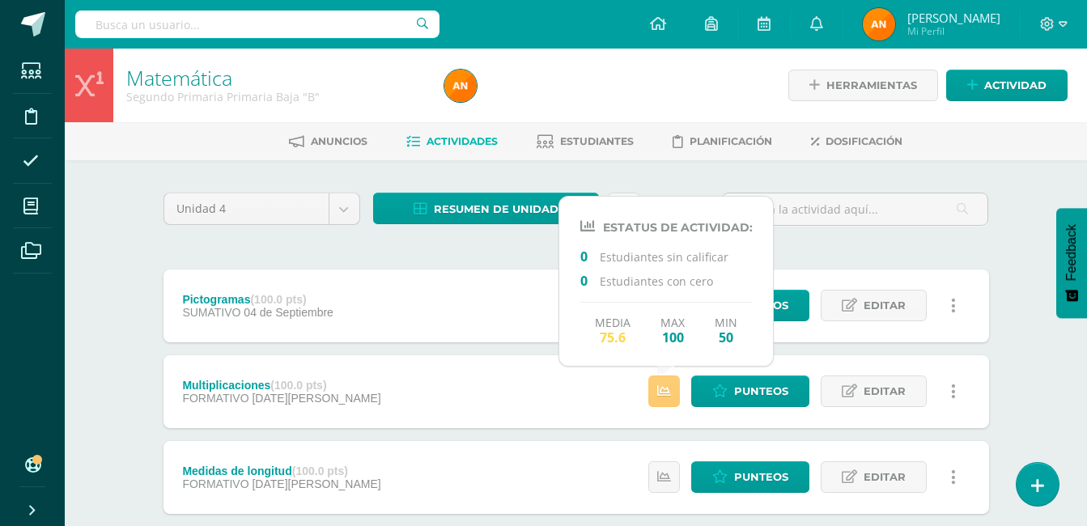
click at [1022, 189] on div "Matemática Segundo Primaria Primaria Baja "B" Herramientas Detalle de asistenci…" at bounding box center [576, 335] width 1022 height 573
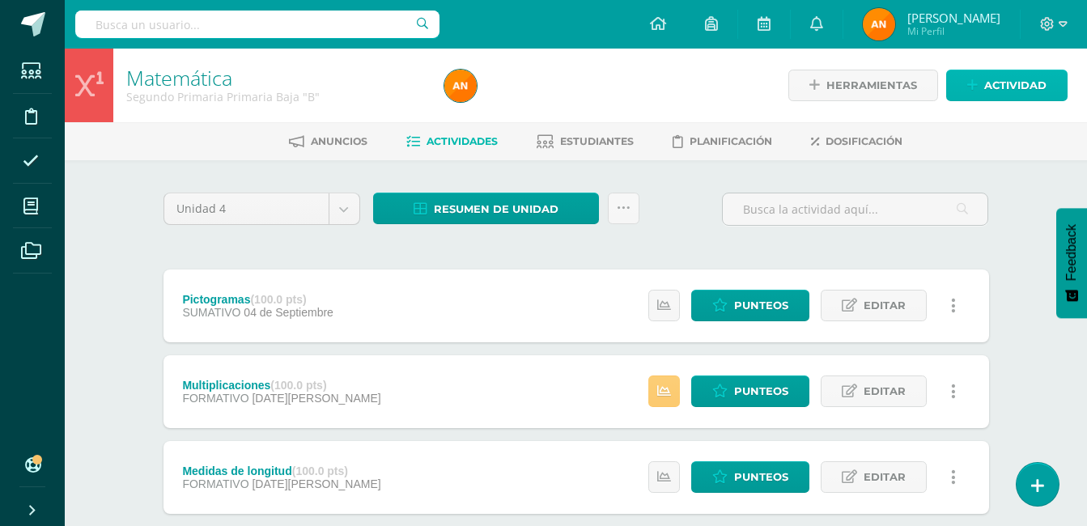
click at [1023, 83] on span "Actividad" at bounding box center [1015, 85] width 62 height 30
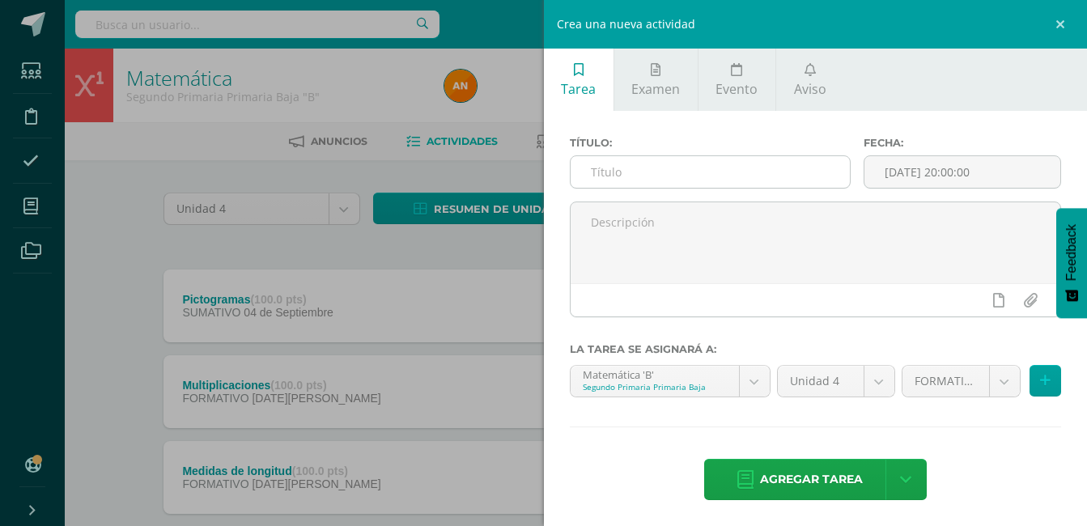
click at [787, 166] on input "text" at bounding box center [711, 172] width 280 height 32
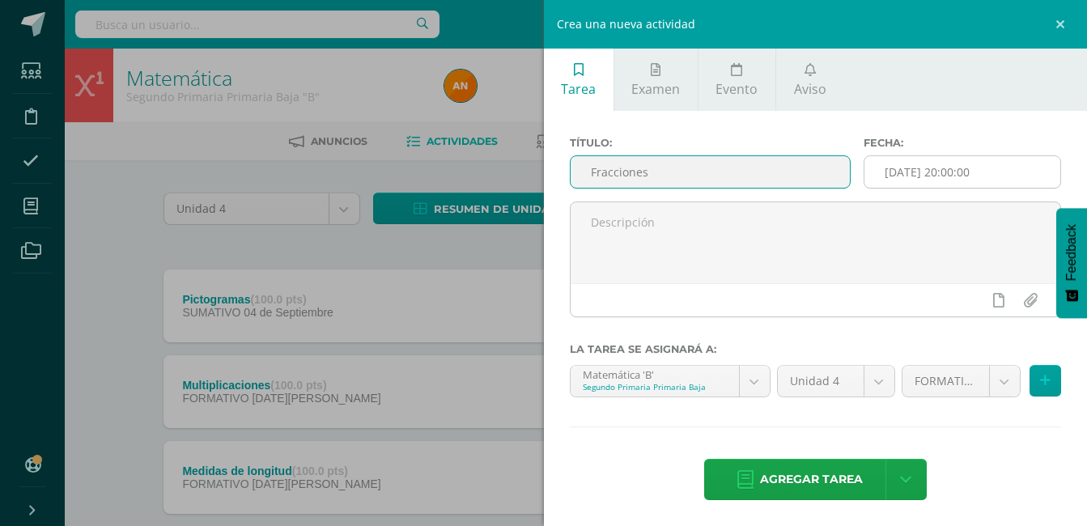
type input "Fracciones"
click at [949, 165] on input "[DATE] 20:00:00" at bounding box center [962, 172] width 196 height 32
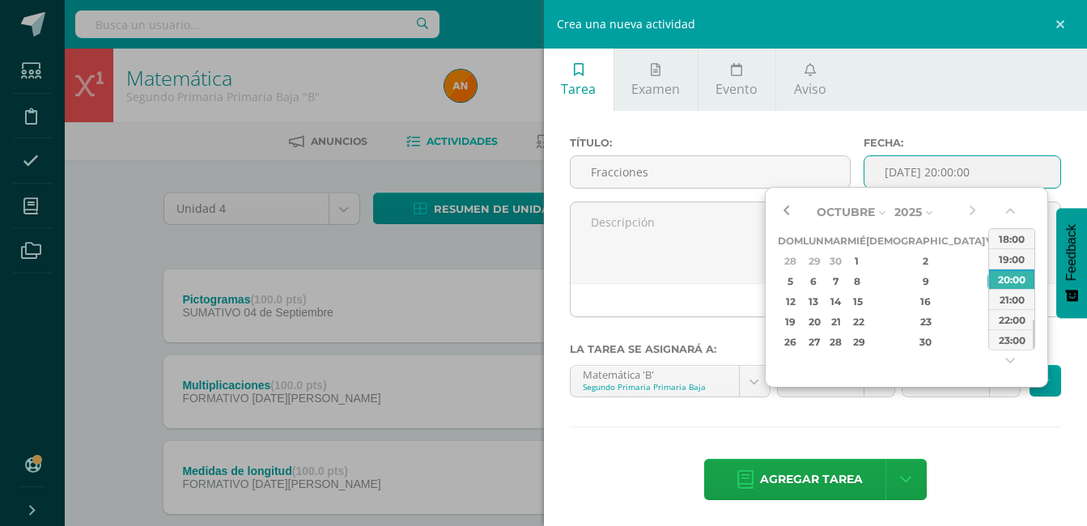
click at [789, 206] on button "button" at bounding box center [786, 212] width 16 height 24
click at [864, 321] on div "24" at bounding box center [857, 321] width 15 height 19
type input "2025-09-24 20:00"
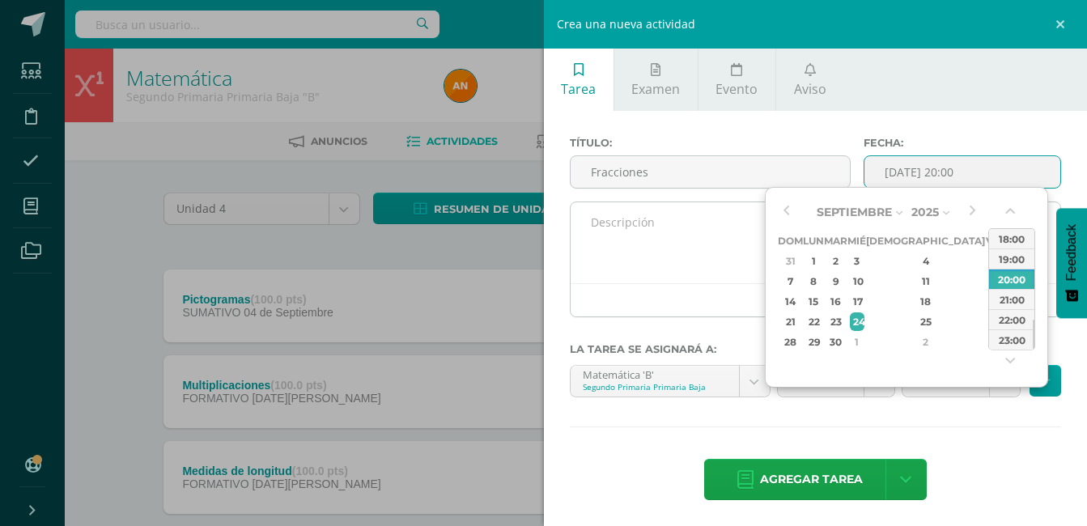
click at [729, 249] on textarea at bounding box center [816, 242] width 491 height 81
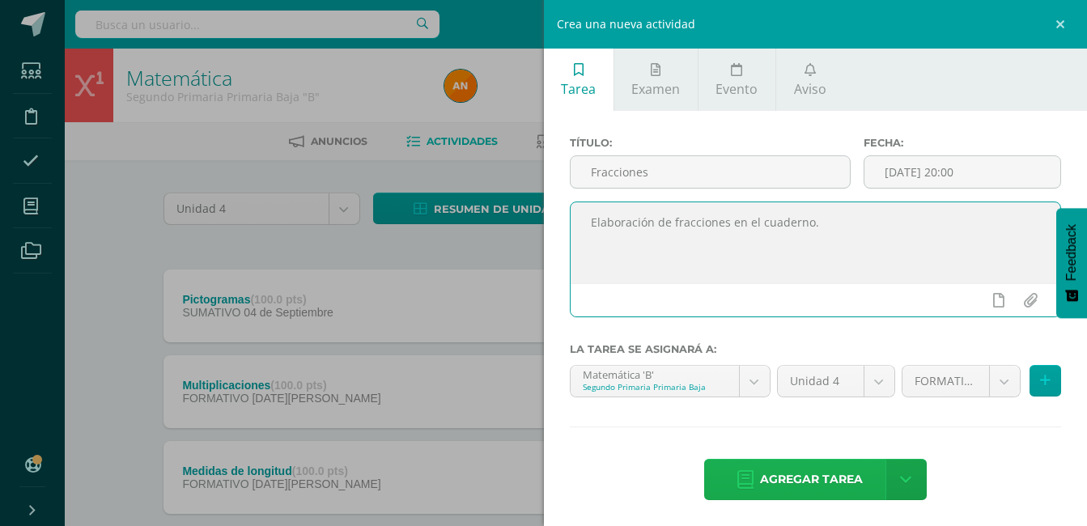
type textarea "Elaboración de fracciones en el cuaderno."
click at [784, 475] on span "Agregar tarea" at bounding box center [811, 480] width 103 height 40
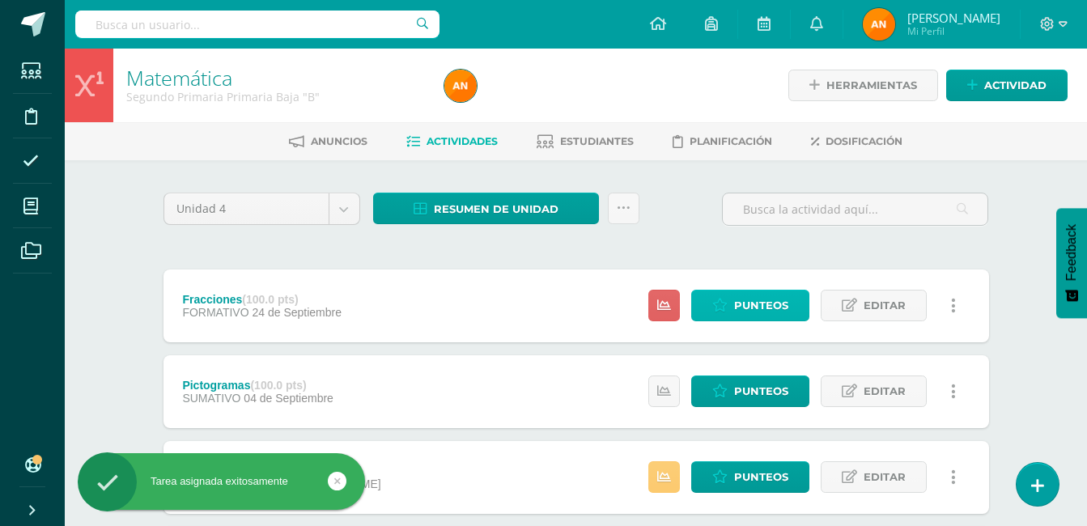
click at [783, 312] on span "Punteos" at bounding box center [761, 306] width 54 height 30
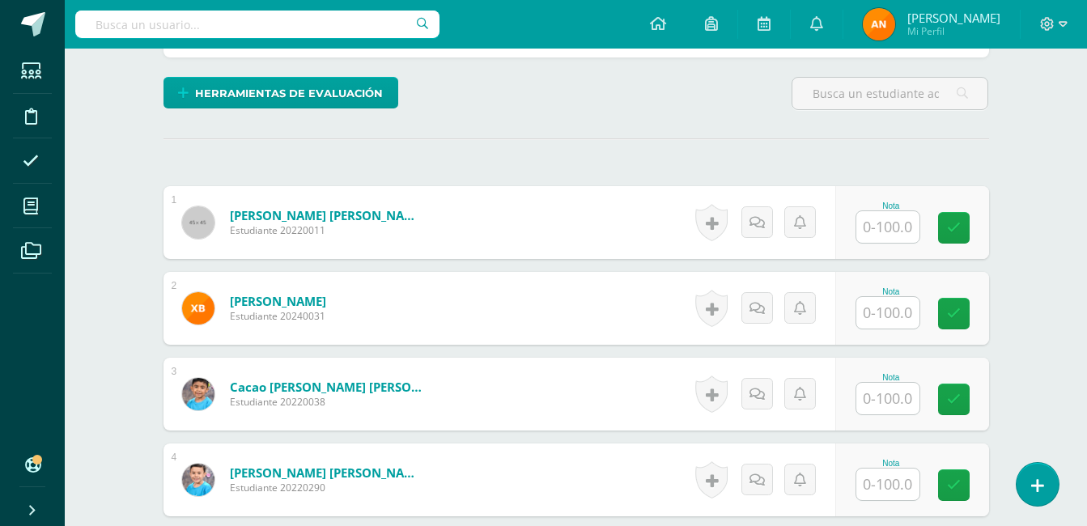
scroll to position [393, 0]
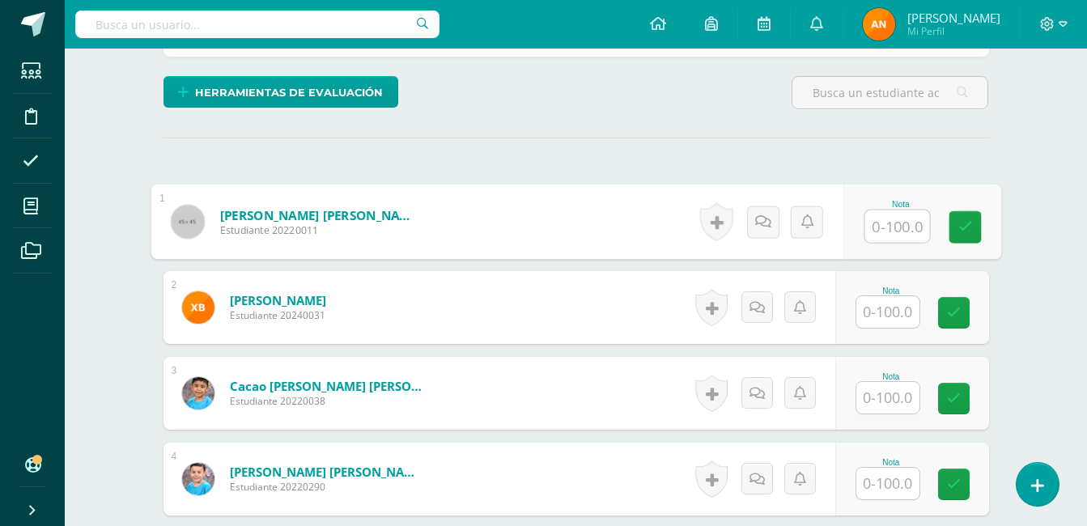
click at [897, 232] on input "text" at bounding box center [896, 226] width 65 height 32
type input "100"
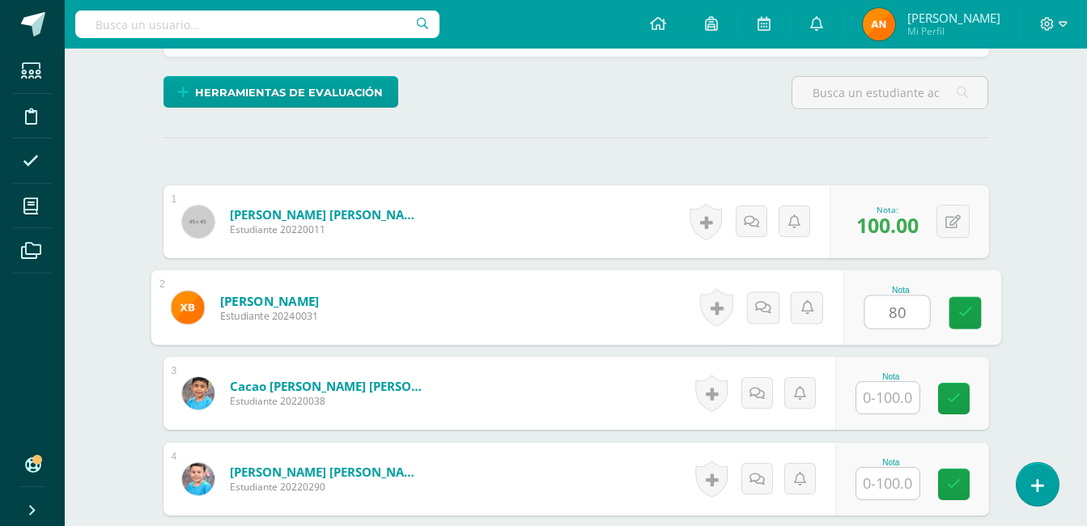
type input "80"
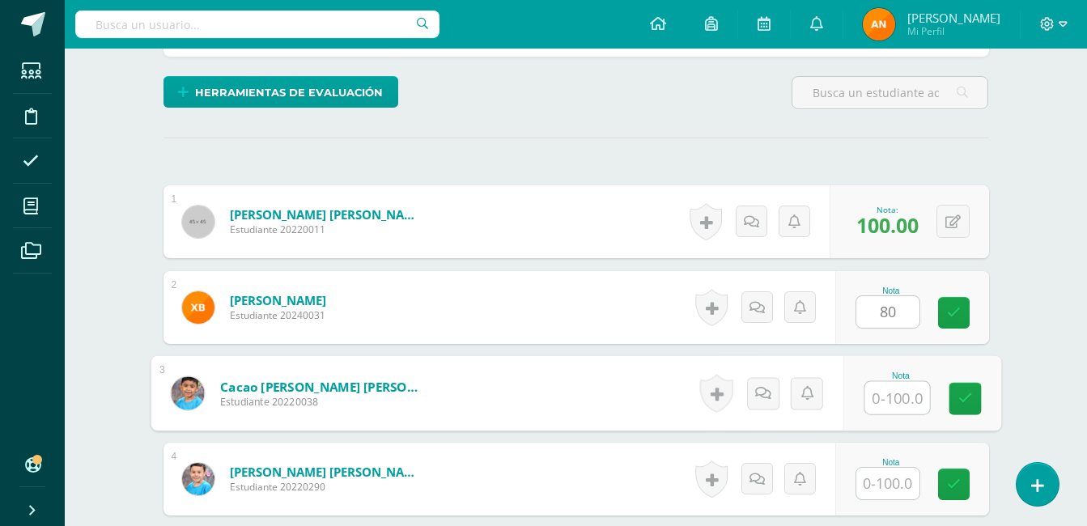
scroll to position [393, 0]
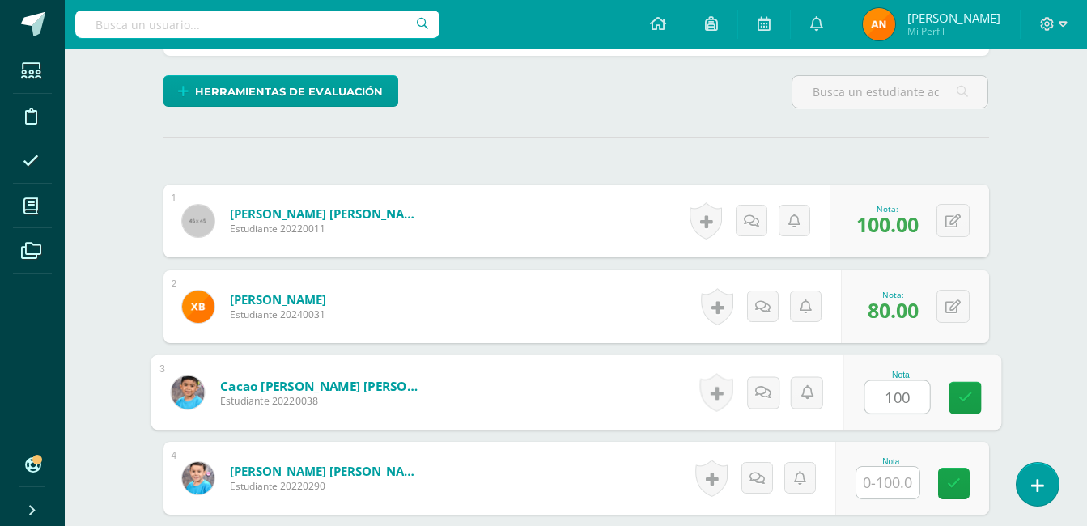
type input "100"
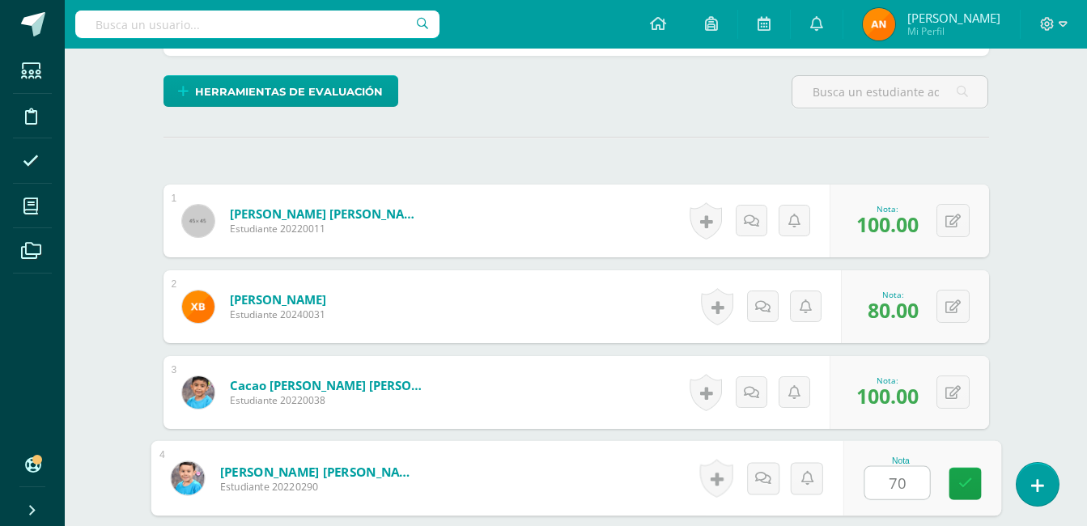
type input "70"
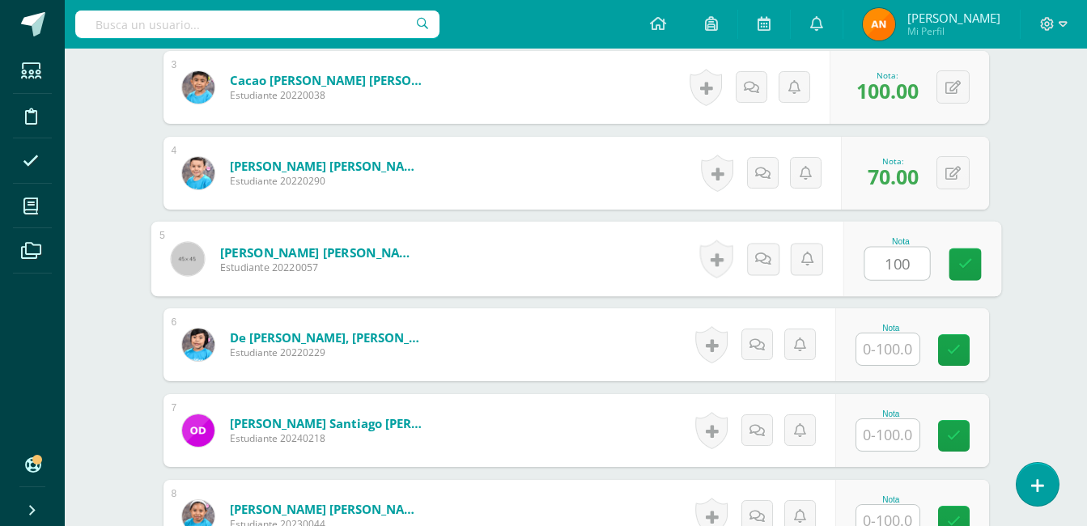
type input "100"
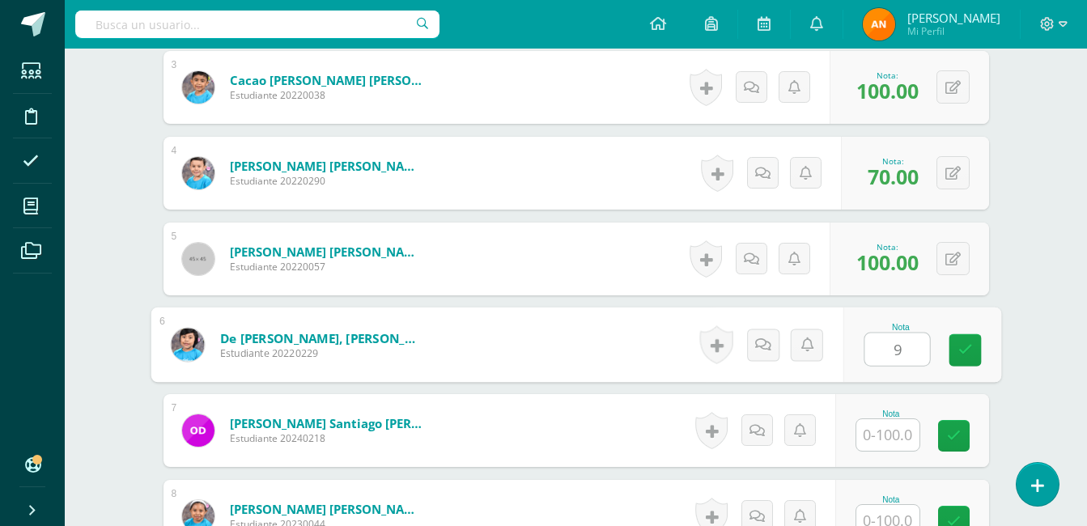
scroll to position [699, 0]
type input "90"
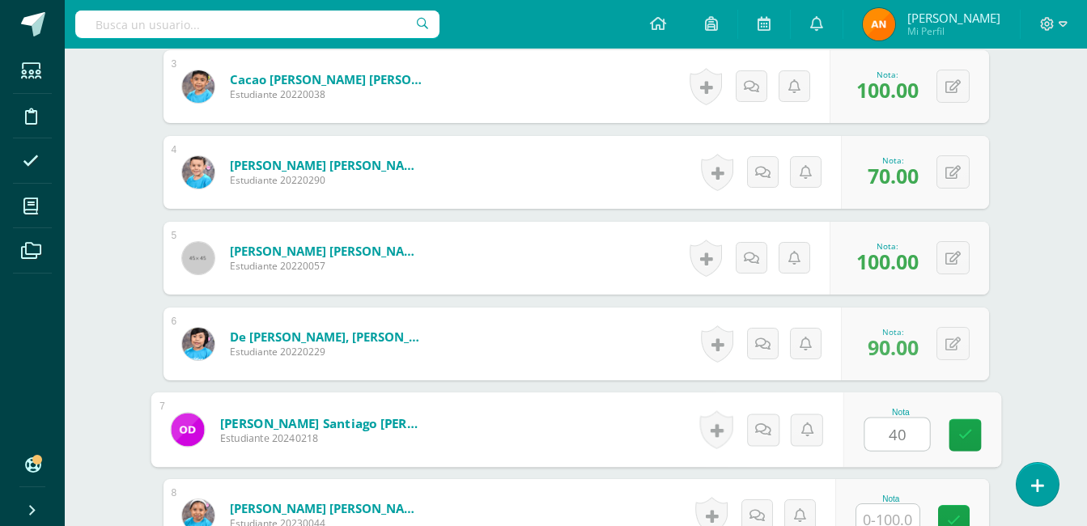
type input "40"
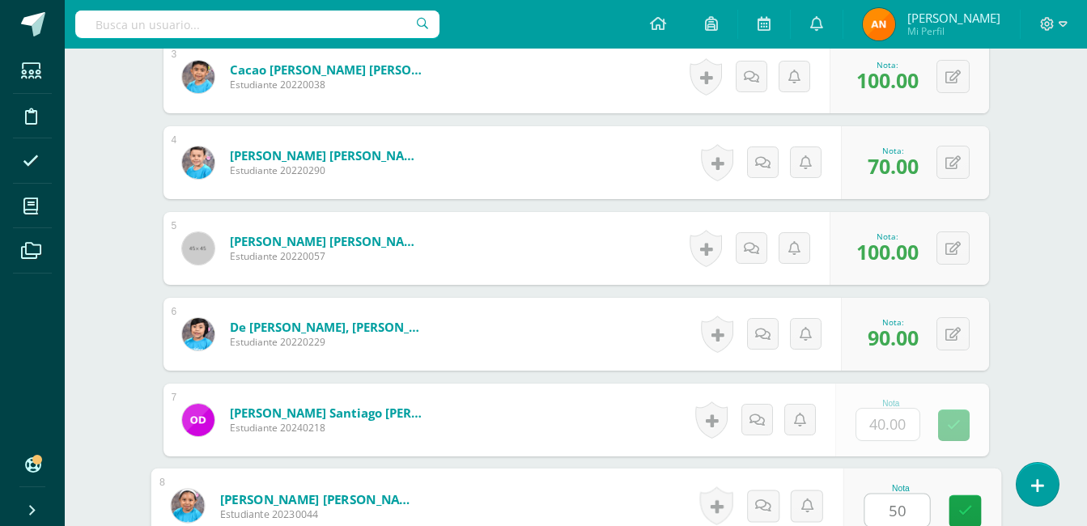
type input "50"
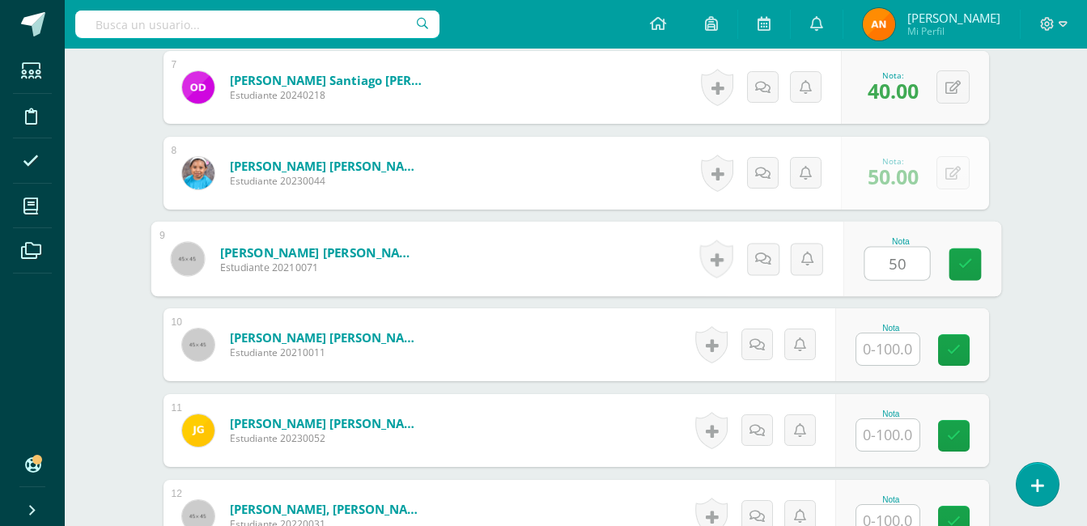
scroll to position [1043, 0]
type input "50"
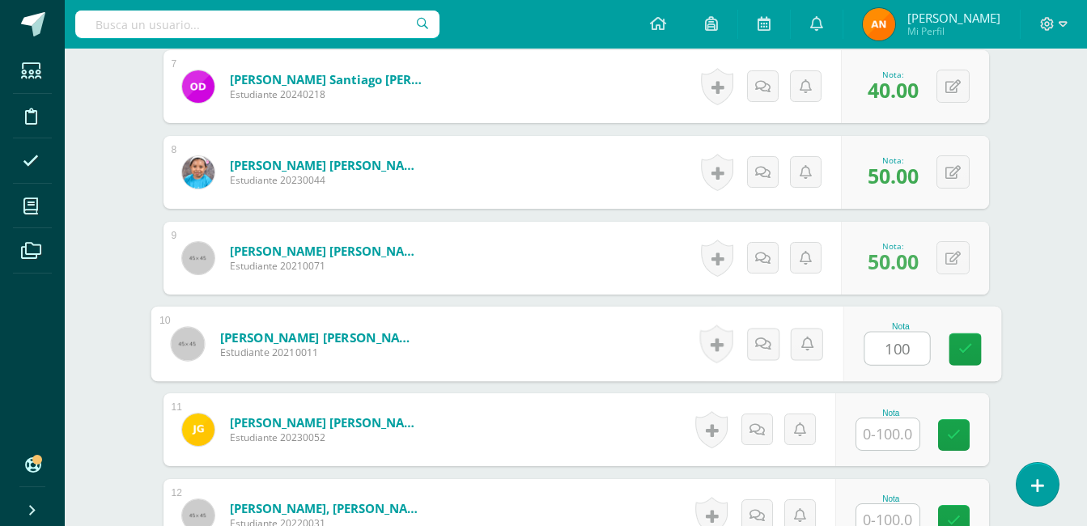
type input "100"
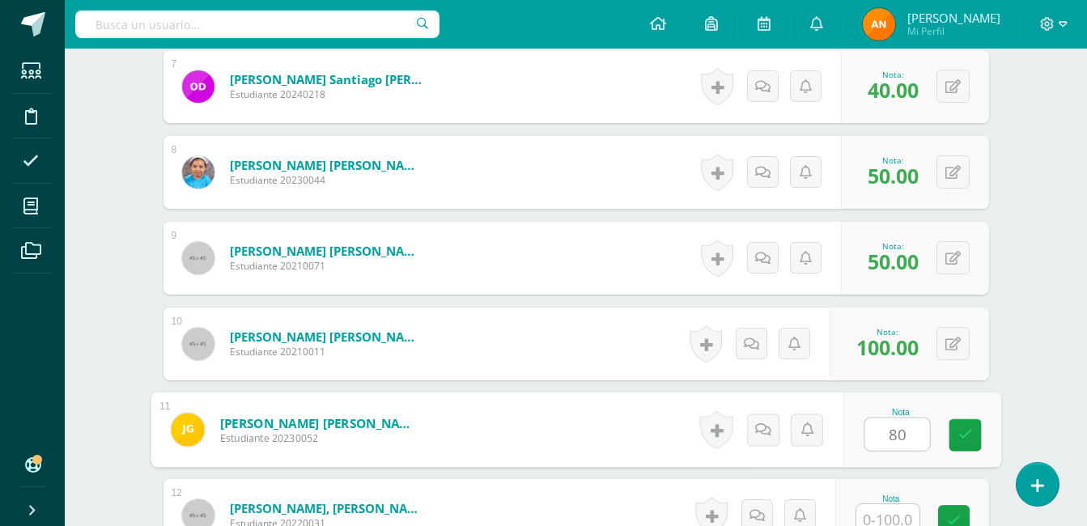
type input "80"
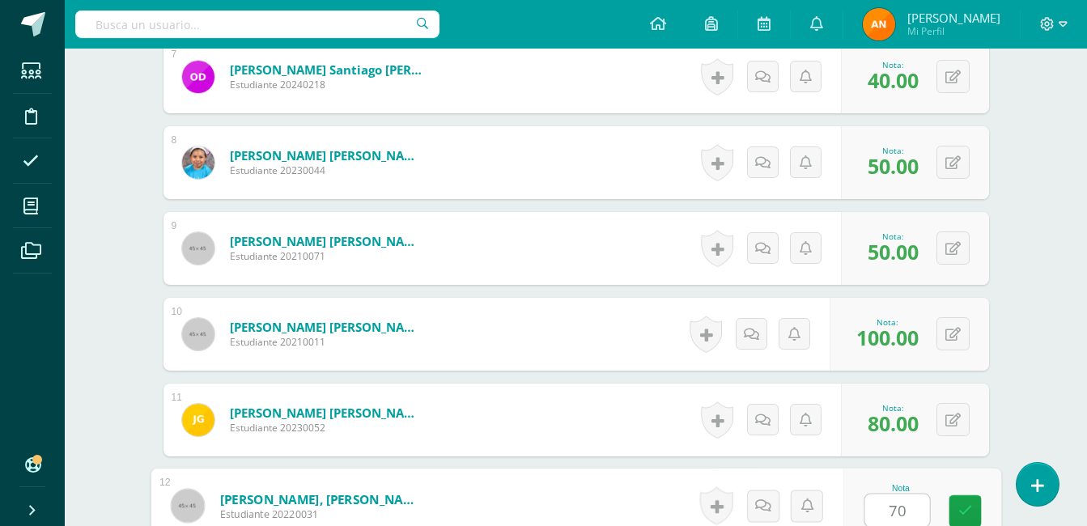
type input "70"
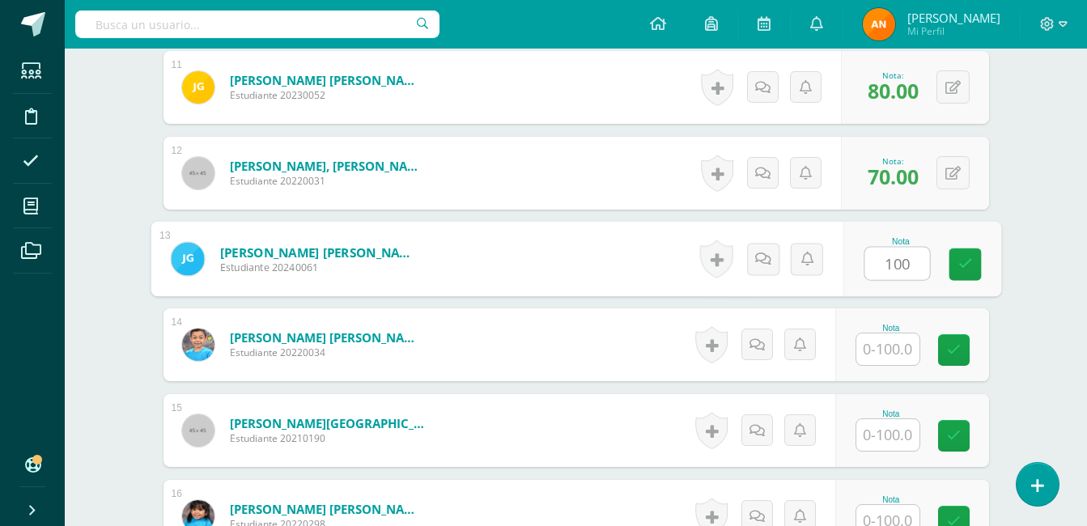
type input "100"
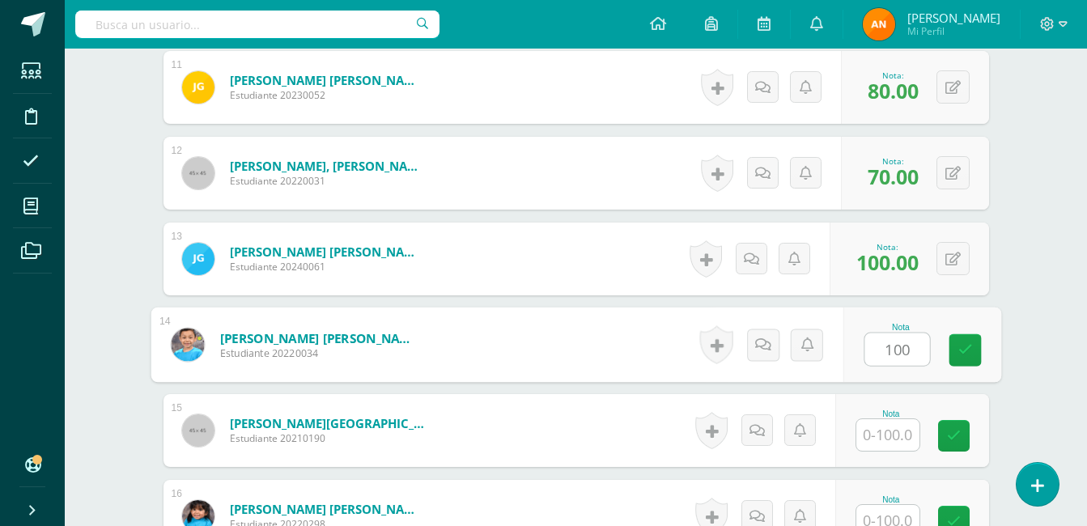
type input "100"
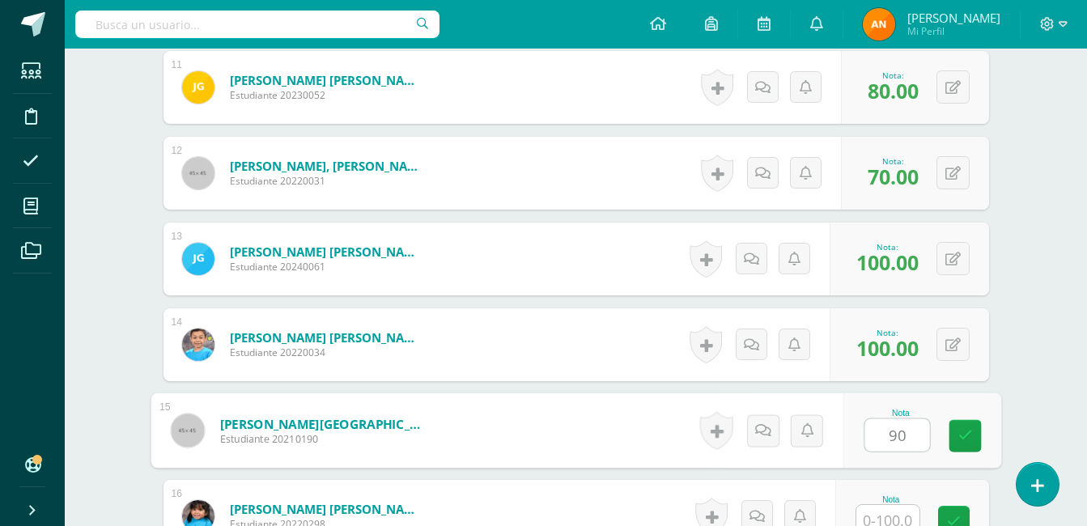
type input "90"
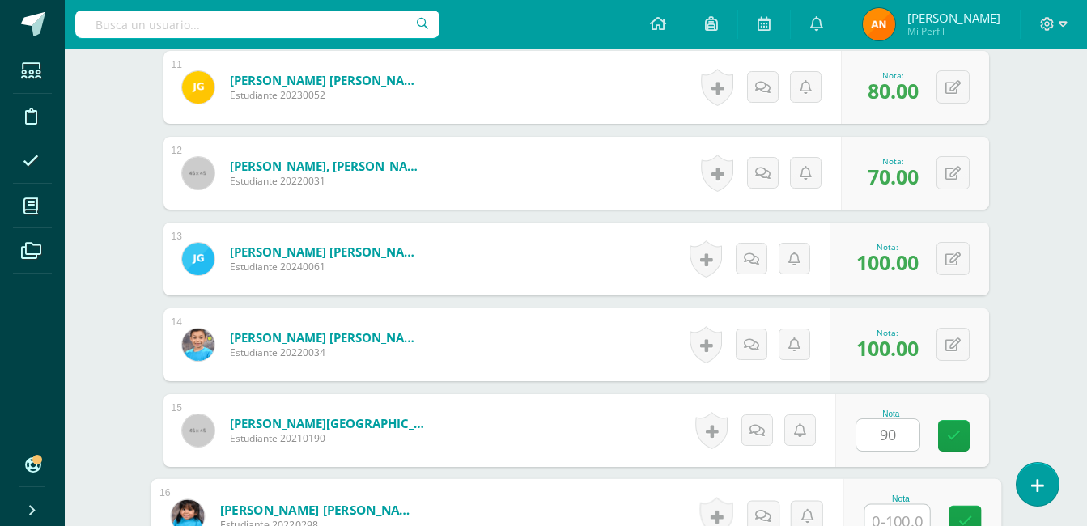
scroll to position [1395, 0]
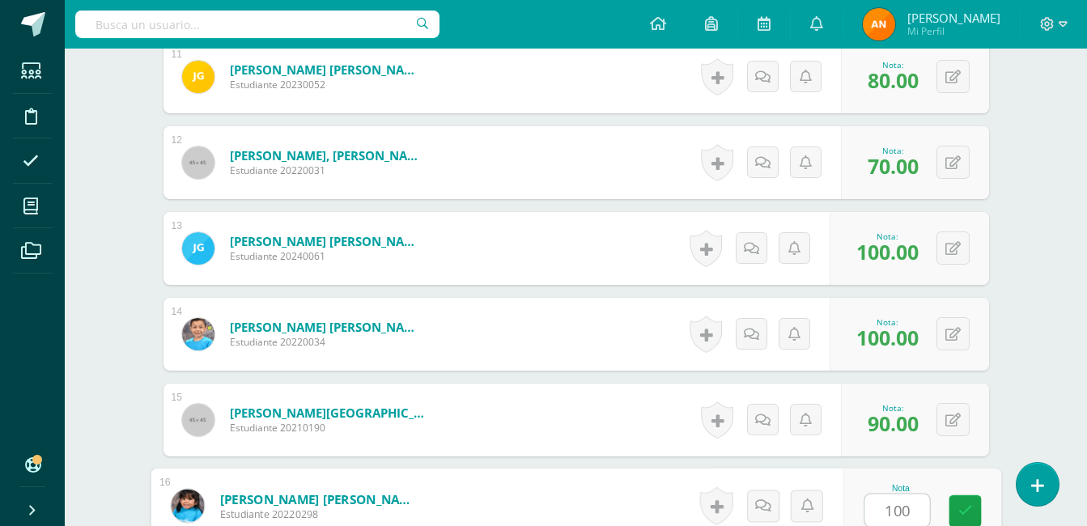
type input "100"
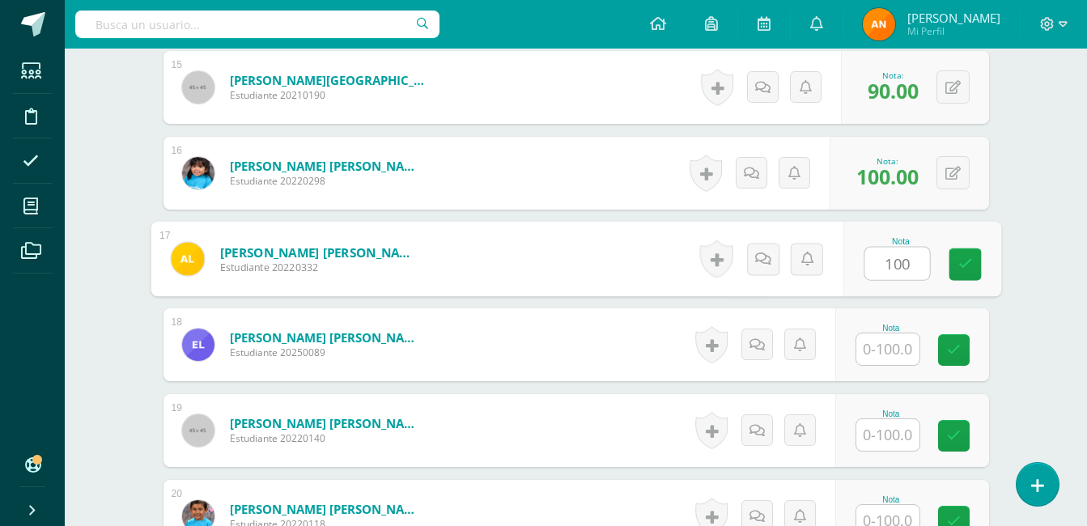
type input "100"
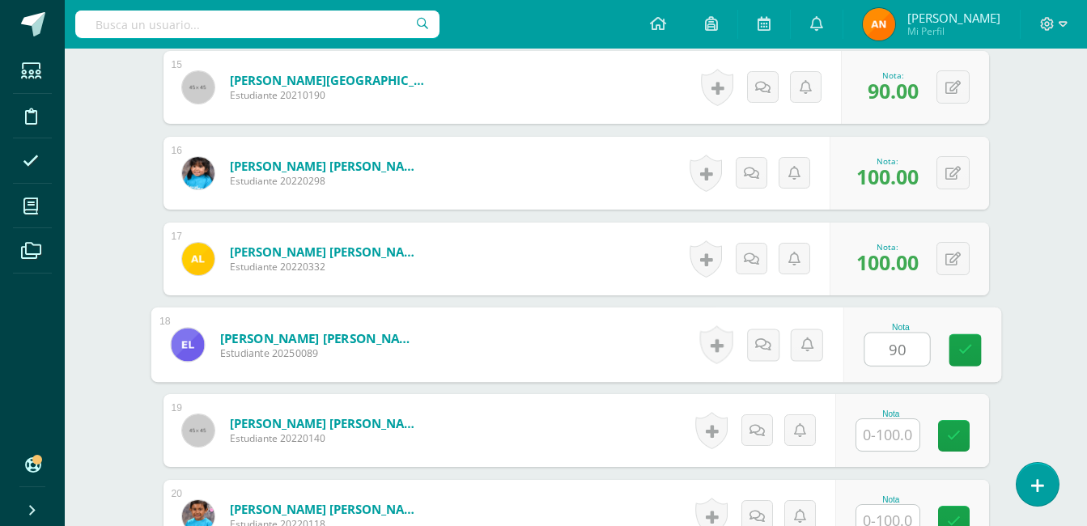
type input "90"
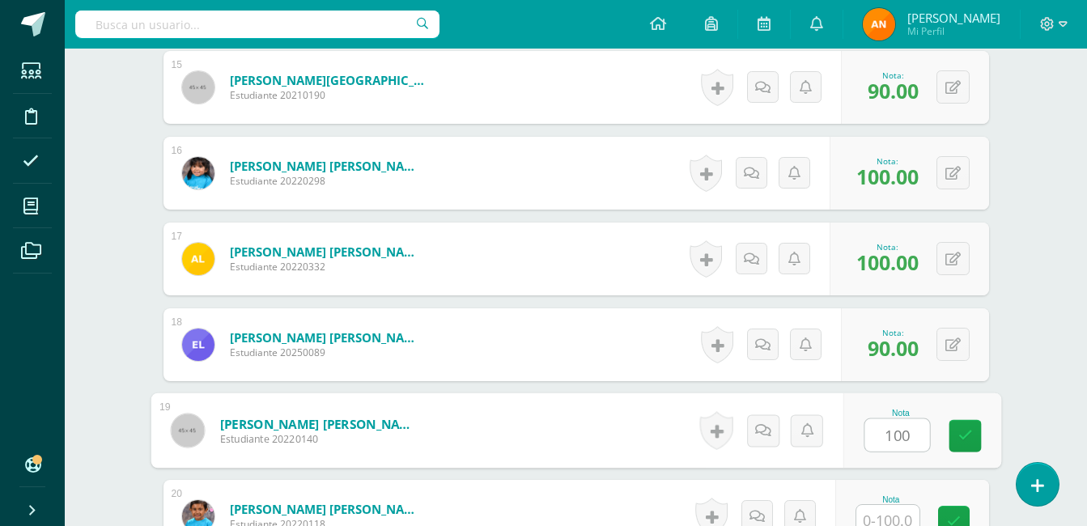
type input "100"
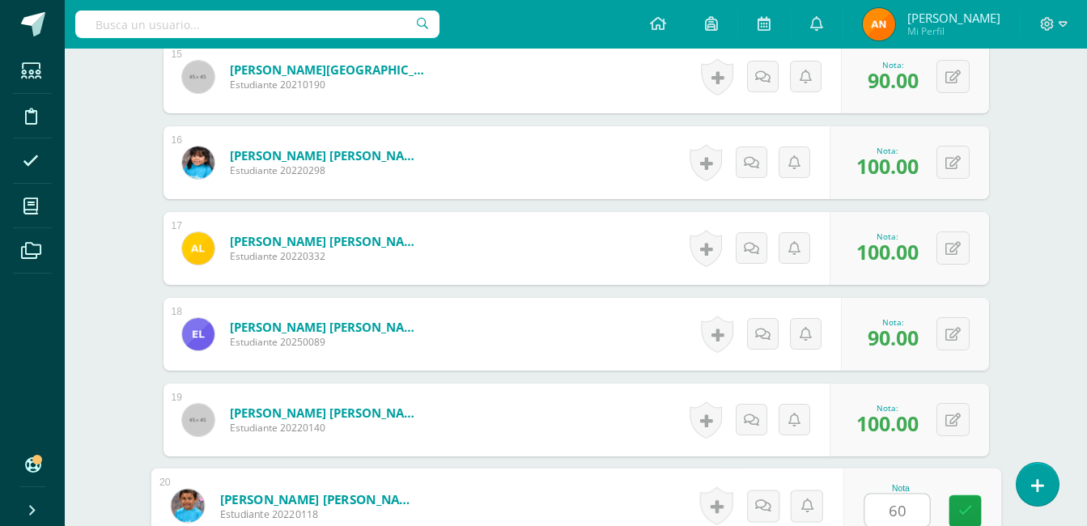
type input "60"
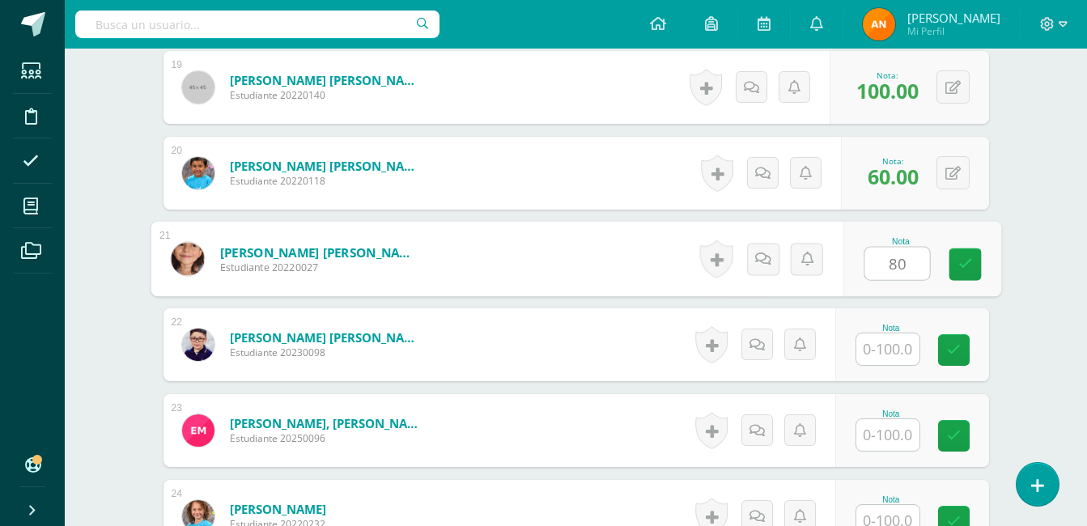
type input "80"
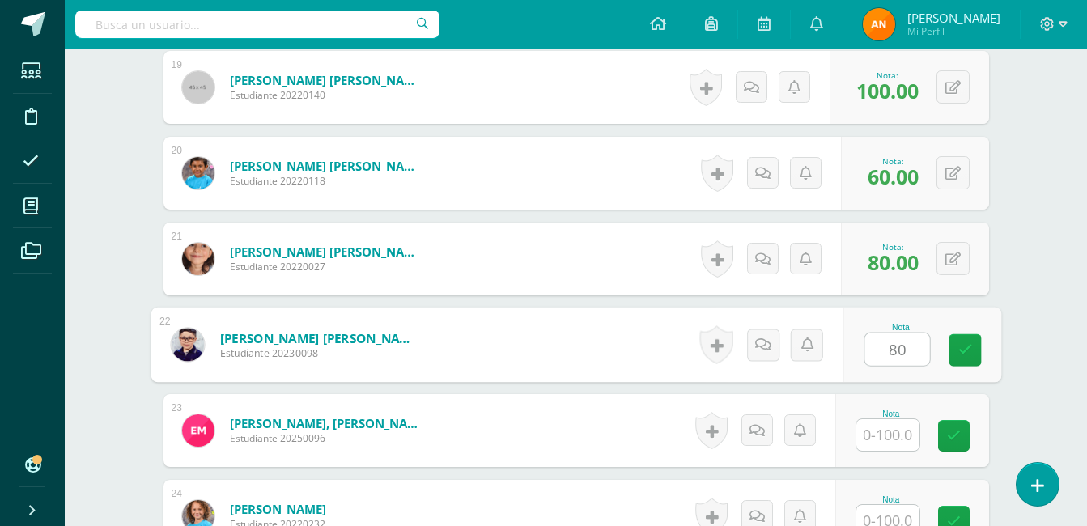
type input "80"
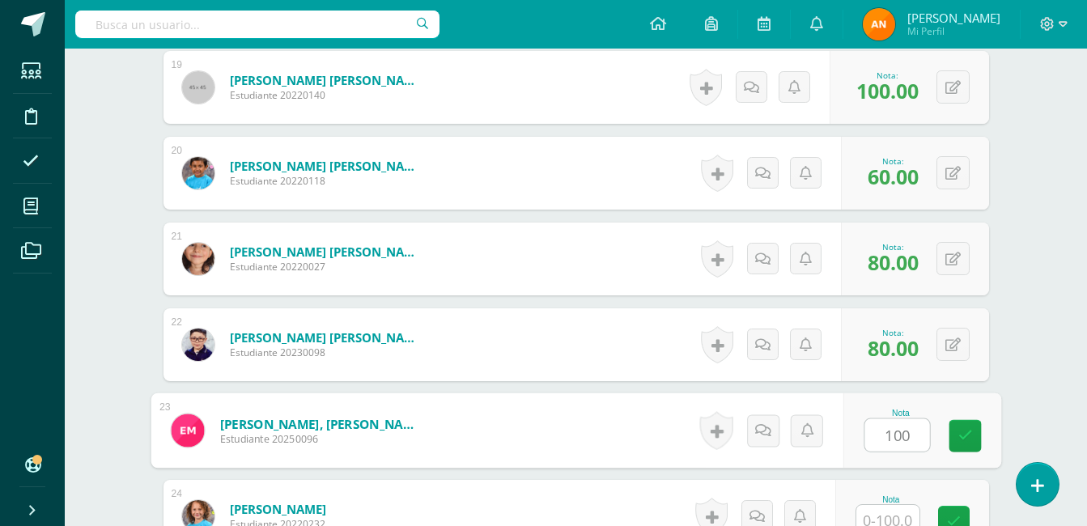
type input "100"
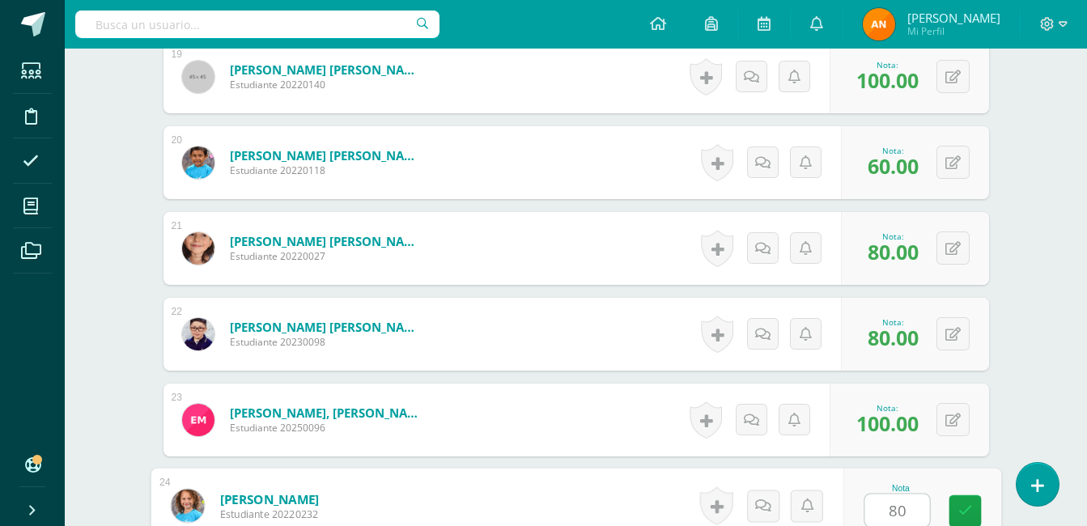
type input "80"
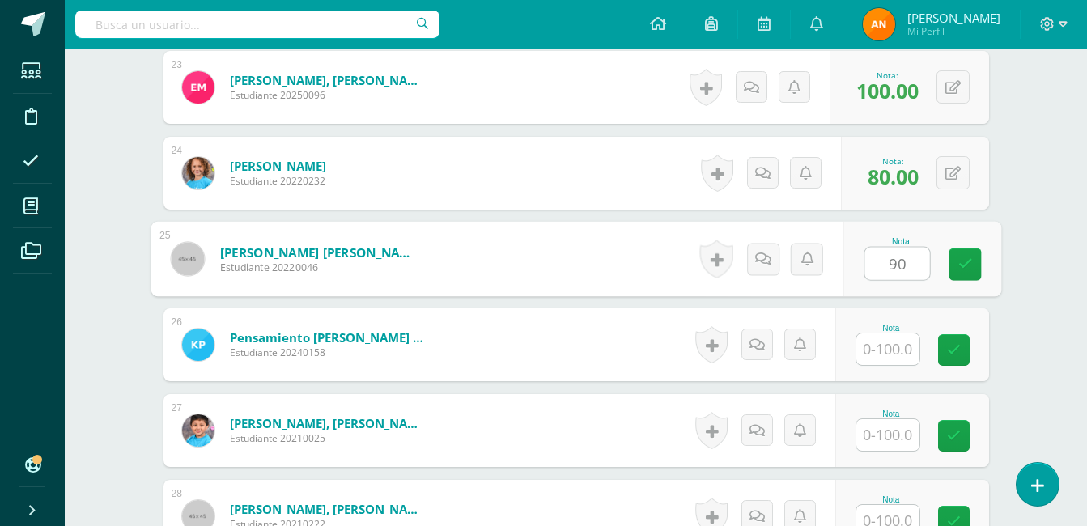
type input "90"
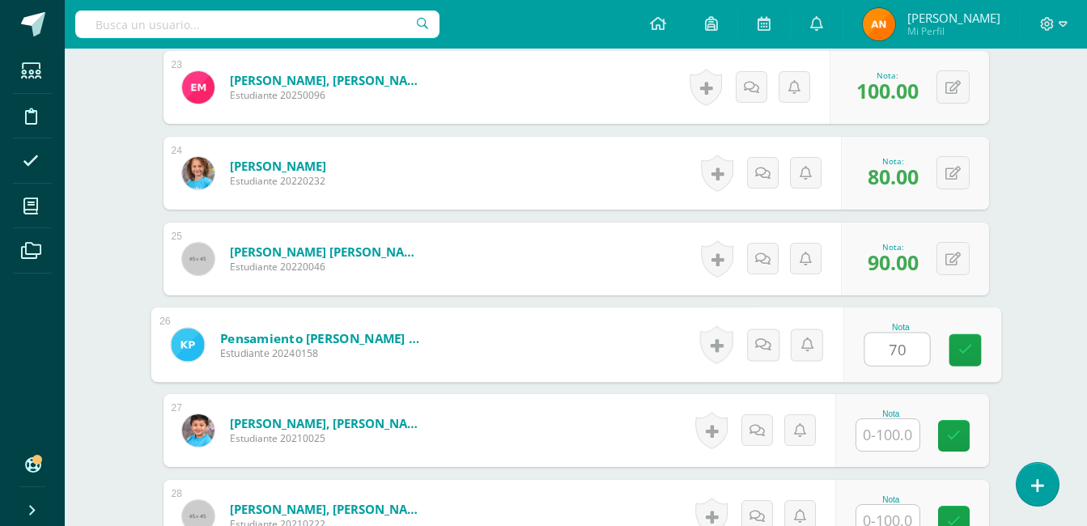
type input "70"
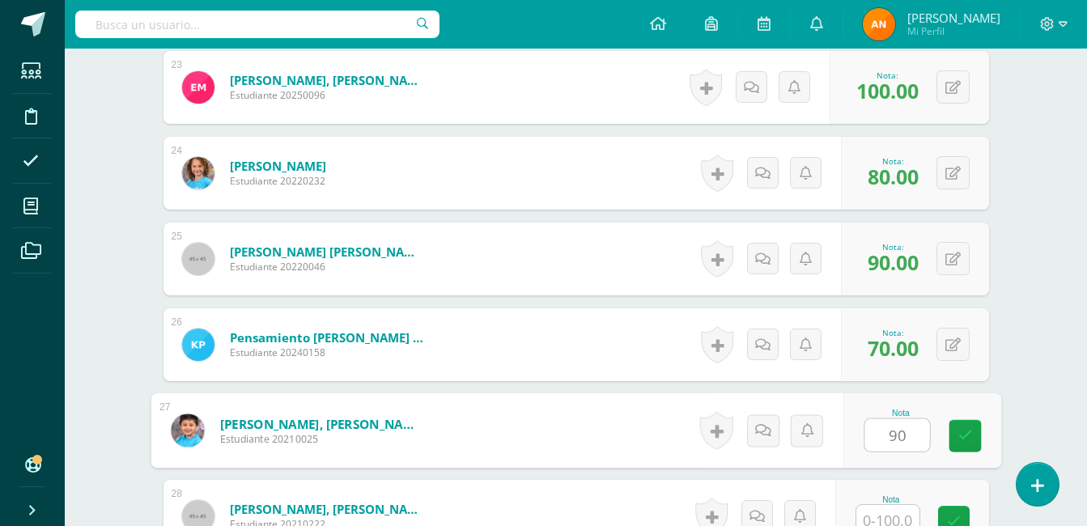
type input "90"
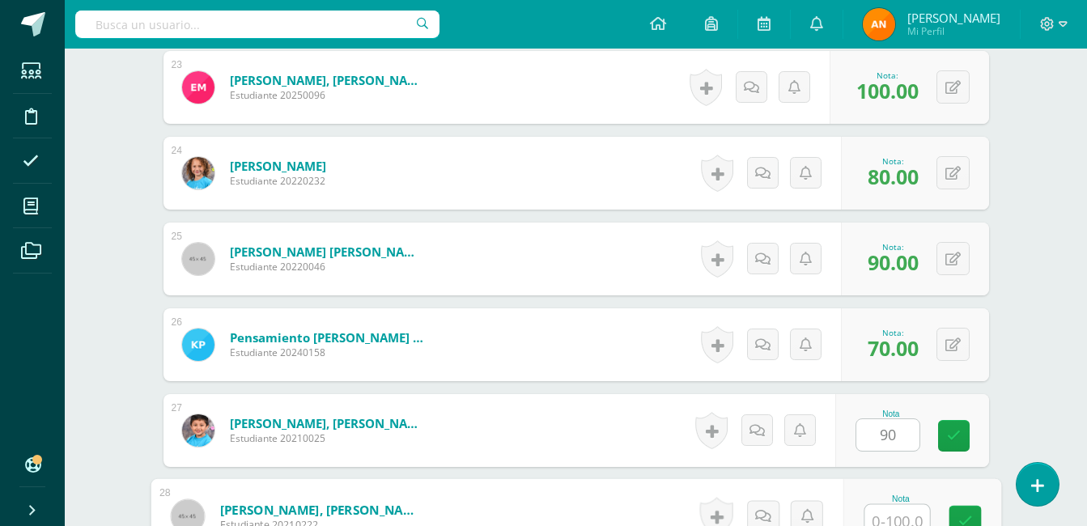
scroll to position [2425, 0]
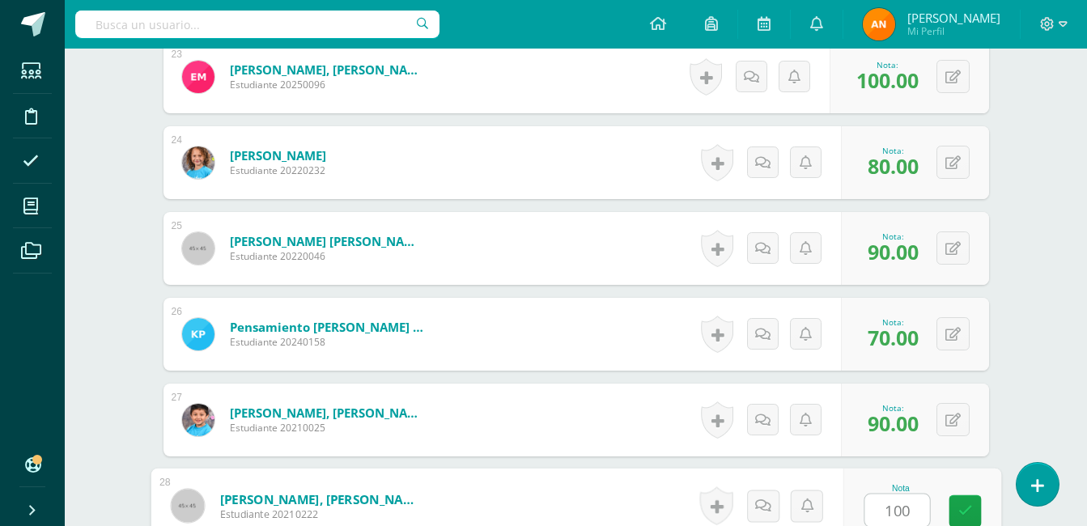
type input "100"
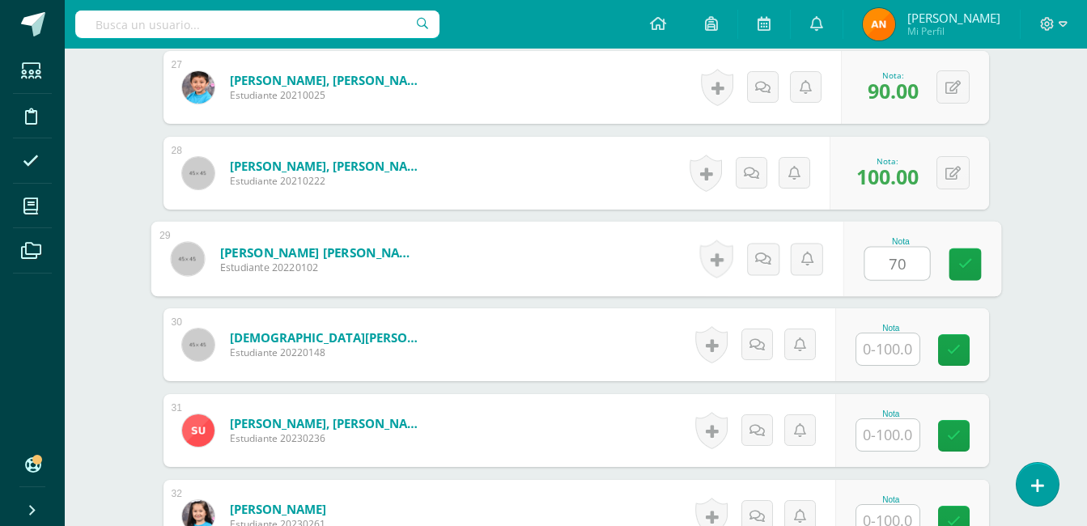
type input "70"
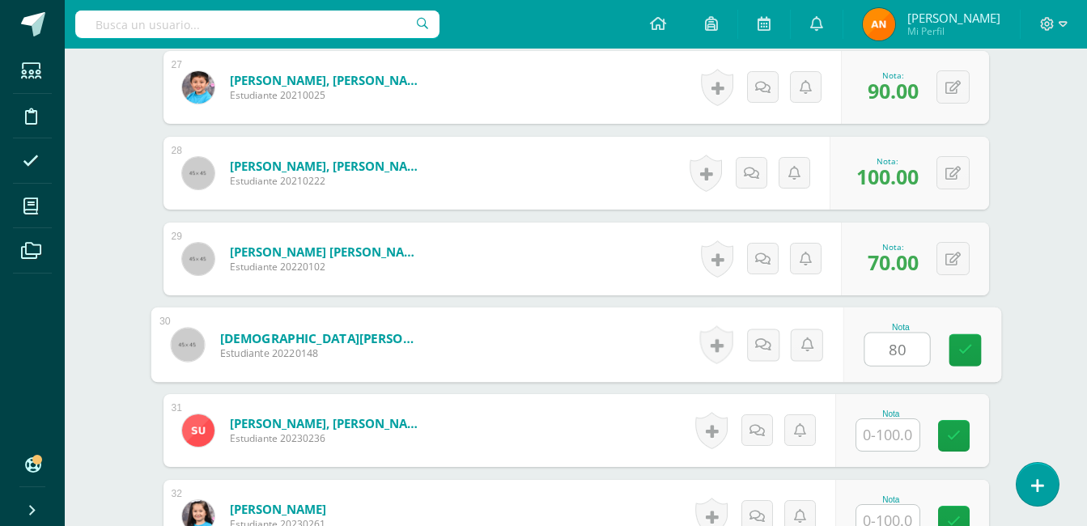
type input "80"
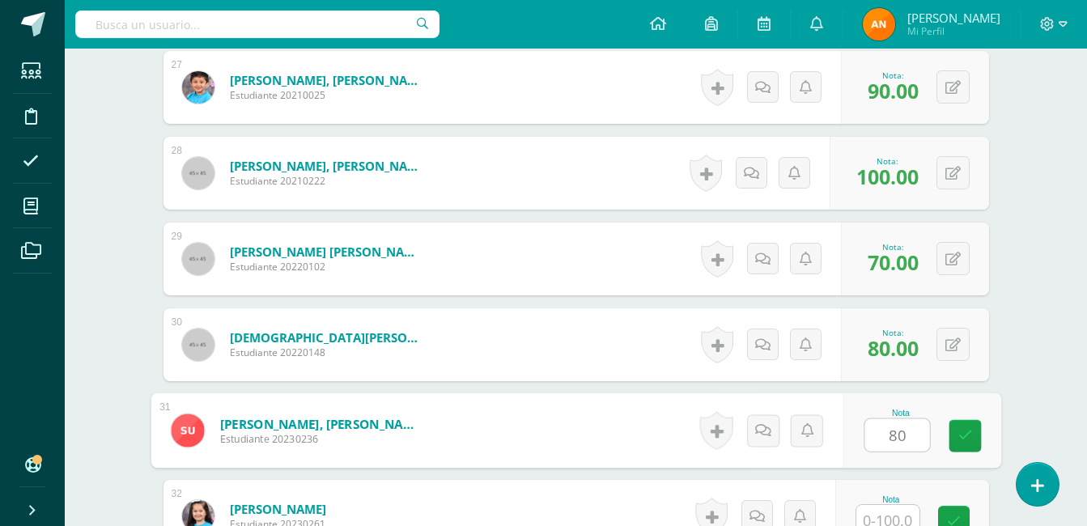
type input "80"
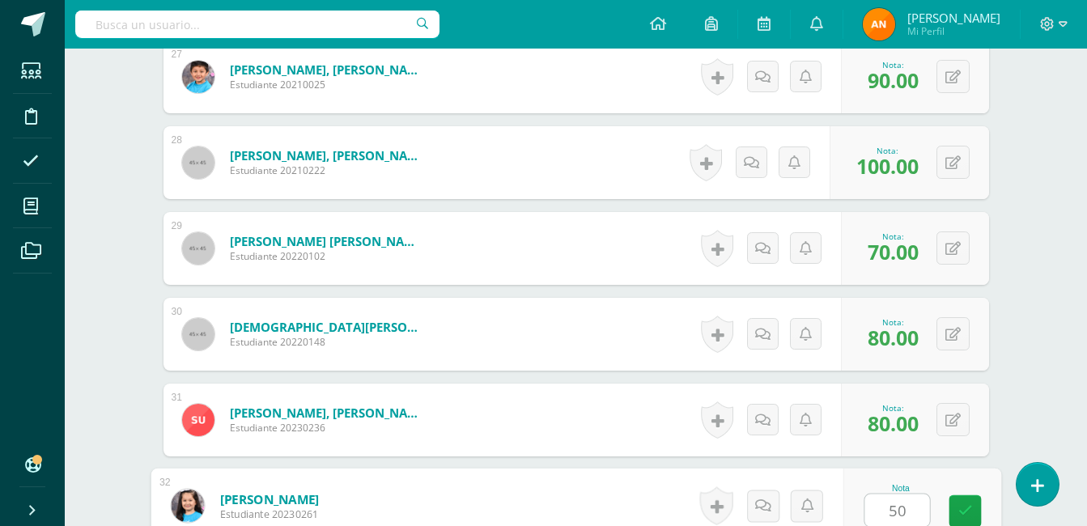
type input "50"
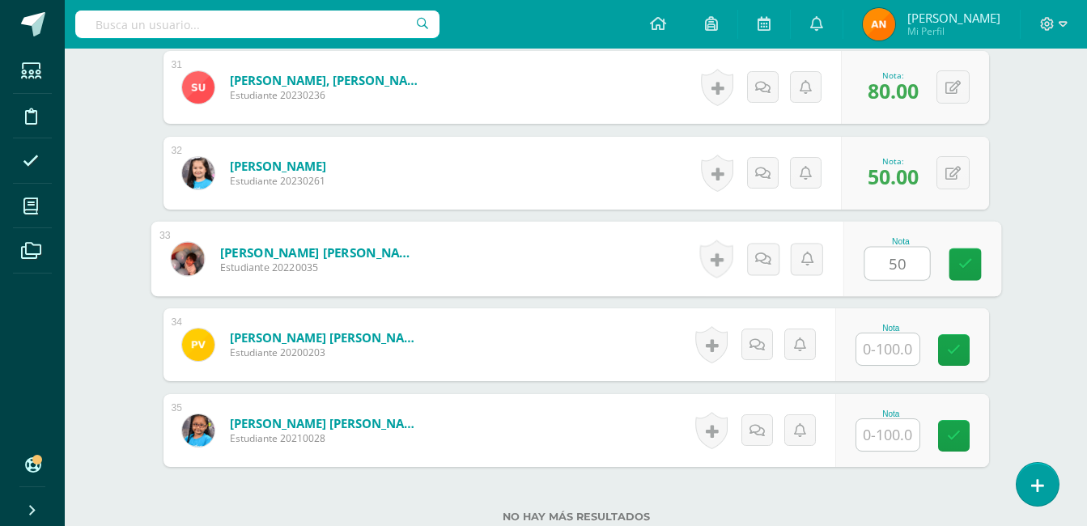
type input "50"
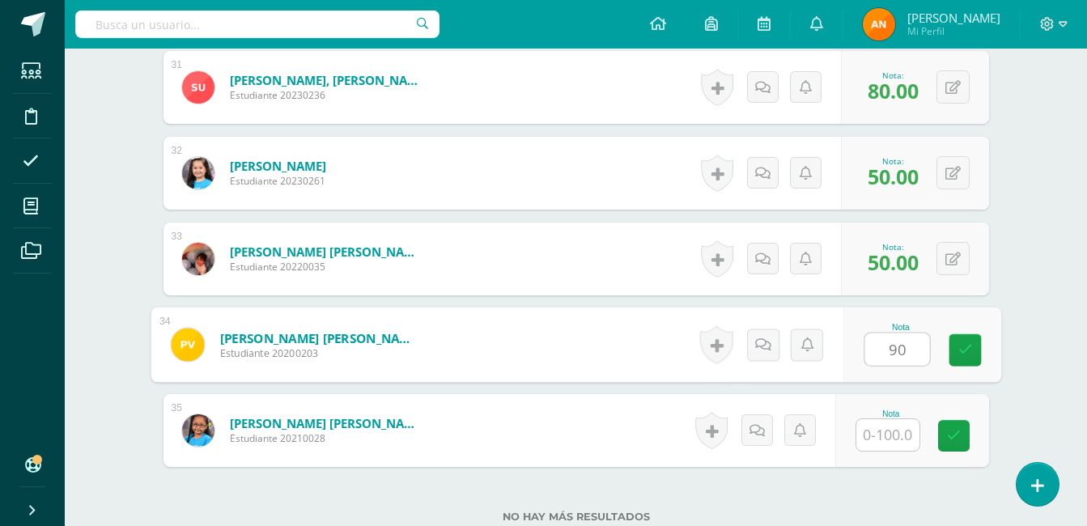
type input "90"
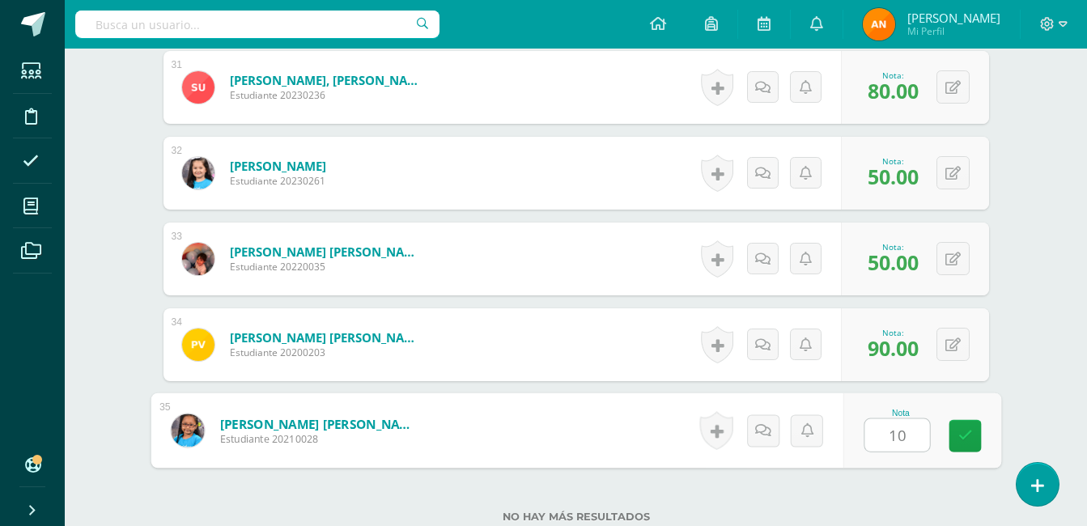
type input "100"
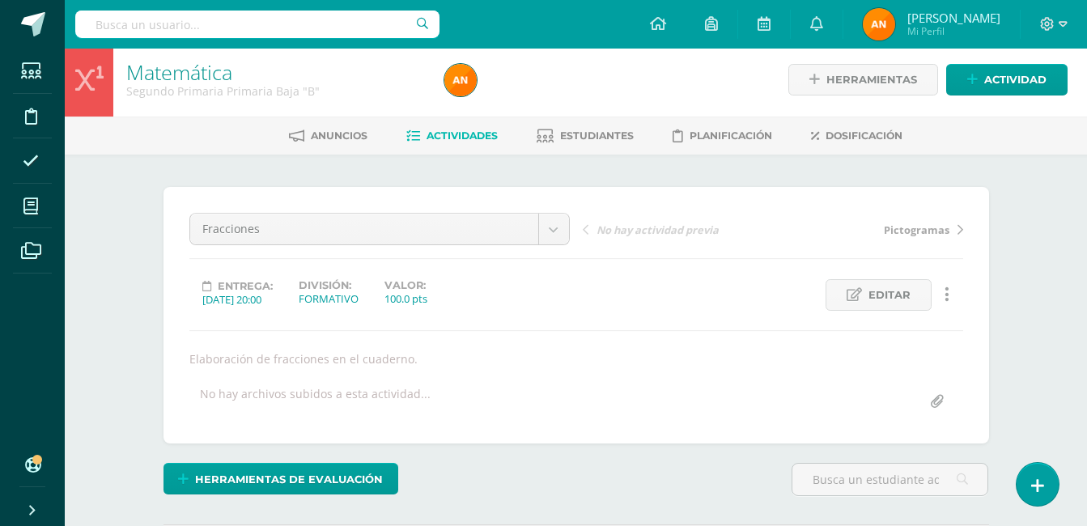
scroll to position [0, 0]
